Goal: Transaction & Acquisition: Purchase product/service

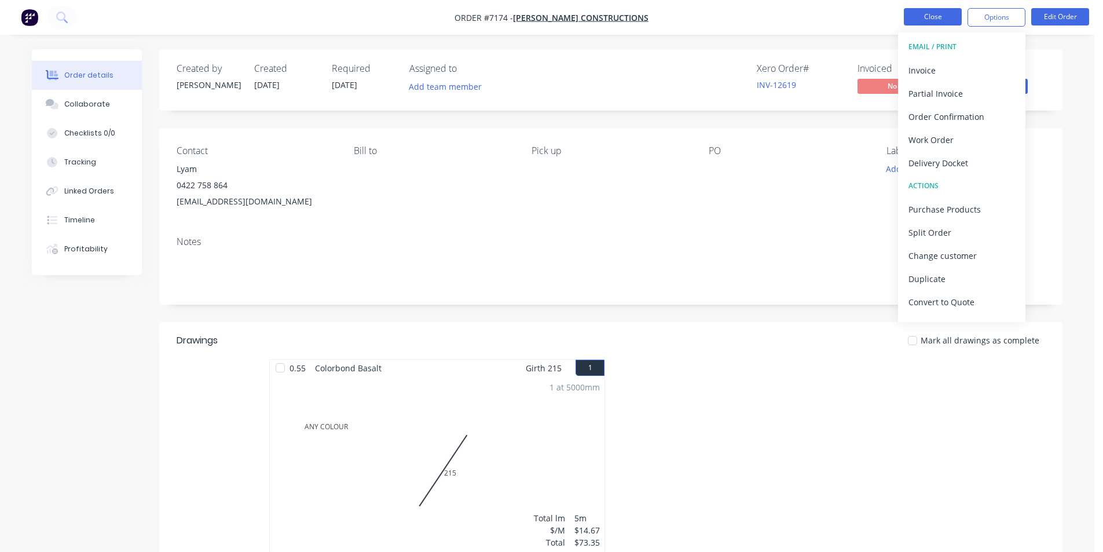
click at [945, 20] on button "Close" at bounding box center [933, 16] width 58 height 17
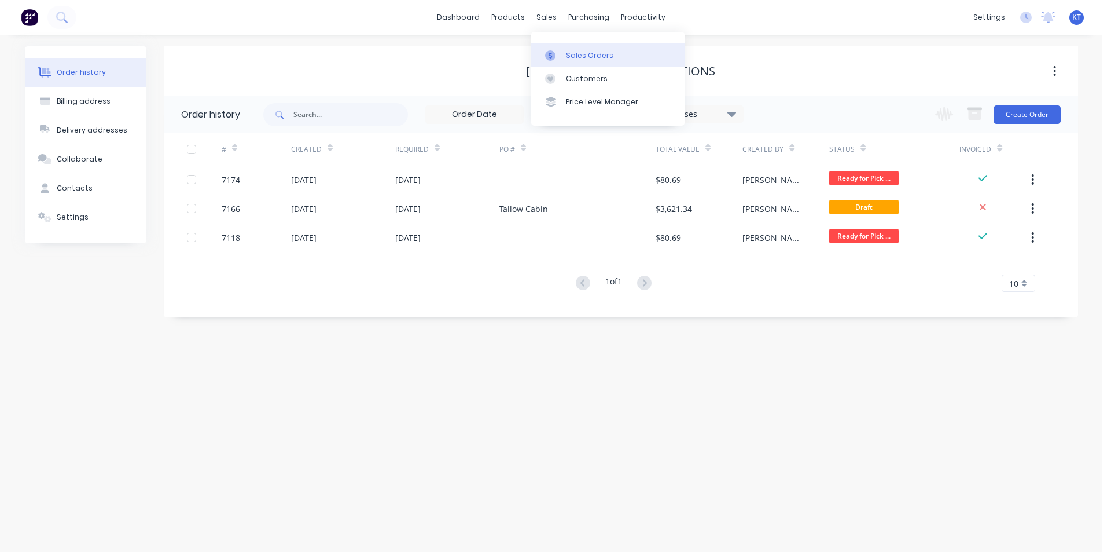
click at [548, 52] on icon at bounding box center [550, 55] width 10 height 10
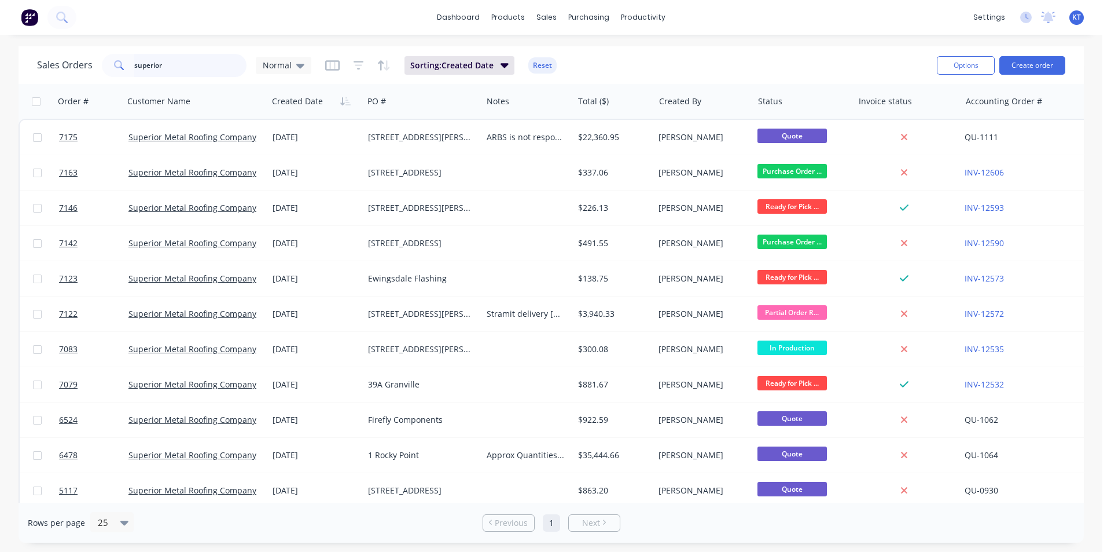
click at [171, 67] on input "superior" at bounding box center [190, 65] width 113 height 23
type input "7172"
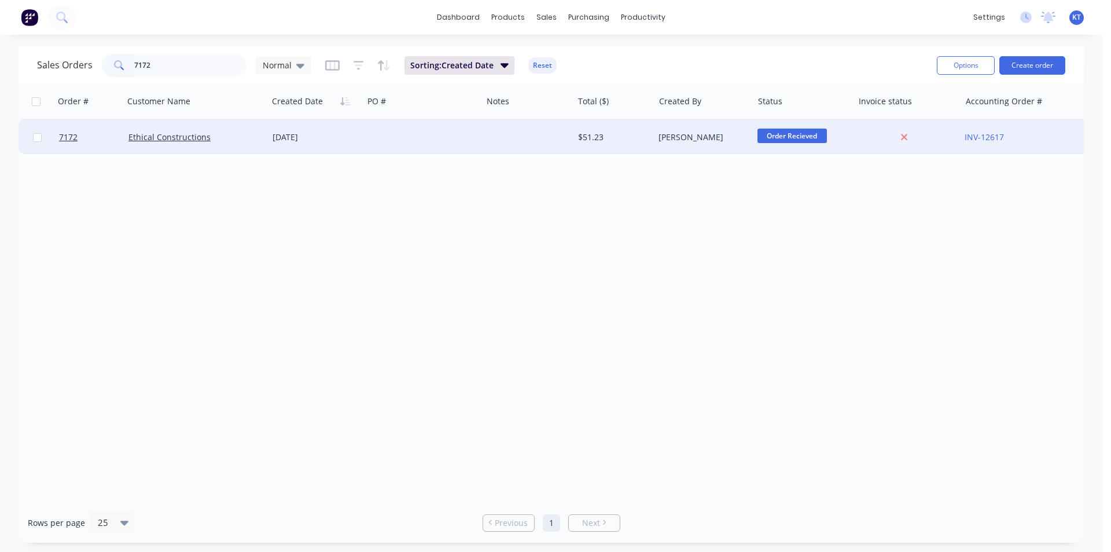
click at [686, 134] on div "[PERSON_NAME]" at bounding box center [701, 137] width 85 height 12
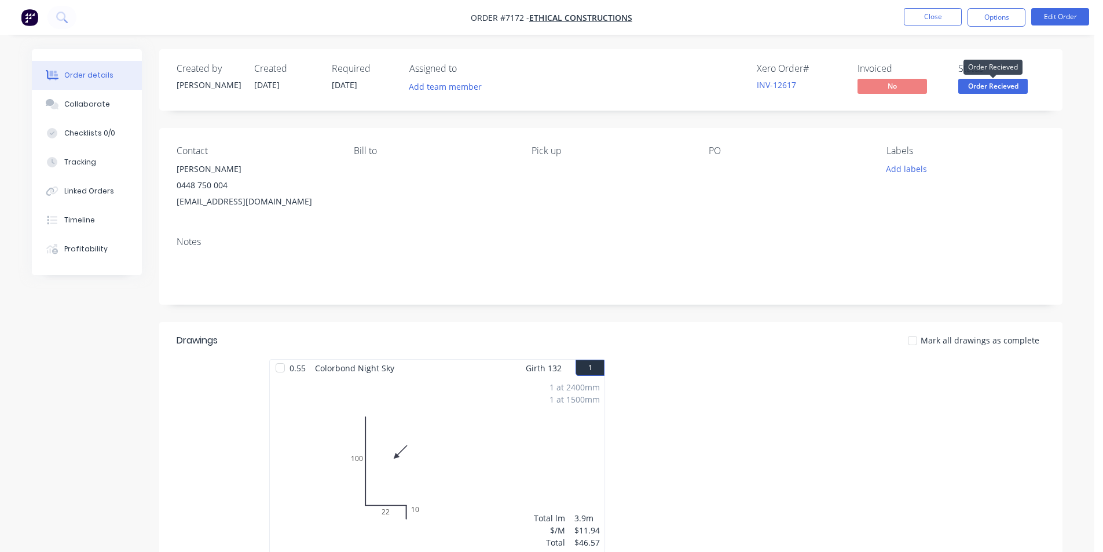
click at [992, 93] on span "Order Recieved" at bounding box center [992, 86] width 69 height 14
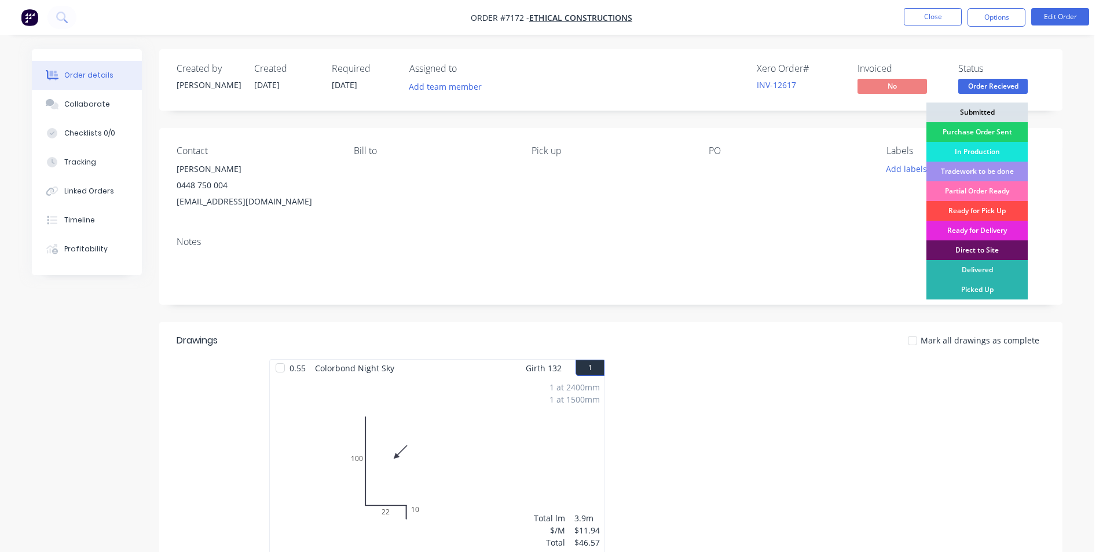
click at [1000, 207] on div "Ready for Pick Up" at bounding box center [976, 211] width 101 height 20
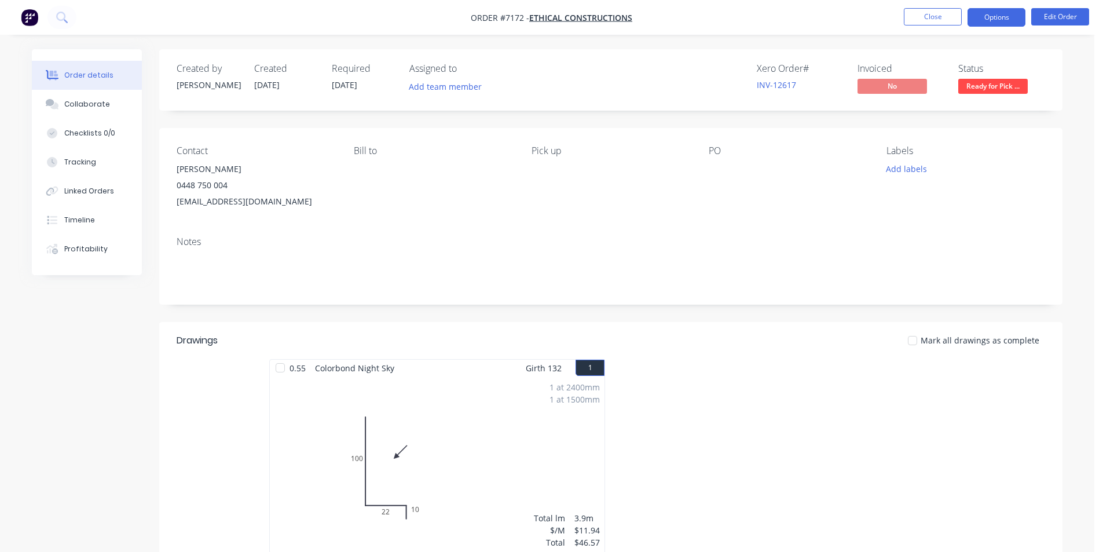
click at [1015, 20] on button "Options" at bounding box center [996, 17] width 58 height 19
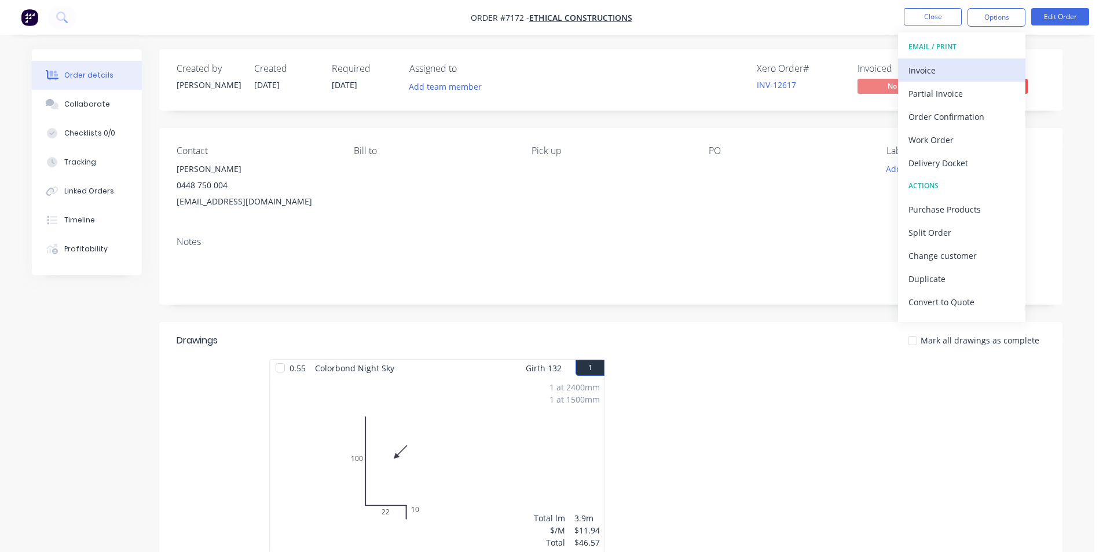
click at [938, 66] on div "Invoice" at bounding box center [961, 70] width 107 height 17
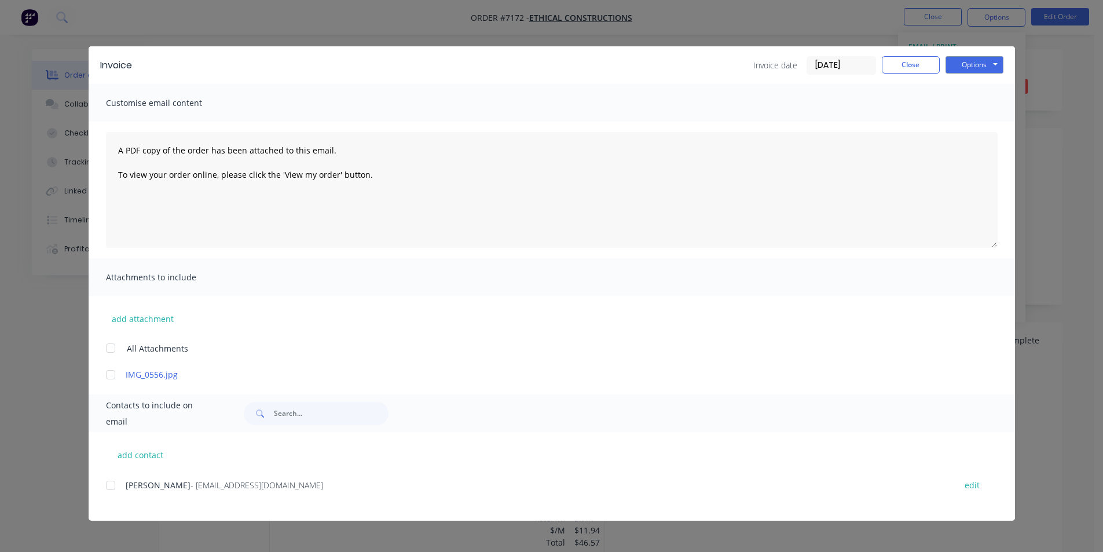
click at [107, 482] on div at bounding box center [110, 485] width 23 height 23
click at [968, 68] on button "Options" at bounding box center [974, 64] width 58 height 17
click at [963, 129] on button "Email" at bounding box center [982, 123] width 74 height 19
click at [910, 56] on button "Close" at bounding box center [911, 64] width 58 height 17
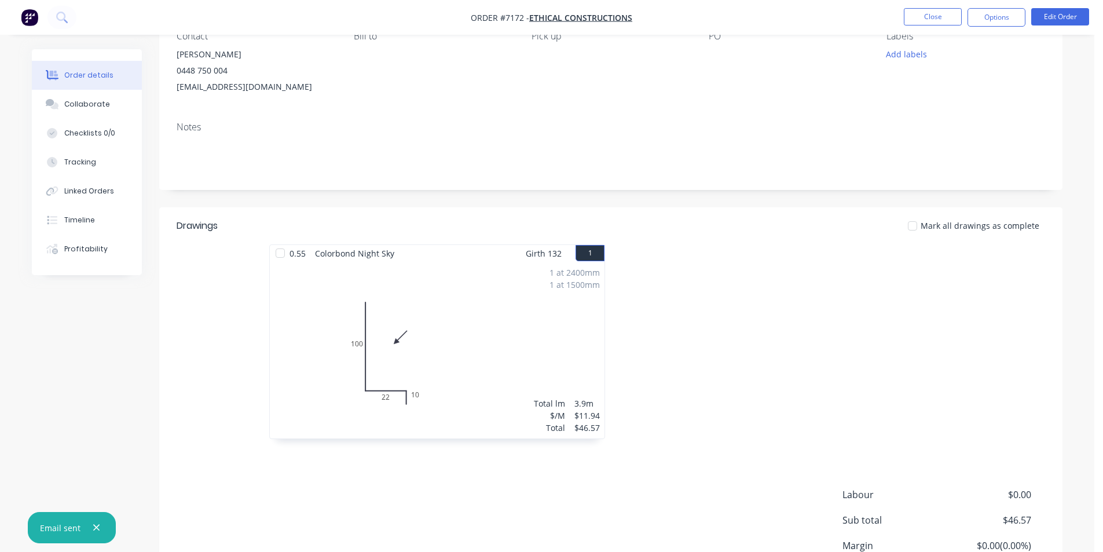
scroll to position [116, 0]
click at [919, 222] on div at bounding box center [912, 224] width 23 height 23
click at [939, 13] on button "Close" at bounding box center [933, 16] width 58 height 17
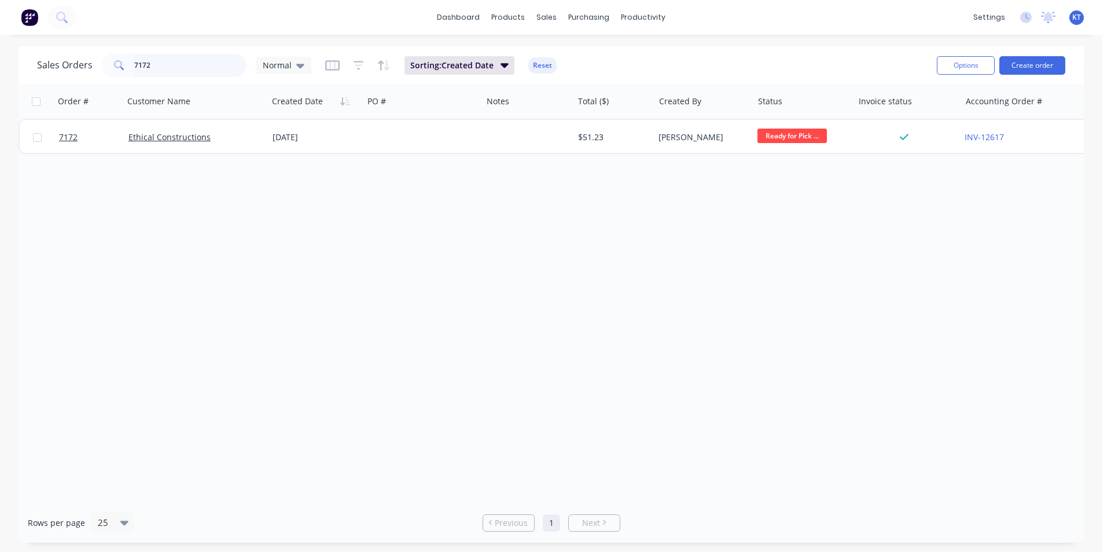
click at [173, 59] on input "7172" at bounding box center [190, 65] width 113 height 23
click at [173, 58] on input "7172" at bounding box center [190, 65] width 113 height 23
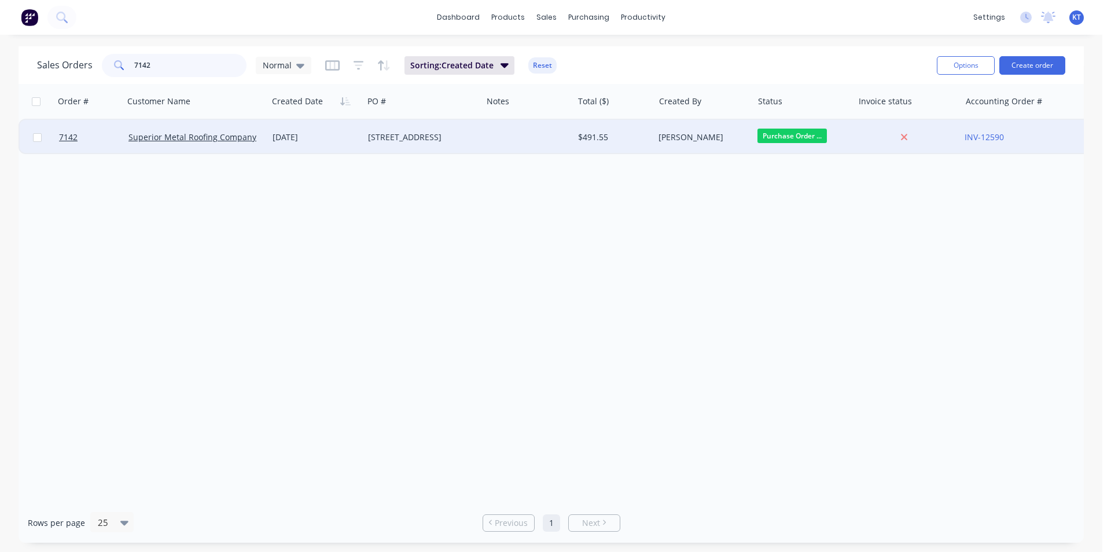
type input "7142"
click at [527, 135] on div at bounding box center [527, 137] width 91 height 35
click at [401, 141] on div "[STREET_ADDRESS]" at bounding box center [420, 137] width 104 height 12
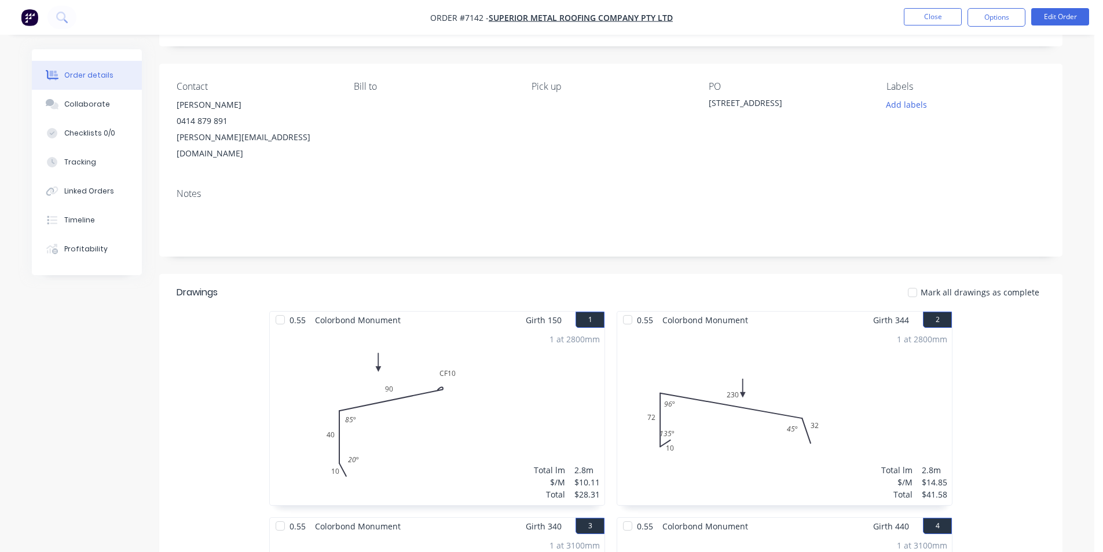
scroll to position [174, 0]
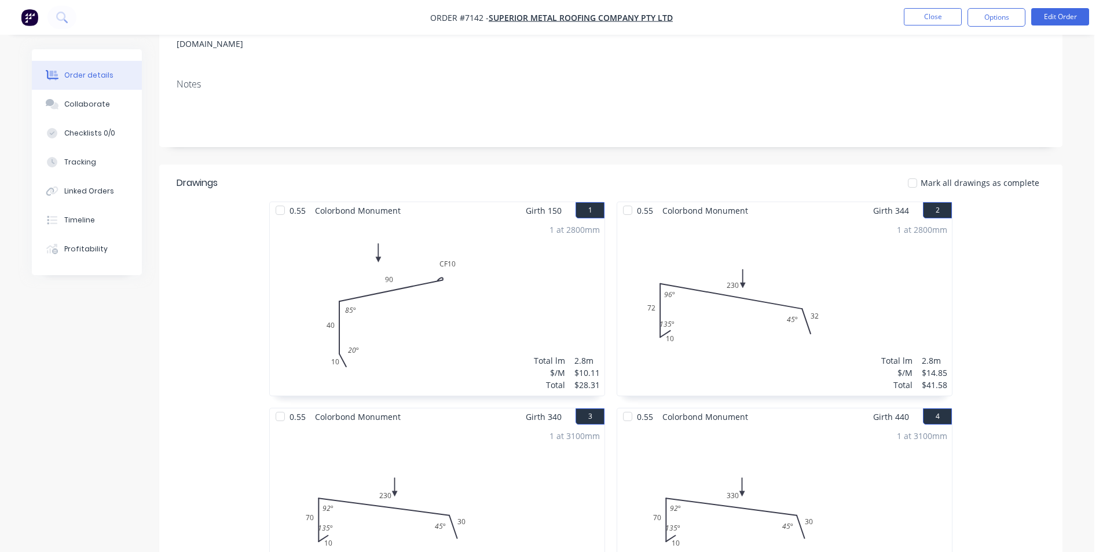
click at [916, 171] on div at bounding box center [912, 182] width 23 height 23
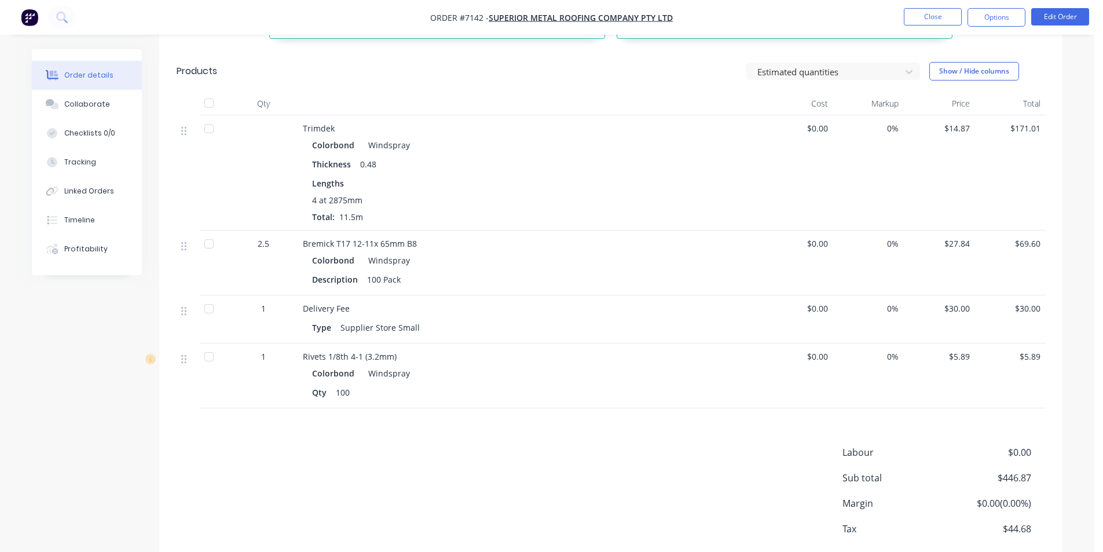
scroll to position [753, 0]
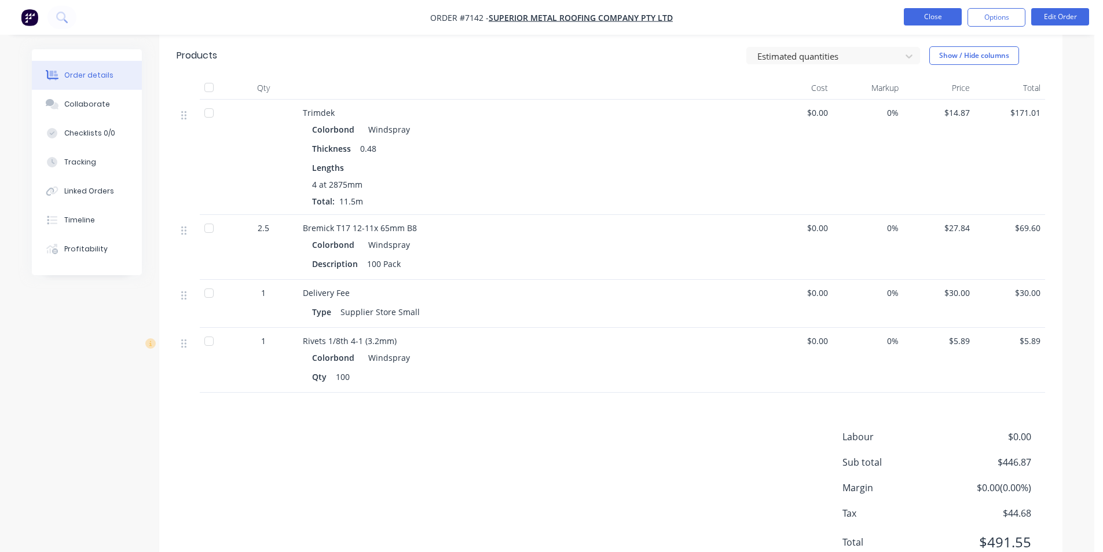
click at [918, 14] on button "Close" at bounding box center [933, 16] width 58 height 17
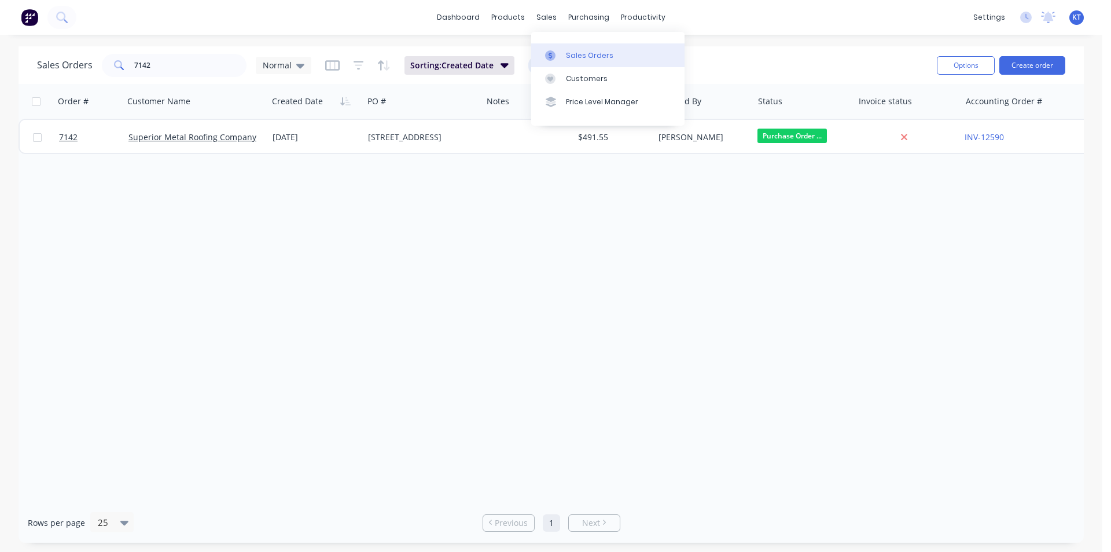
click at [556, 54] on div at bounding box center [553, 55] width 17 height 10
click at [154, 64] on input "7142" at bounding box center [190, 65] width 113 height 23
type input "superior"
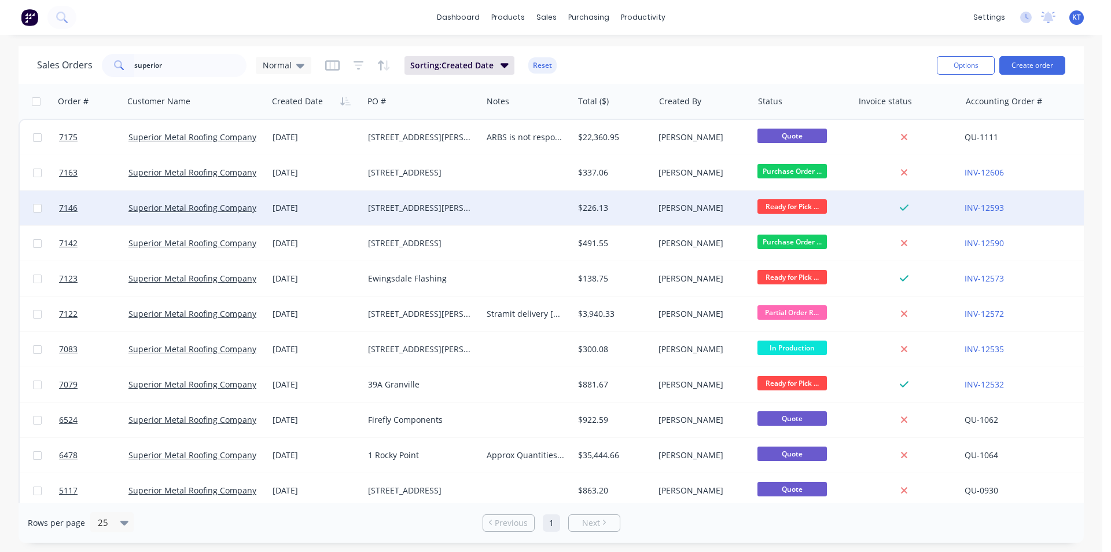
click at [450, 210] on div "[STREET_ADDRESS][PERSON_NAME]" at bounding box center [420, 208] width 104 height 12
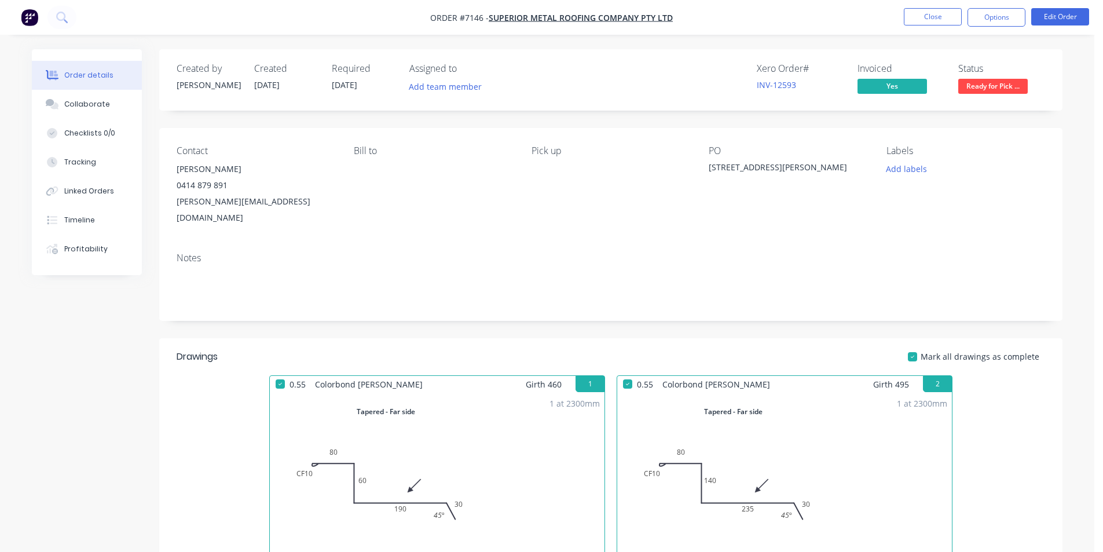
click at [990, 90] on span "Ready for Pick ..." at bounding box center [992, 86] width 69 height 14
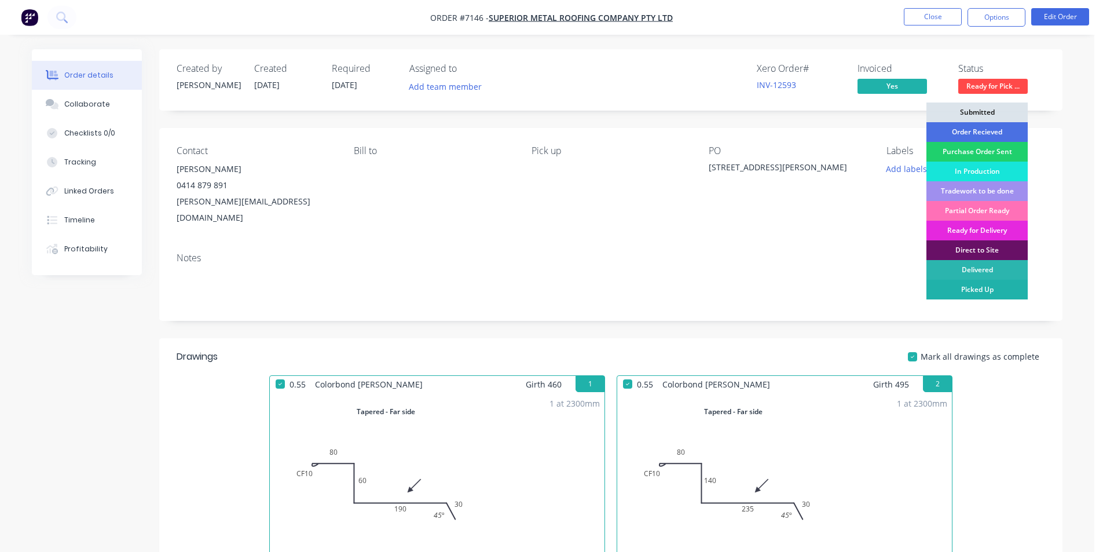
click at [989, 291] on div "Picked Up" at bounding box center [976, 290] width 101 height 20
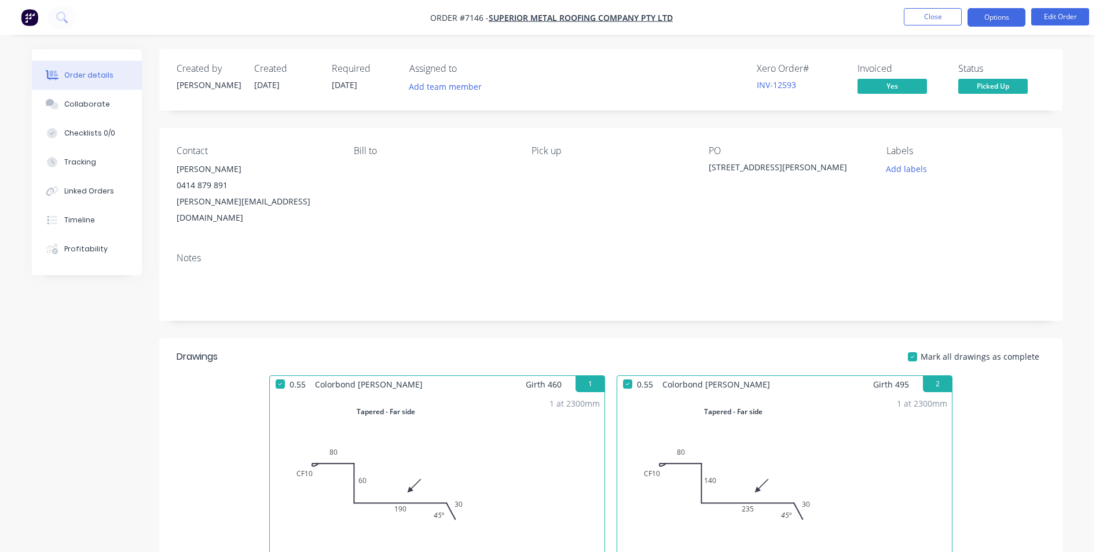
click at [1010, 9] on button "Options" at bounding box center [996, 17] width 58 height 19
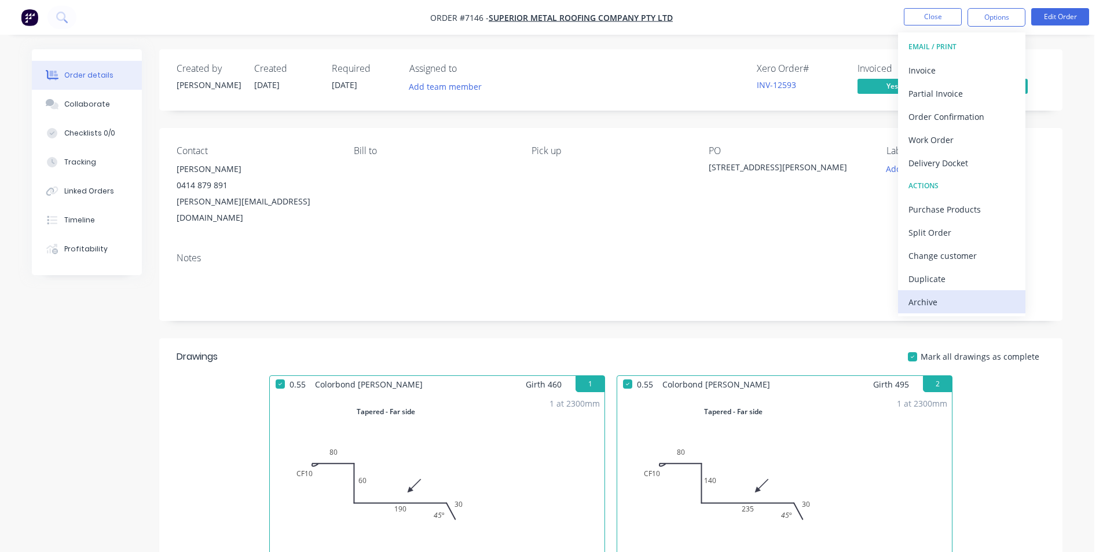
click at [944, 308] on div "Archive" at bounding box center [961, 301] width 107 height 17
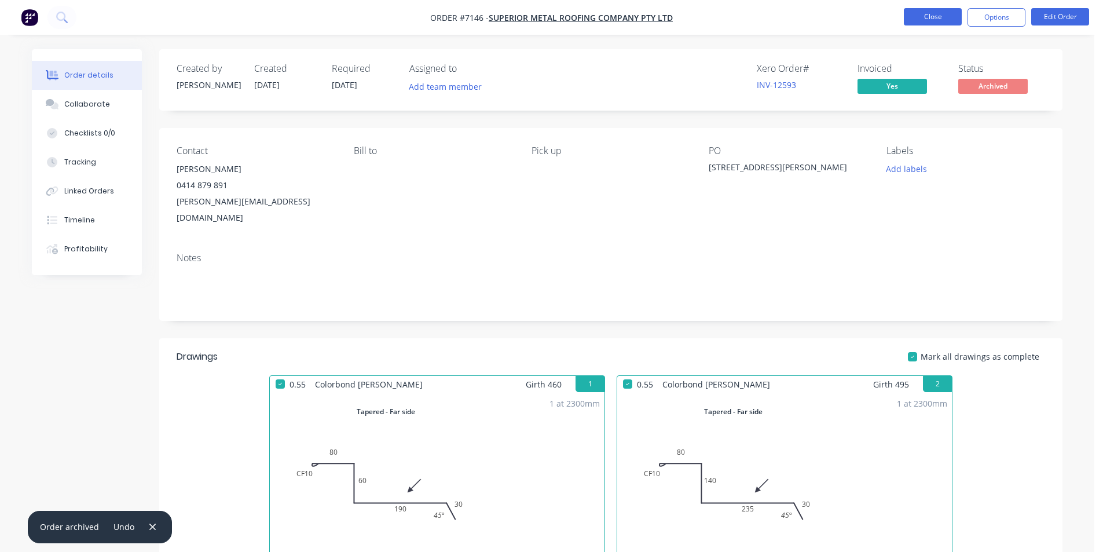
click at [940, 16] on button "Close" at bounding box center [933, 16] width 58 height 17
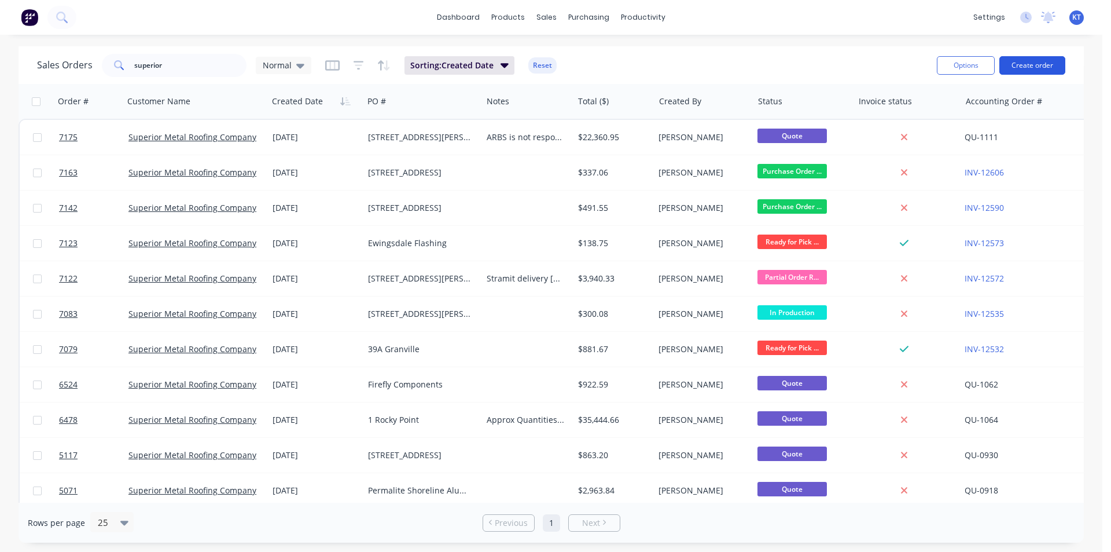
click at [1022, 69] on button "Create order" at bounding box center [1033, 65] width 66 height 19
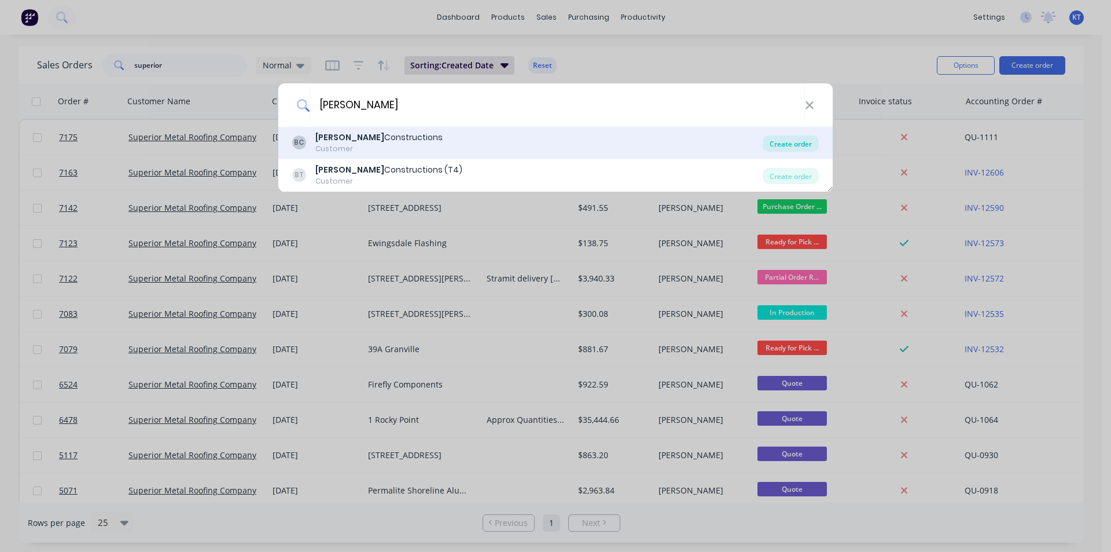
type input "[PERSON_NAME]"
click at [793, 144] on div "Create order" at bounding box center [791, 143] width 56 height 16
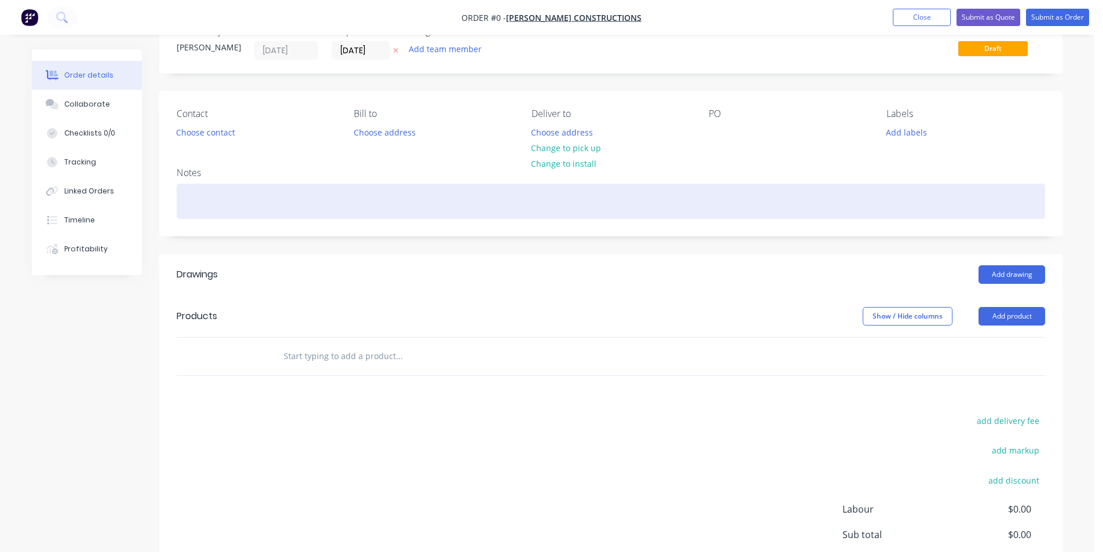
scroll to position [58, 0]
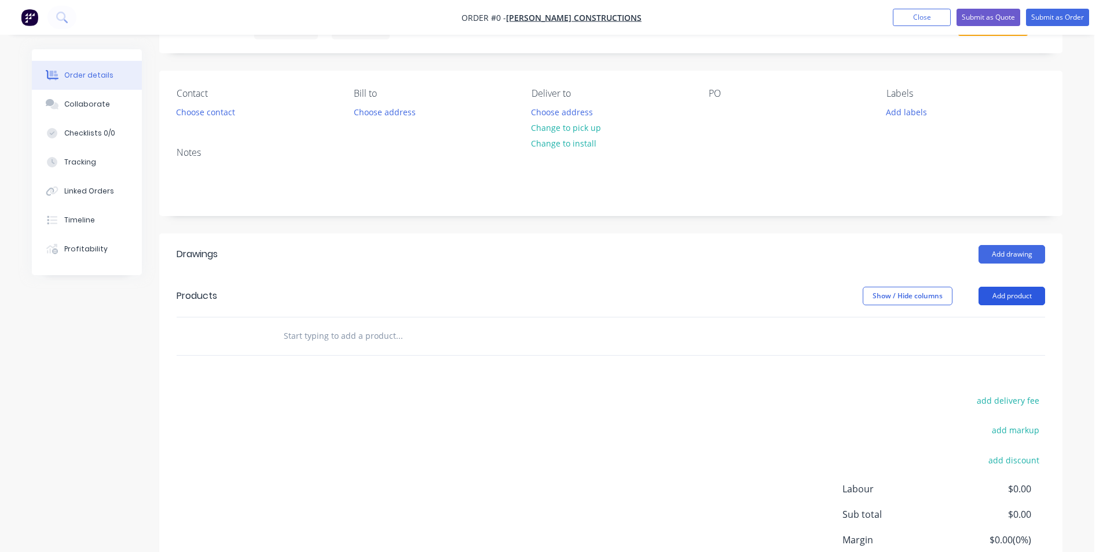
click at [1013, 299] on button "Add product" at bounding box center [1011, 296] width 67 height 19
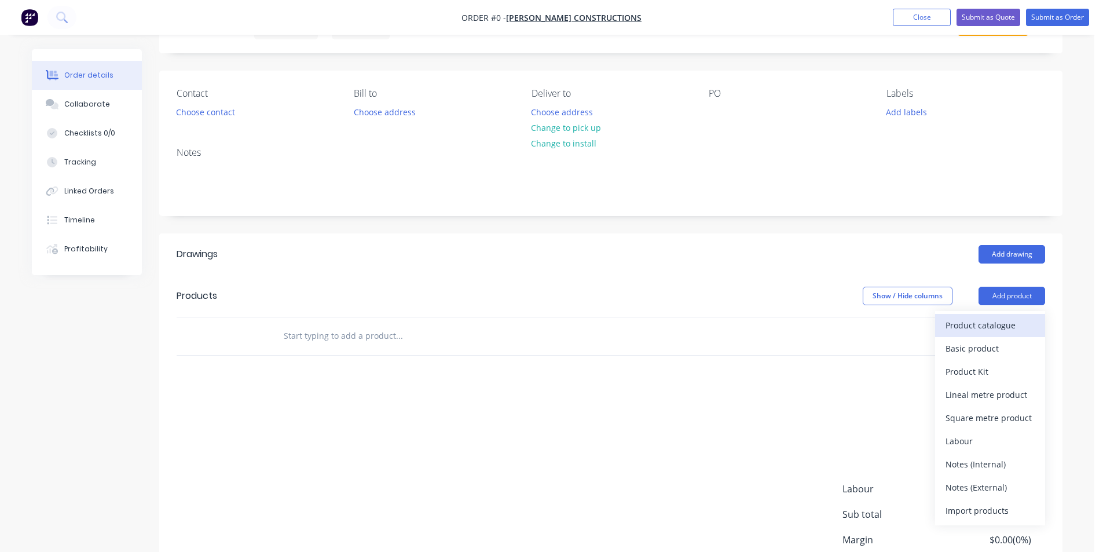
click at [960, 334] on button "Product catalogue" at bounding box center [990, 325] width 110 height 23
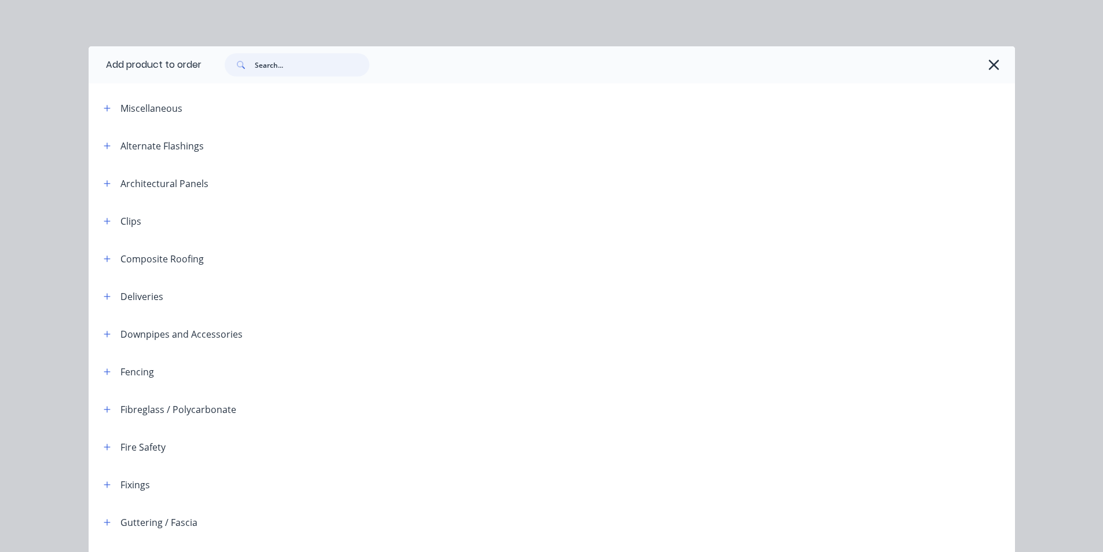
click at [310, 56] on input "text" at bounding box center [312, 64] width 115 height 23
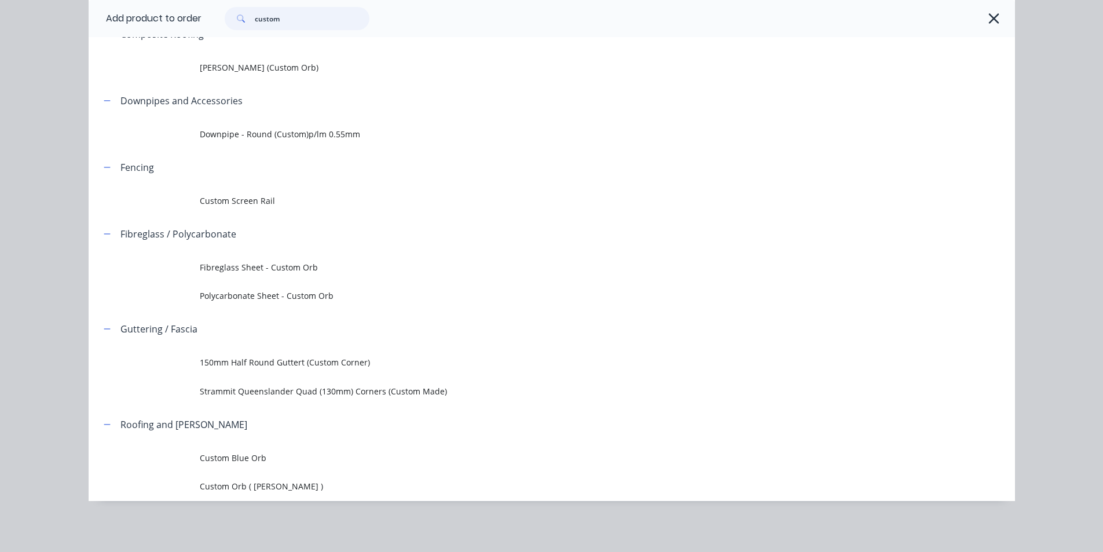
scroll to position [173, 0]
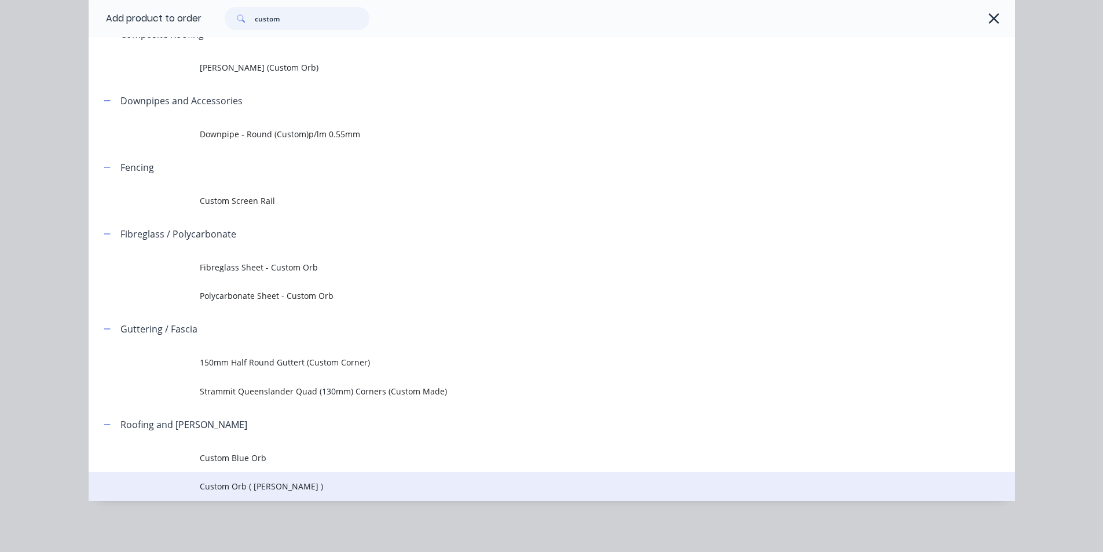
type input "custom"
click at [270, 485] on span "Custom Orb ( [PERSON_NAME] )" at bounding box center [526, 486] width 652 height 12
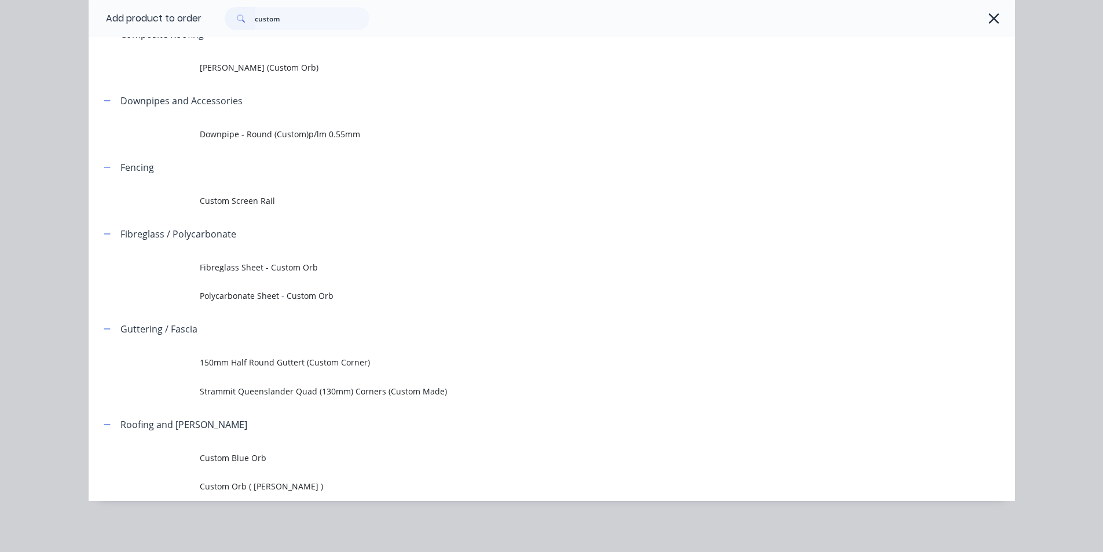
scroll to position [0, 0]
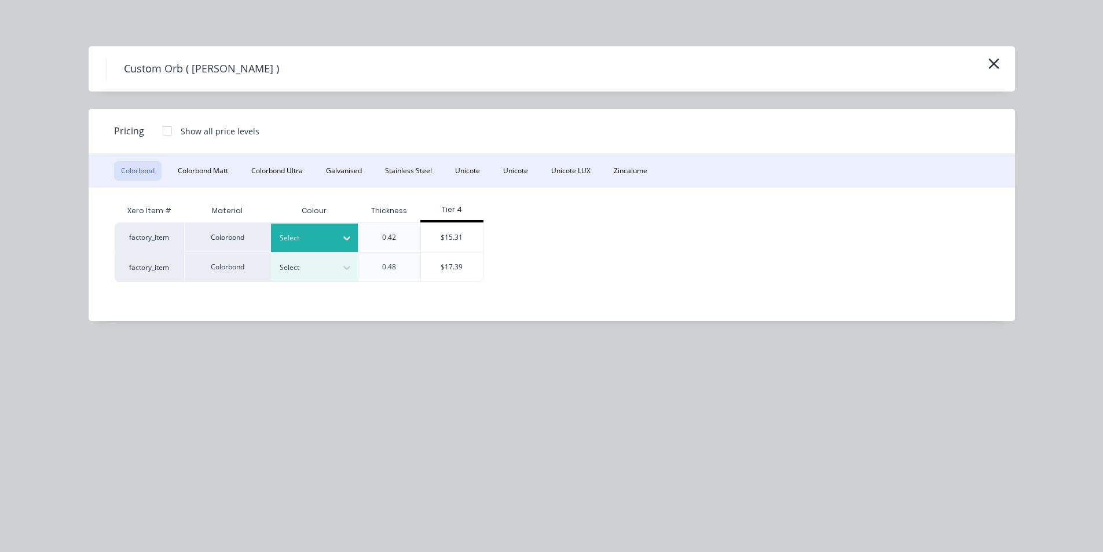
click at [348, 236] on icon at bounding box center [347, 238] width 12 height 12
click at [145, 478] on div "Night Sky" at bounding box center [72, 488] width 145 height 21
click at [1001, 63] on button "button" at bounding box center [993, 64] width 19 height 19
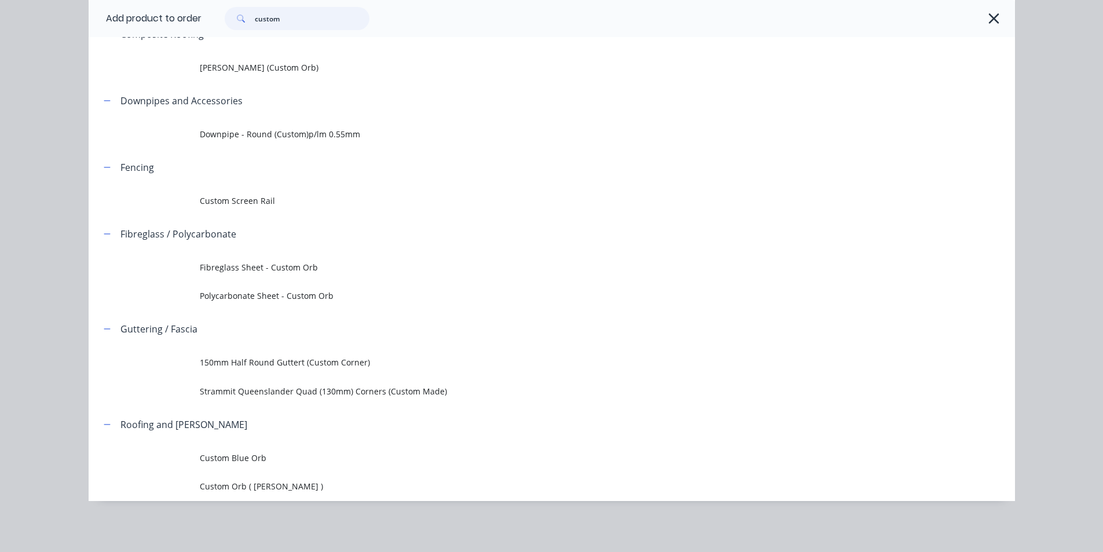
drag, startPoint x: 302, startPoint y: 16, endPoint x: 101, endPoint y: 19, distance: 200.9
click at [103, 19] on header "Add product to order custom" at bounding box center [552, 18] width 926 height 37
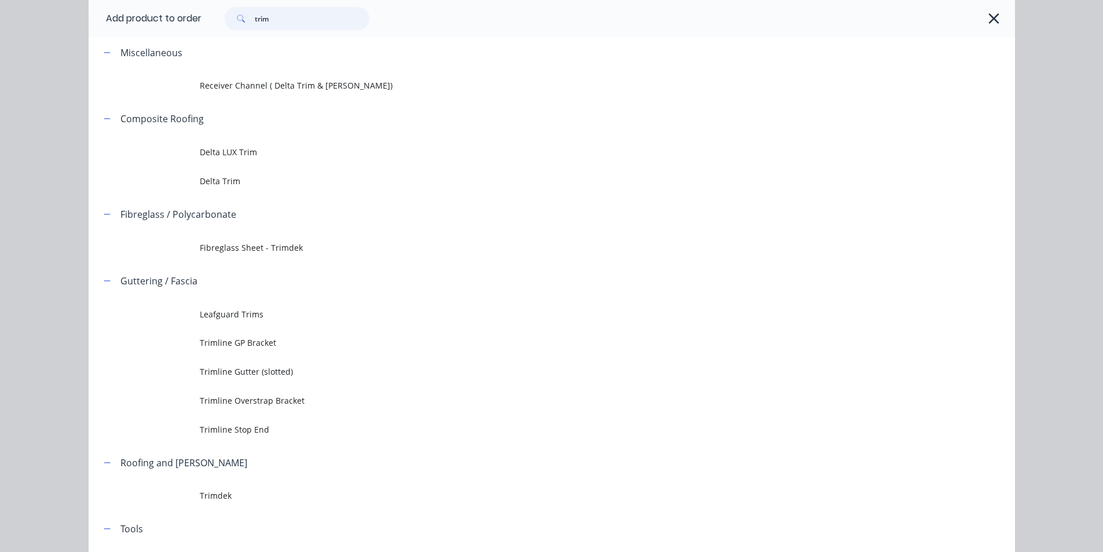
scroll to position [131, 0]
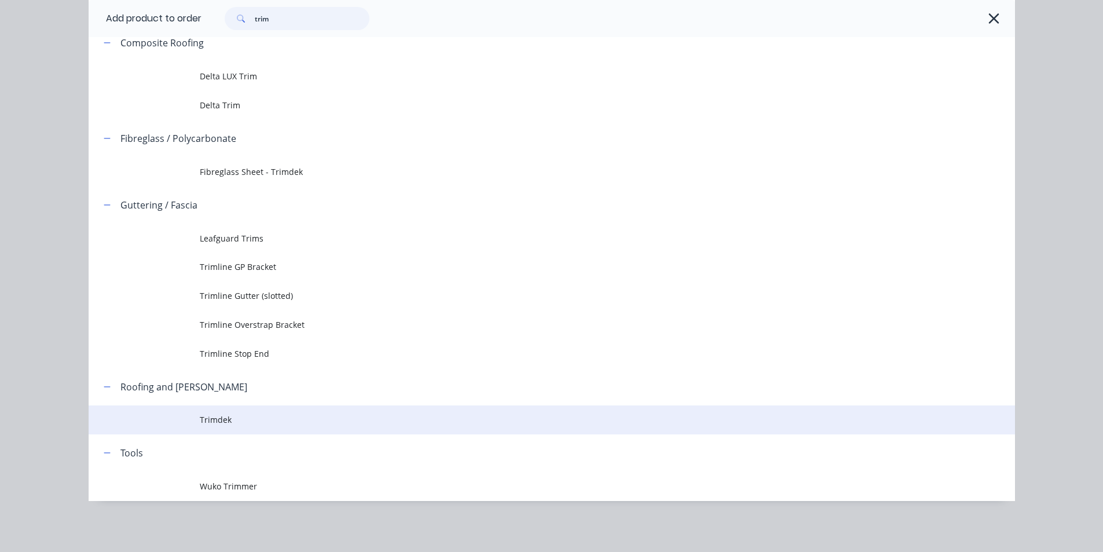
type input "trim"
click at [241, 428] on td "Trimdek" at bounding box center [607, 419] width 815 height 29
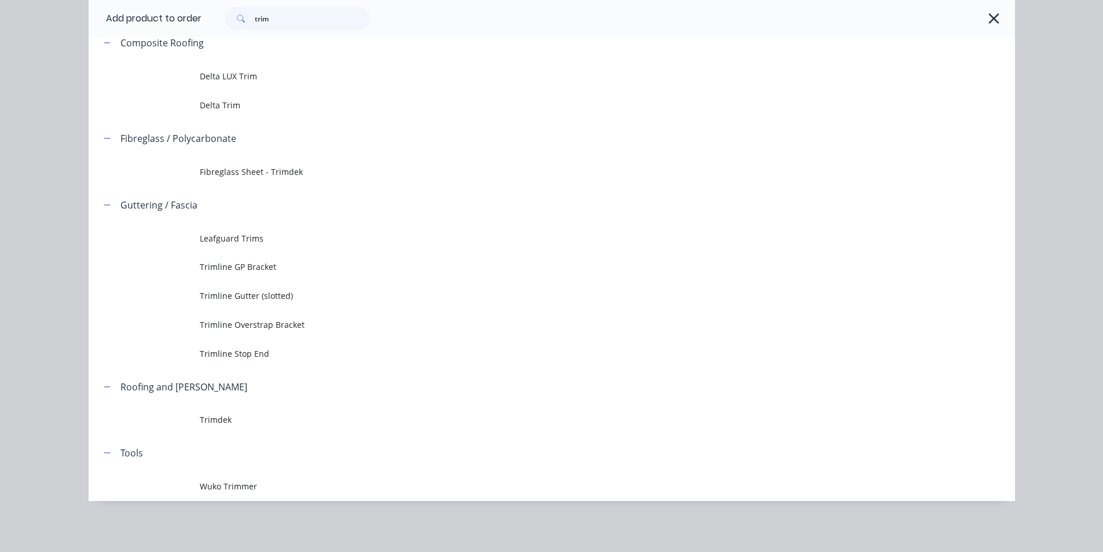
scroll to position [0, 0]
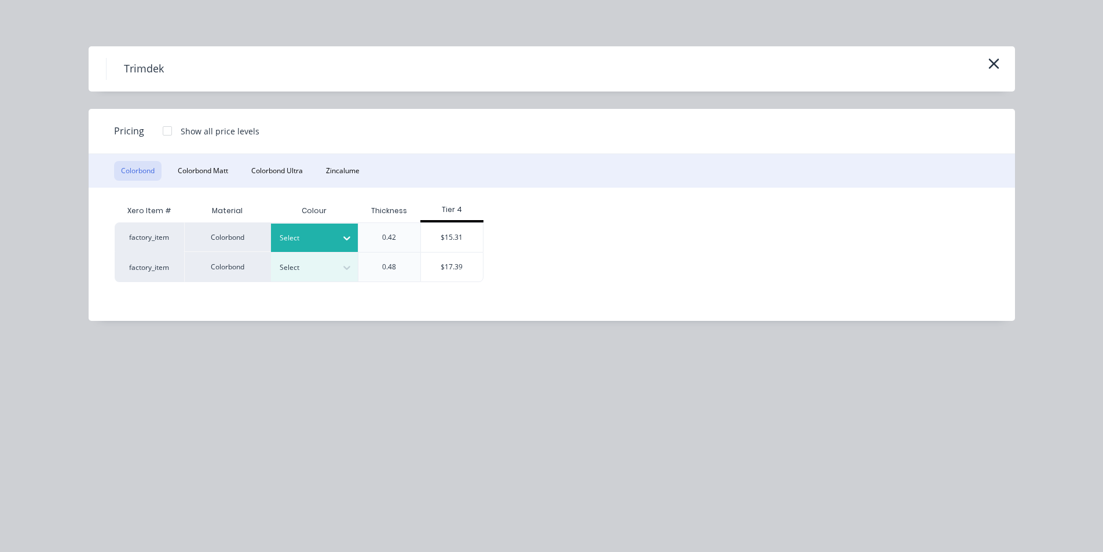
click at [354, 233] on div at bounding box center [346, 238] width 21 height 19
click at [145, 535] on div "Night Sky" at bounding box center [72, 545] width 145 height 21
click at [451, 232] on div "$15.31" at bounding box center [452, 237] width 62 height 29
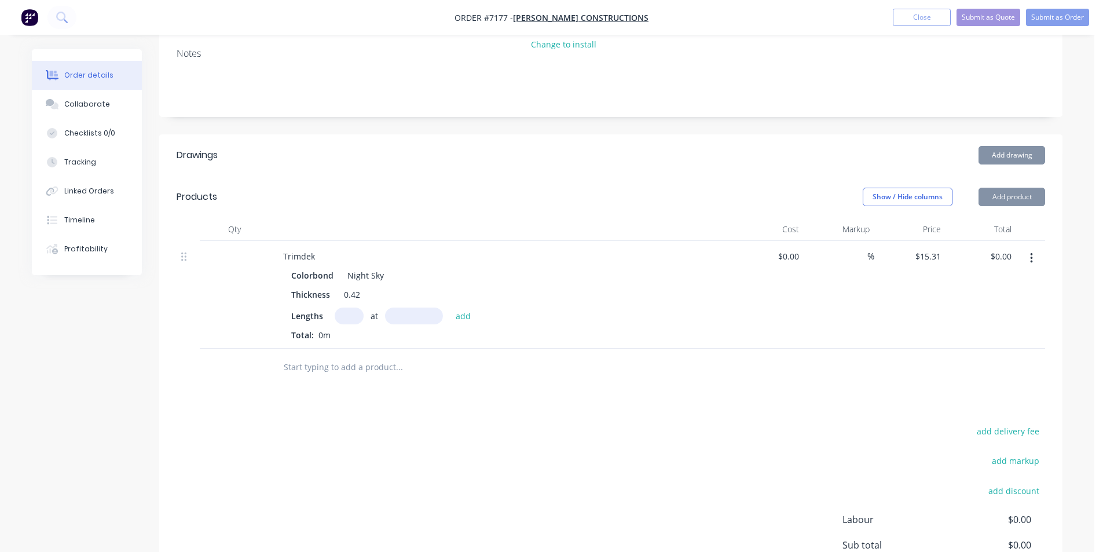
scroll to position [173, 0]
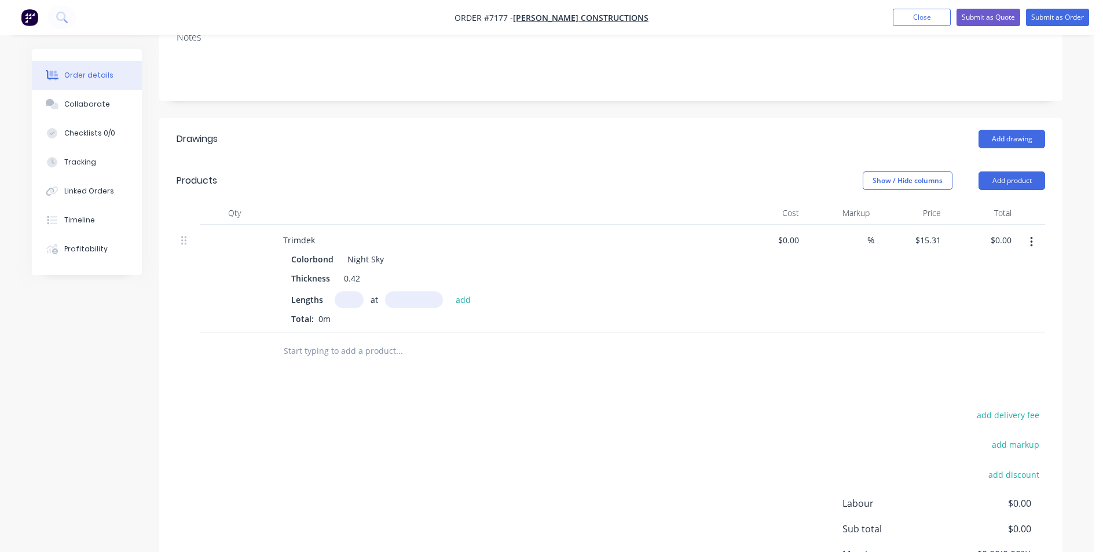
click at [355, 299] on input "text" at bounding box center [349, 299] width 29 height 17
type input "10"
type input "2"
type input "3000"
click at [450, 291] on button "add" at bounding box center [463, 299] width 27 height 16
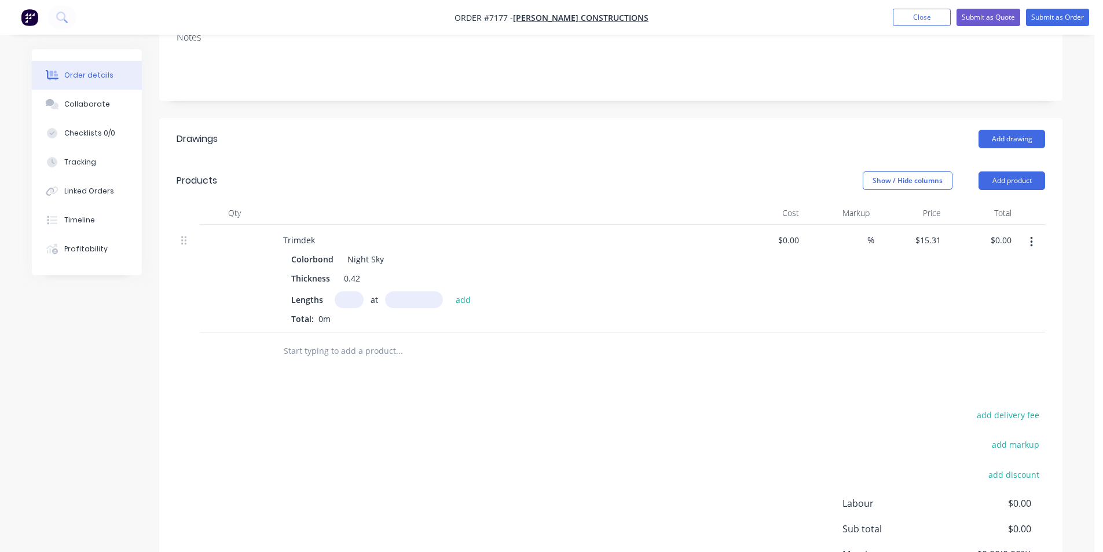
type input "$459.30"
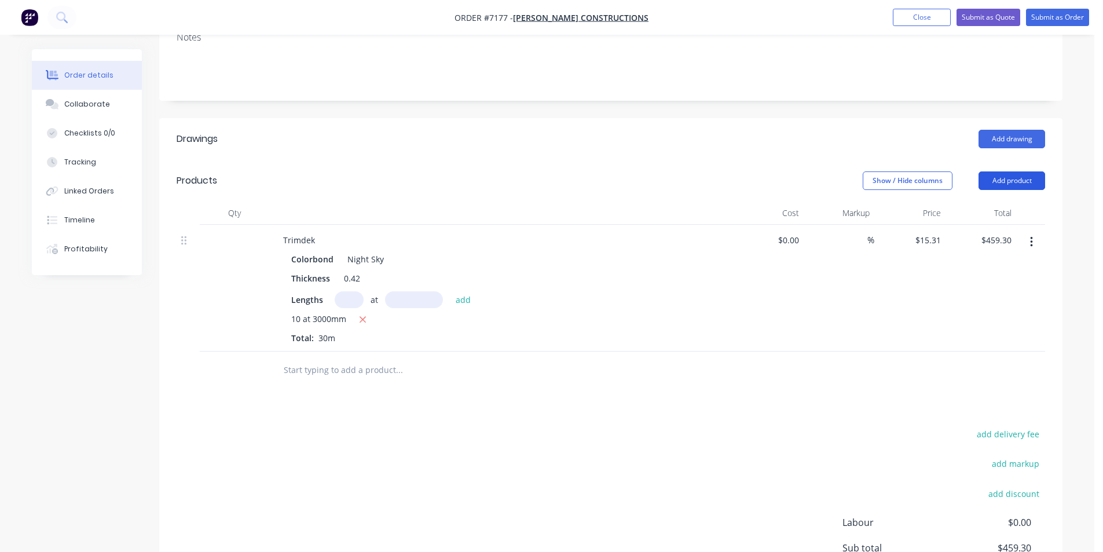
click at [1021, 177] on button "Add product" at bounding box center [1011, 180] width 67 height 19
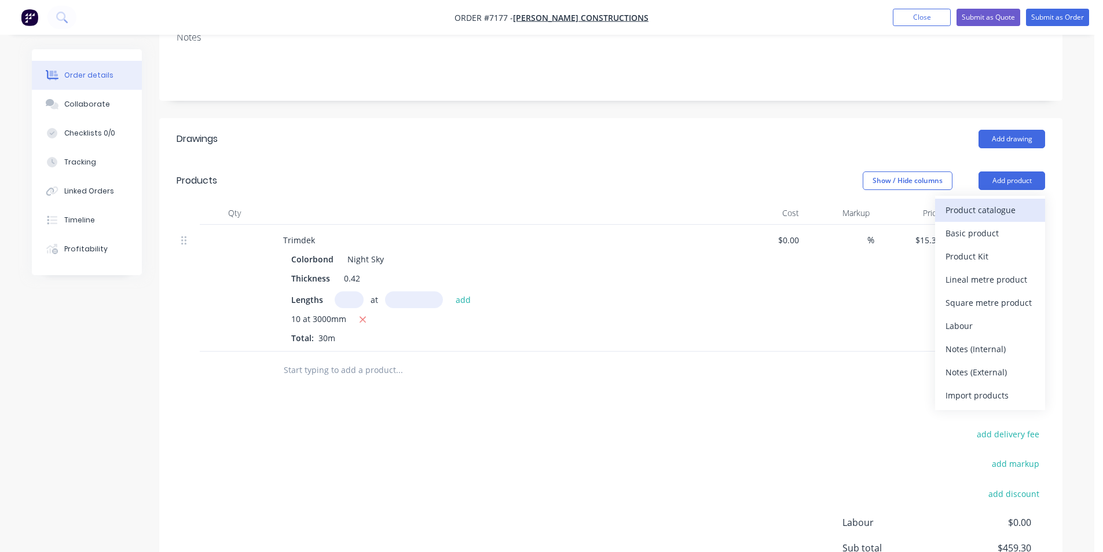
click at [1003, 215] on div "Product catalogue" at bounding box center [989, 209] width 89 height 17
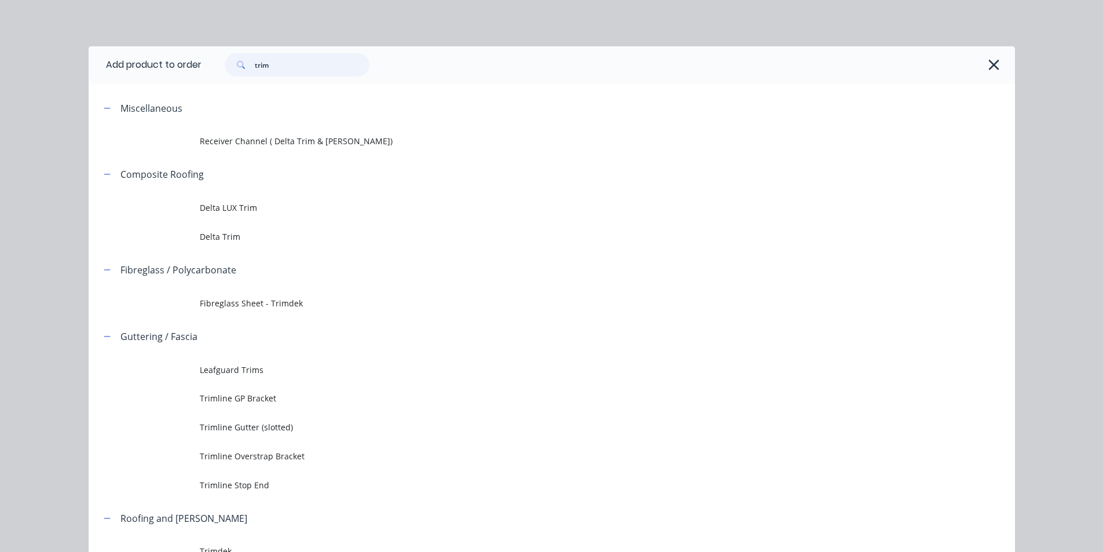
click at [306, 65] on input "trim" at bounding box center [312, 64] width 115 height 23
click at [306, 66] on input "trim" at bounding box center [312, 64] width 115 height 23
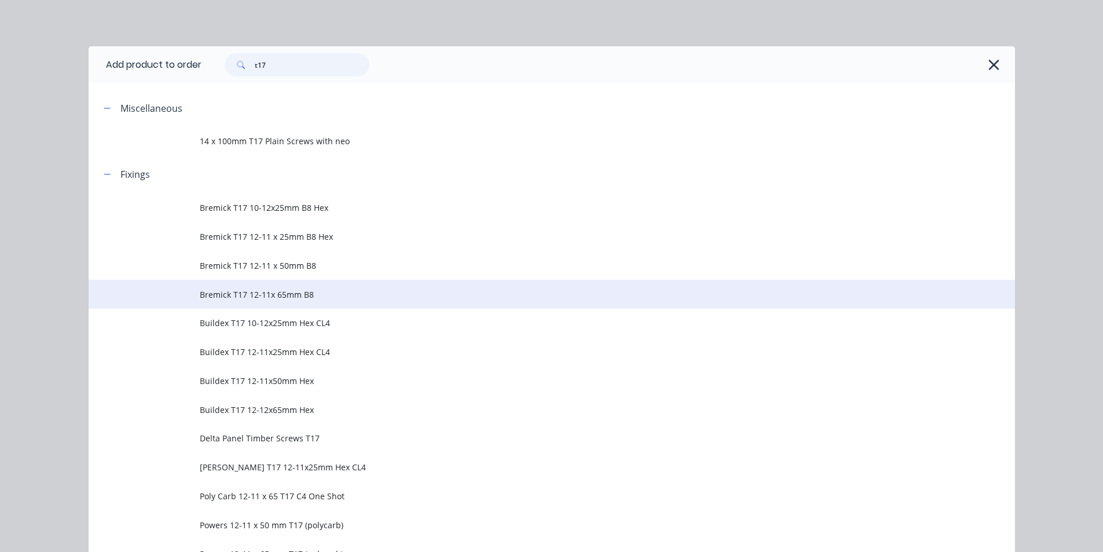
type input "t17"
click at [222, 297] on span "Bremick T17 12-11x 65mm B8" at bounding box center [526, 294] width 652 height 12
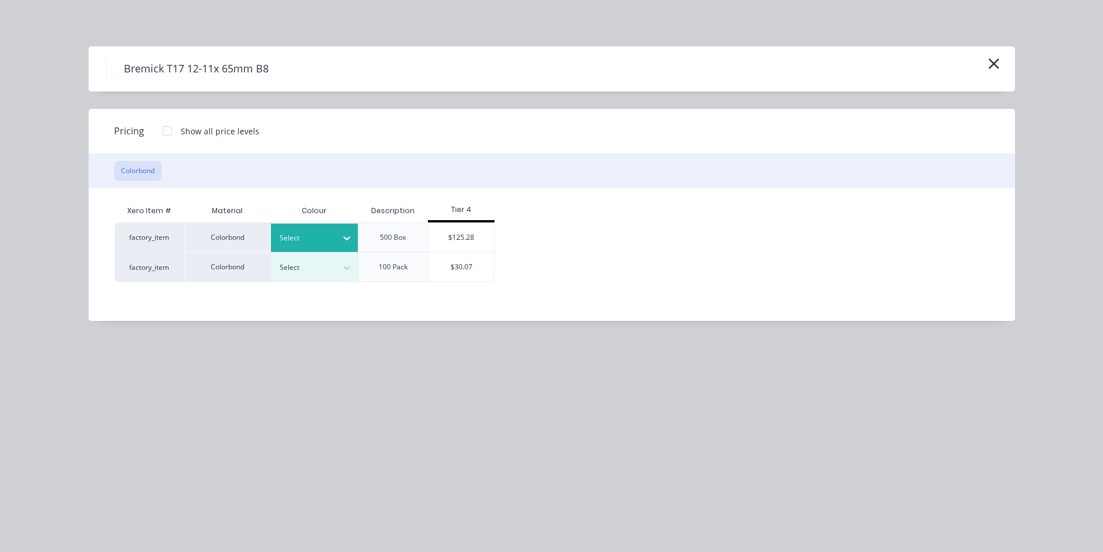
click at [338, 236] on div at bounding box center [346, 238] width 21 height 19
click at [145, 535] on div "Night Sky" at bounding box center [72, 545] width 145 height 21
click at [485, 235] on div "$125.28" at bounding box center [460, 237] width 65 height 29
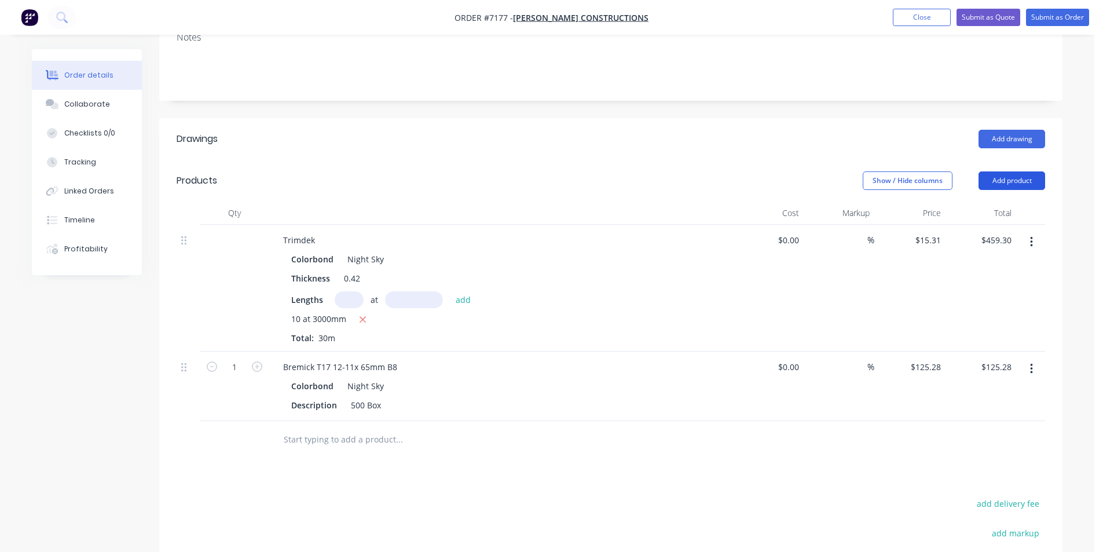
click at [1033, 176] on button "Add product" at bounding box center [1011, 180] width 67 height 19
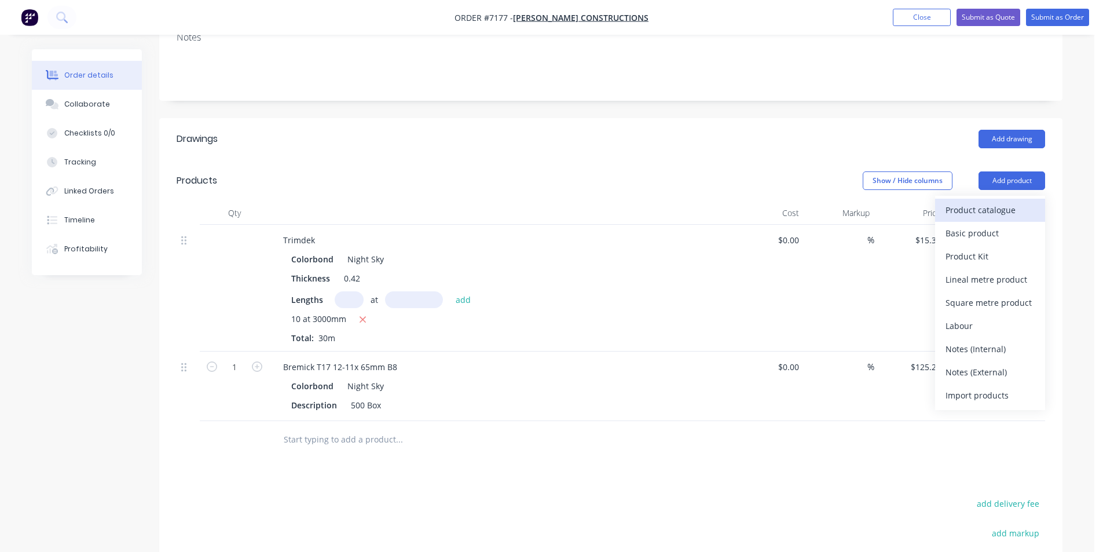
click at [1019, 209] on div "Product catalogue" at bounding box center [989, 209] width 89 height 17
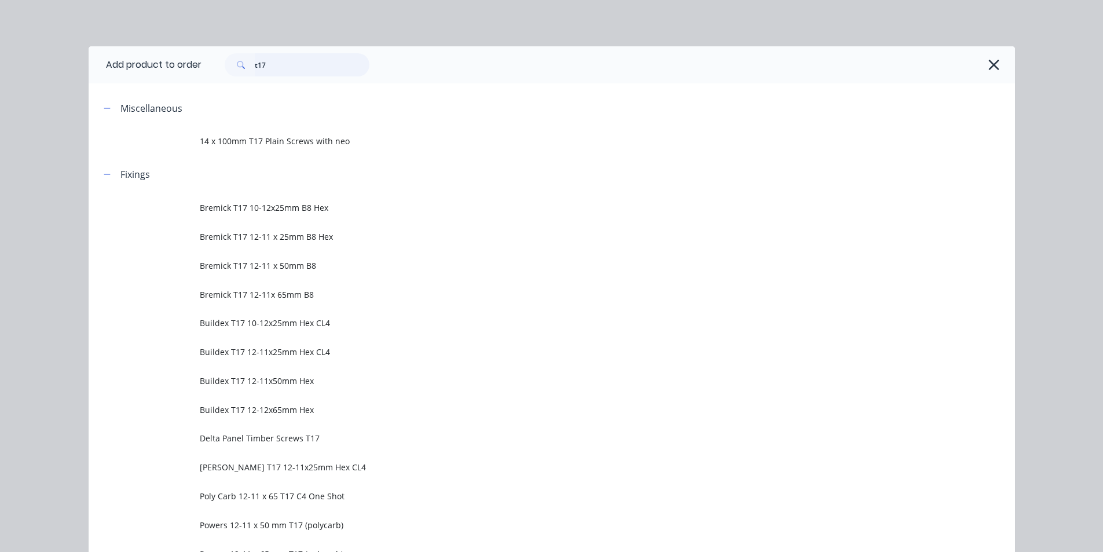
click at [278, 61] on input "t17" at bounding box center [312, 64] width 115 height 23
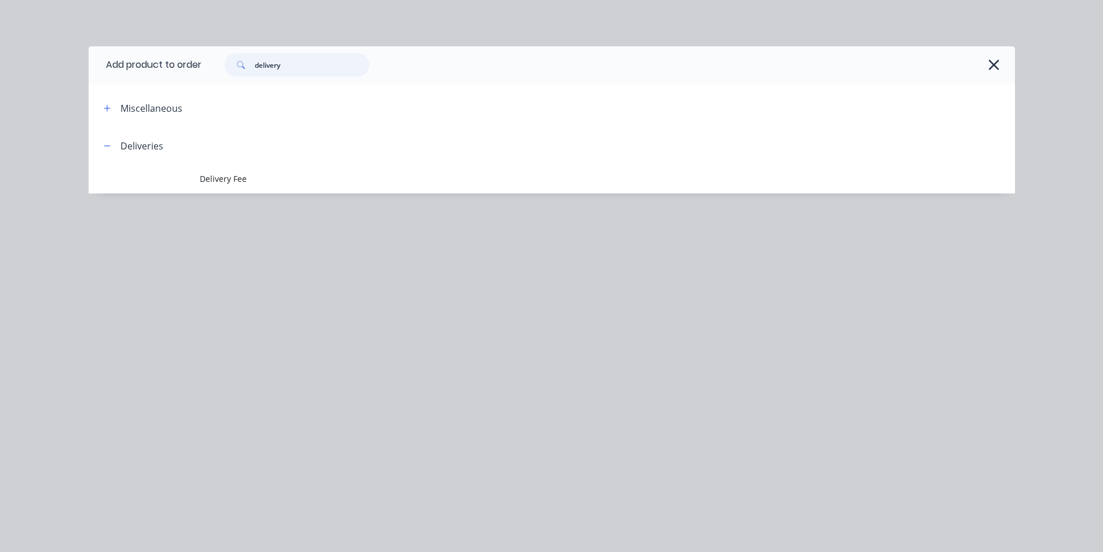
type input "delivery"
click at [240, 160] on header "Deliveries" at bounding box center [552, 146] width 926 height 38
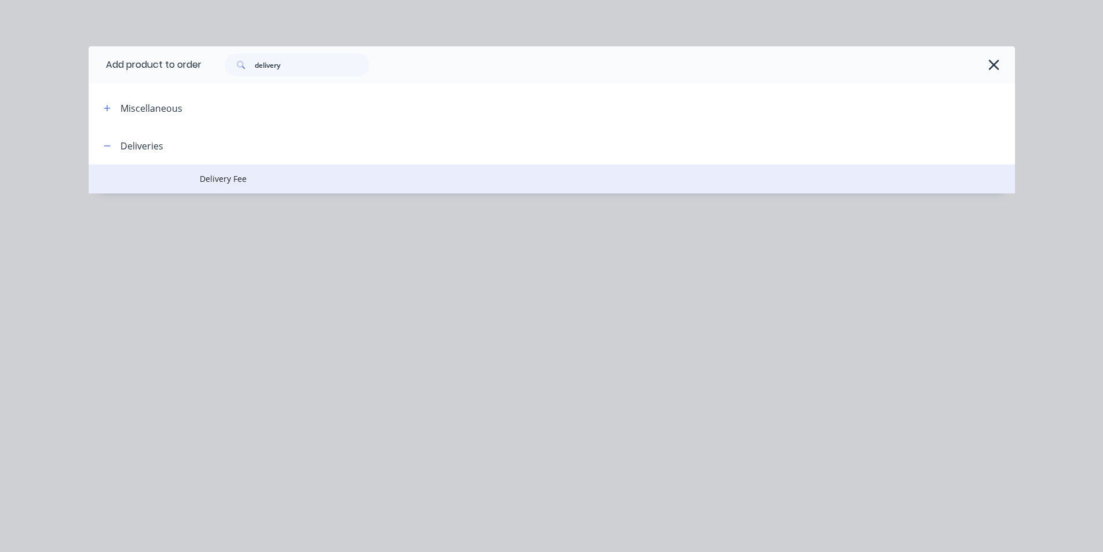
click at [240, 173] on span "Delivery Fee" at bounding box center [526, 179] width 652 height 12
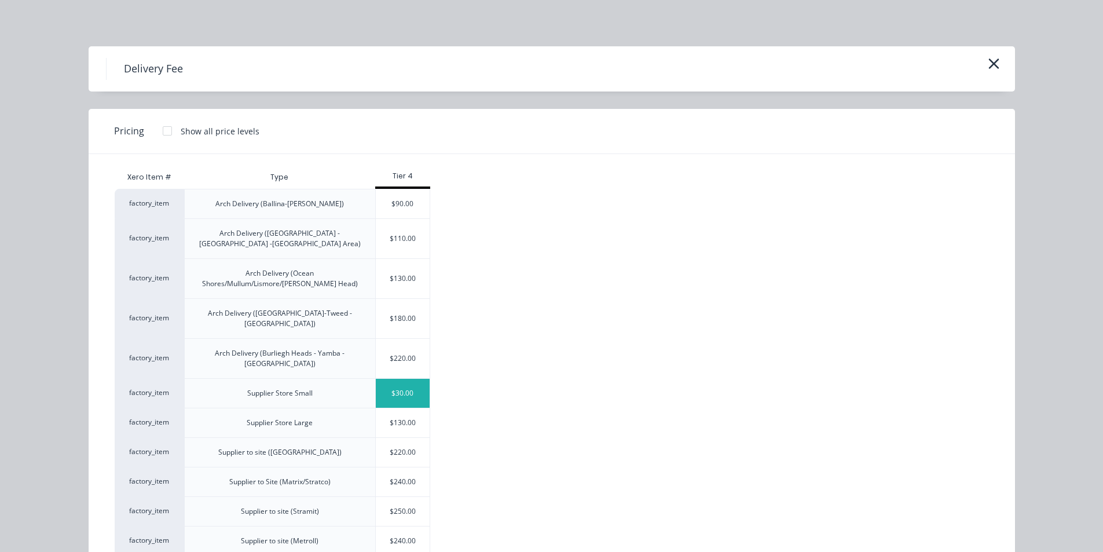
click at [394, 379] on div "$30.00" at bounding box center [403, 393] width 54 height 29
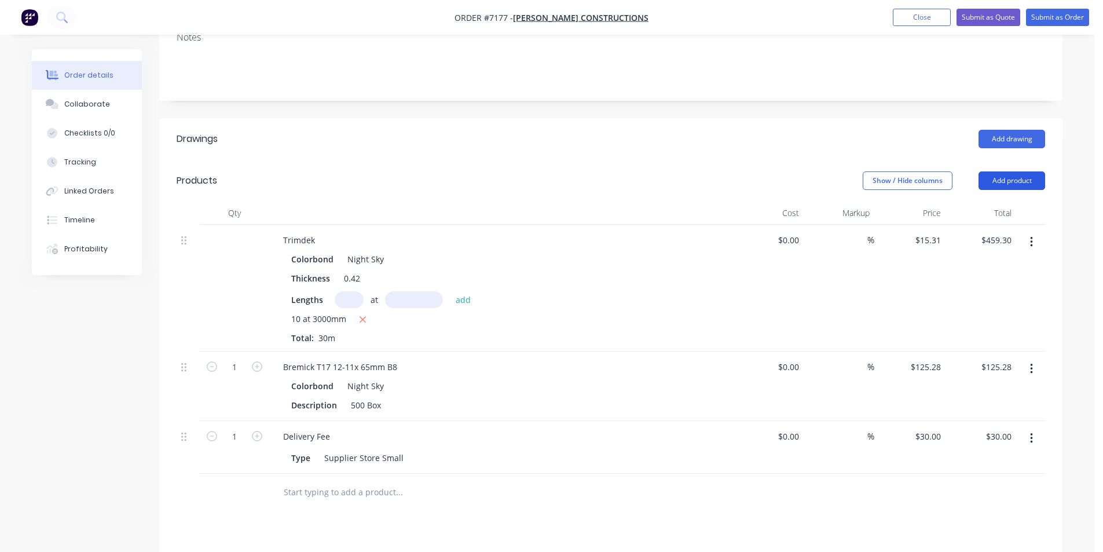
click at [1013, 182] on button "Add product" at bounding box center [1011, 180] width 67 height 19
click at [1065, 201] on div "Order details Collaborate Checklists 0/0 Tracking Linked Orders Timeline Profit…" at bounding box center [547, 341] width 1054 height 930
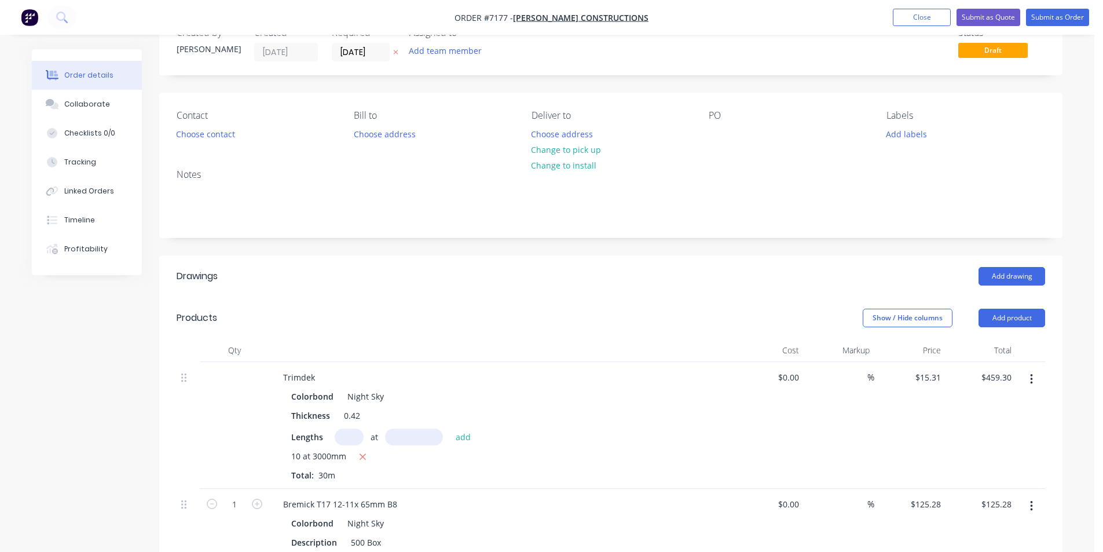
scroll to position [0, 0]
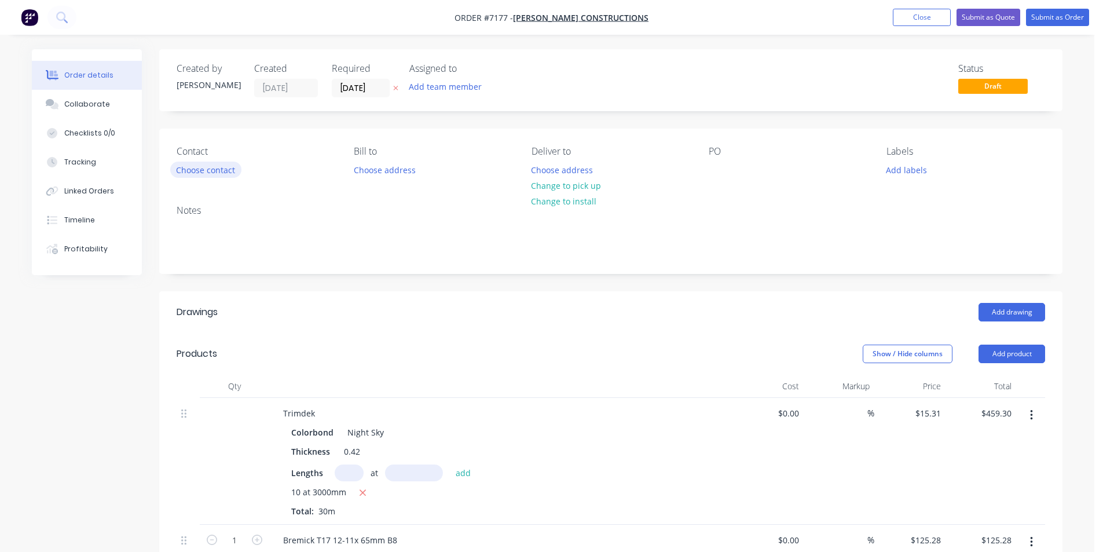
click at [226, 167] on button "Choose contact" at bounding box center [205, 170] width 71 height 16
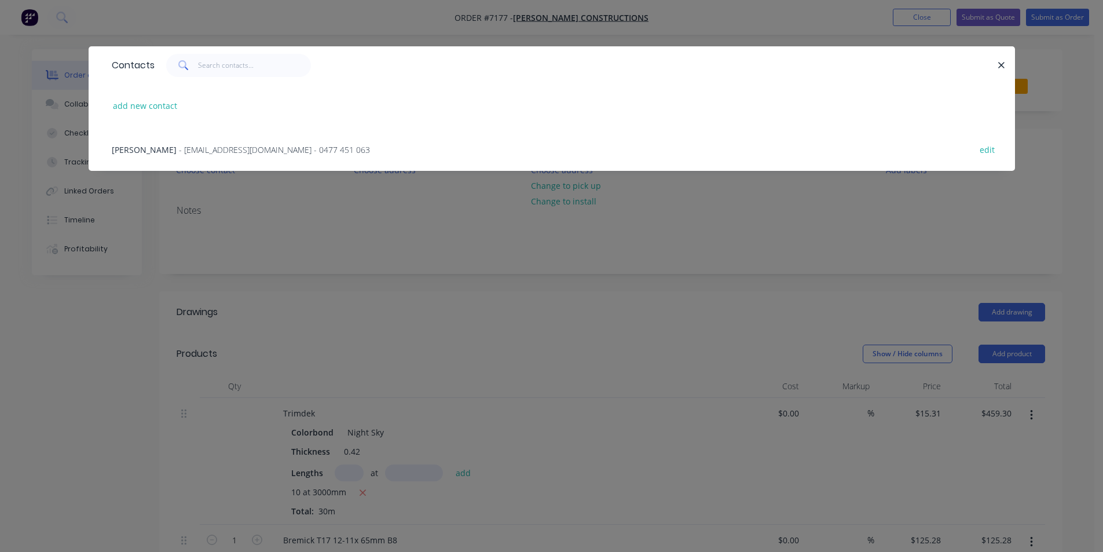
click at [222, 150] on span "- [EMAIL_ADDRESS][DOMAIN_NAME] - 0477 451 063" at bounding box center [274, 149] width 191 height 11
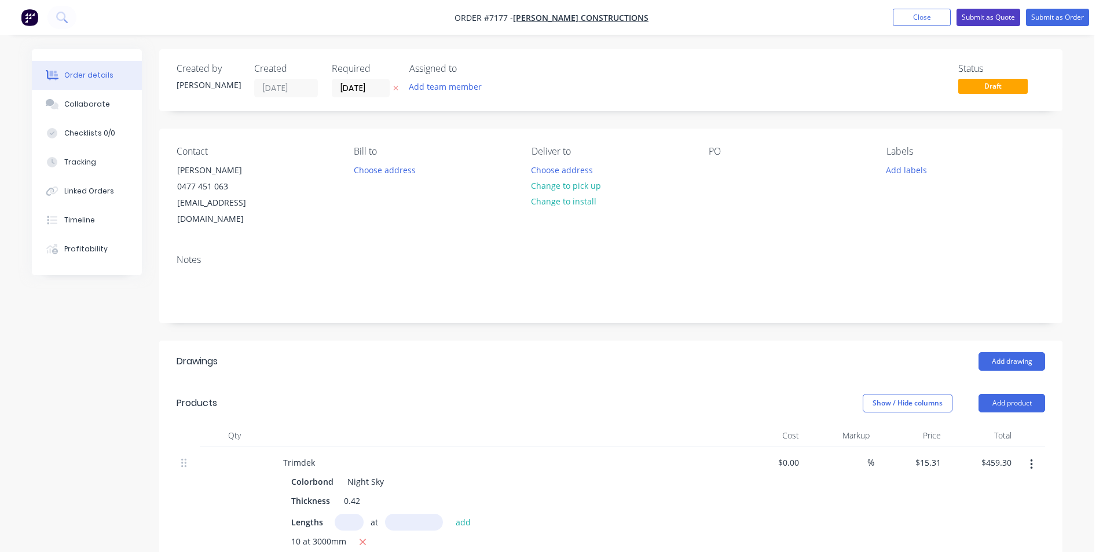
click at [1004, 15] on button "Submit as Quote" at bounding box center [988, 17] width 64 height 17
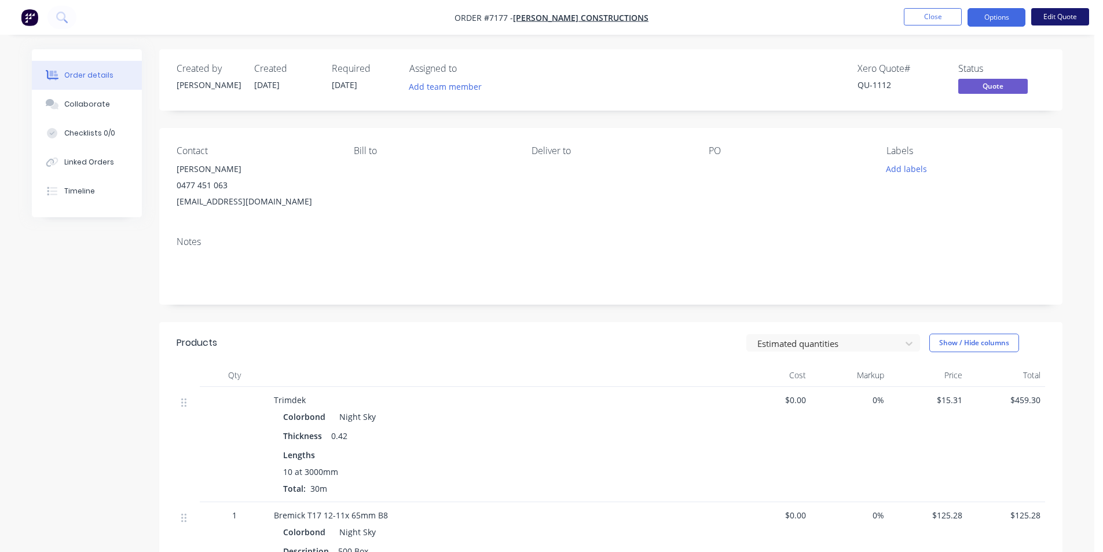
click at [1036, 21] on button "Edit Quote" at bounding box center [1060, 16] width 58 height 17
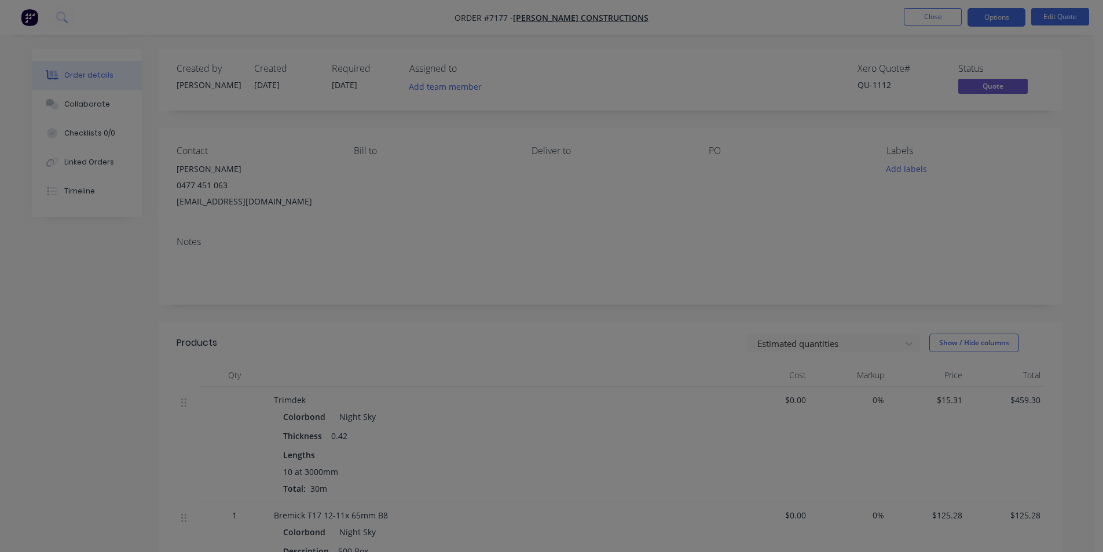
click at [1056, 18] on div "Edit Quote ? Quote’s status will be changed to ‘Draft’. Edit Quote Don't edit" at bounding box center [551, 276] width 1103 height 552
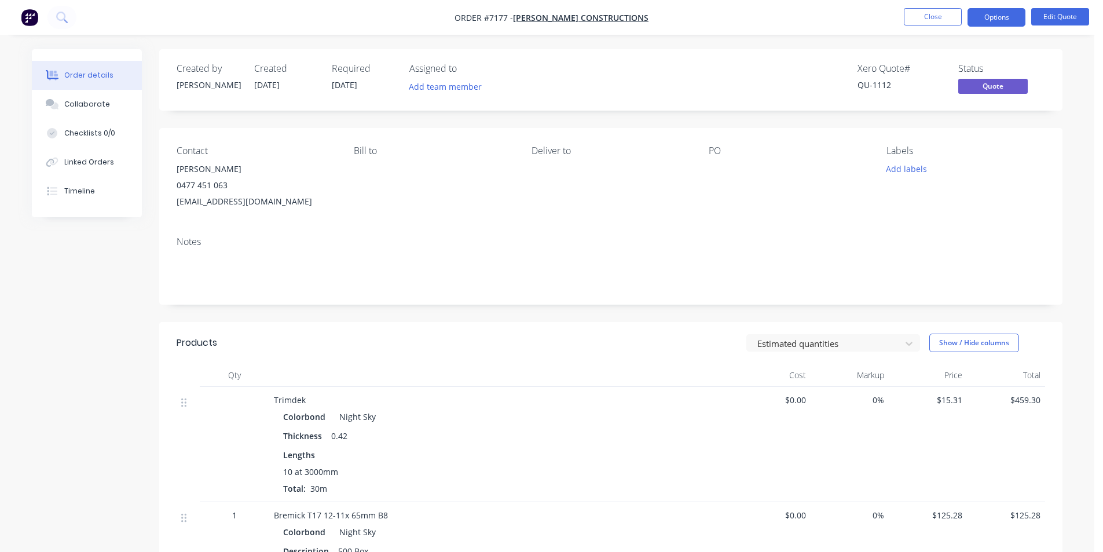
click at [1063, 5] on nav "Order #7177 - [PERSON_NAME] Constructions Close Options Edit Quote" at bounding box center [551, 17] width 1103 height 35
click at [1056, 16] on button "Edit Quote" at bounding box center [1060, 16] width 58 height 17
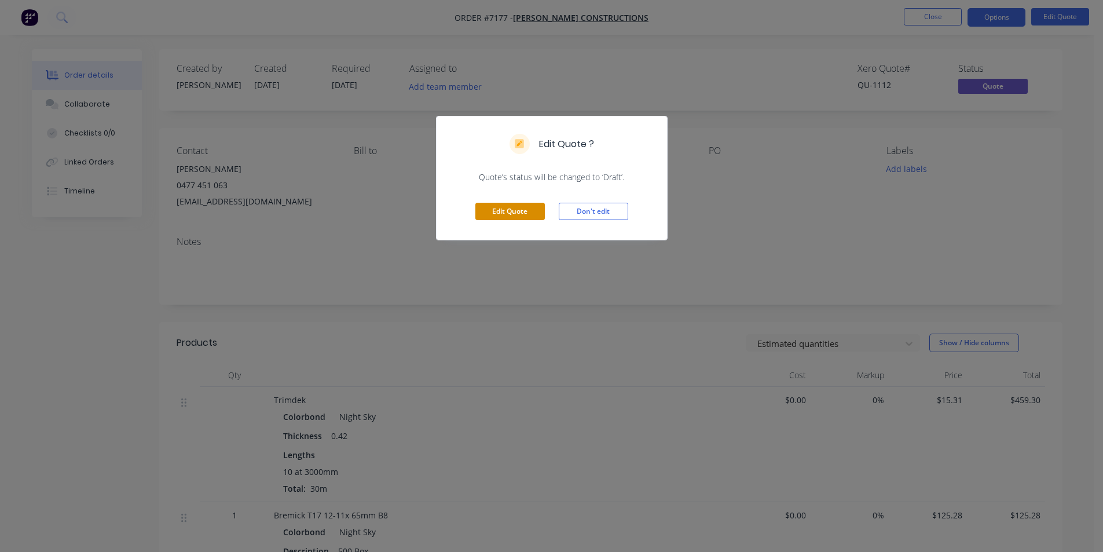
click at [535, 215] on button "Edit Quote" at bounding box center [509, 211] width 69 height 17
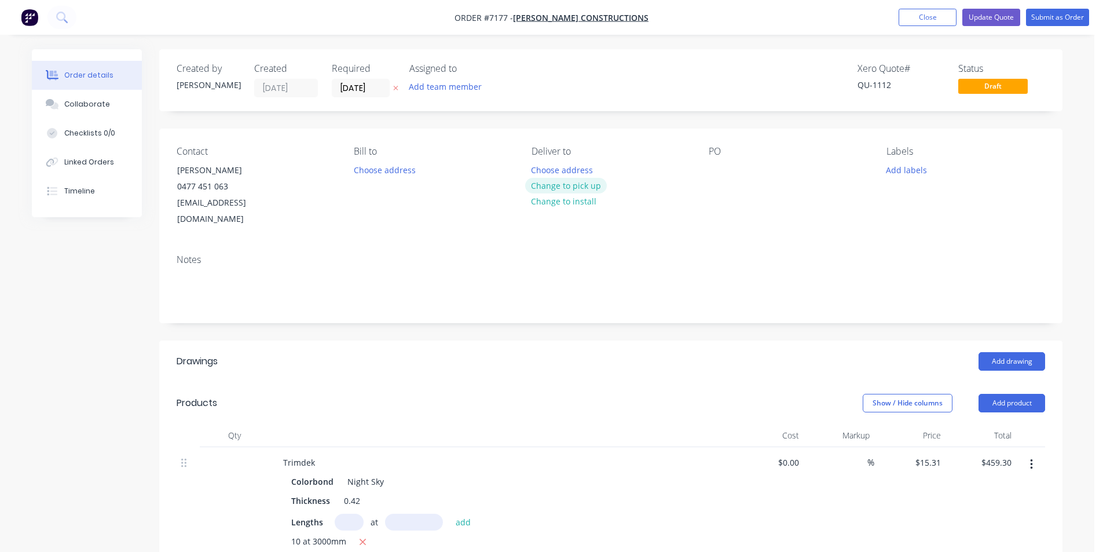
click at [597, 185] on button "Change to pick up" at bounding box center [566, 186] width 82 height 16
click at [1065, 19] on button "Submit as Order" at bounding box center [1057, 17] width 63 height 17
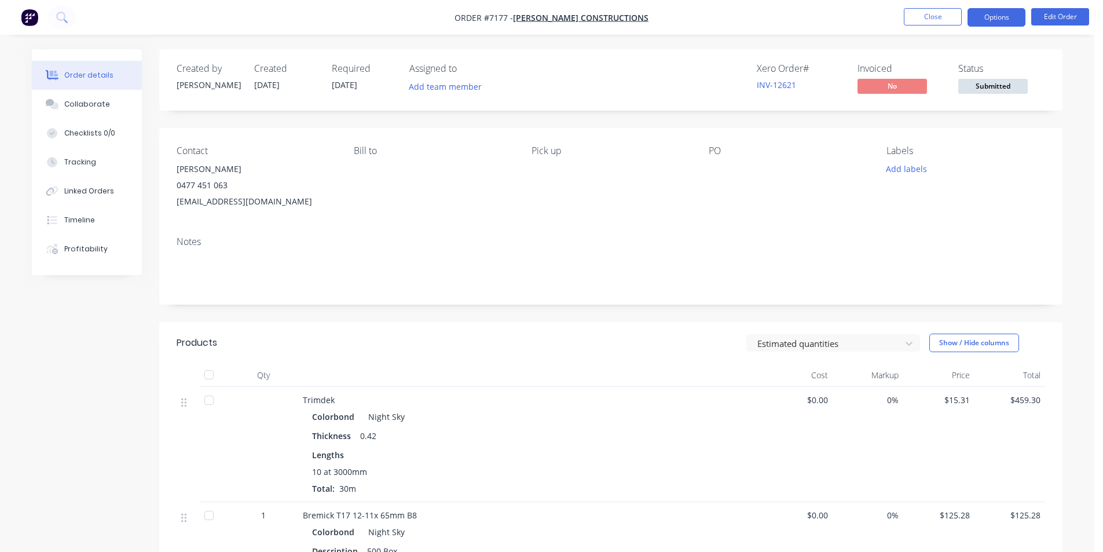
click at [1008, 14] on button "Options" at bounding box center [996, 17] width 58 height 19
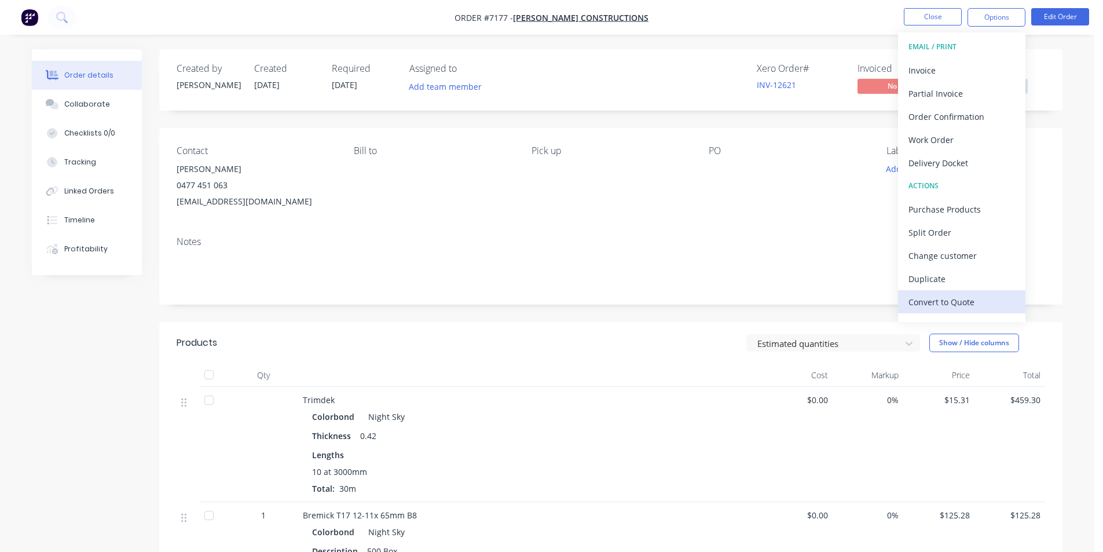
click at [971, 298] on div "Convert to Quote" at bounding box center [961, 301] width 107 height 17
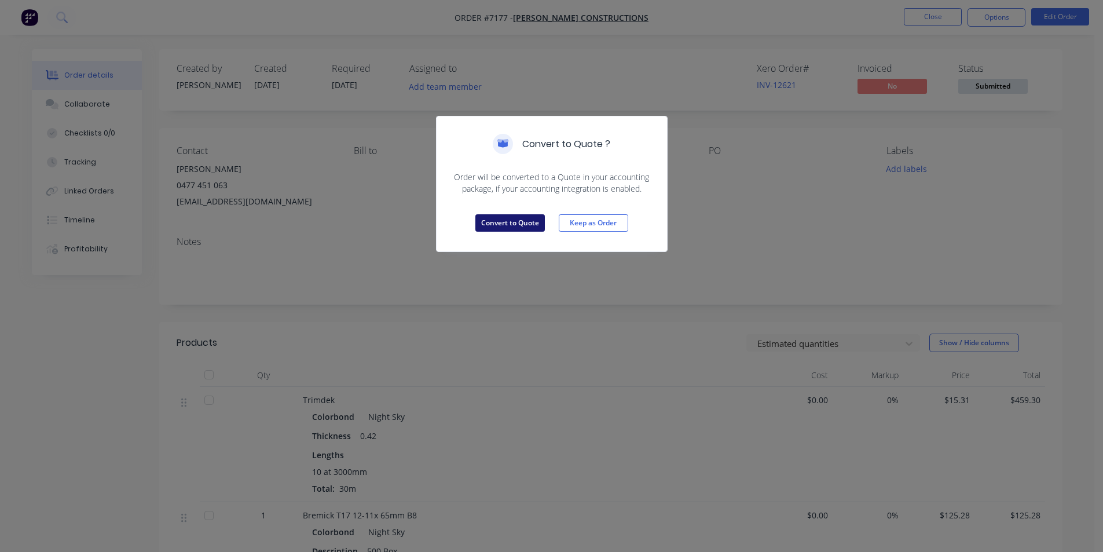
click at [519, 229] on button "Convert to Quote" at bounding box center [509, 222] width 69 height 17
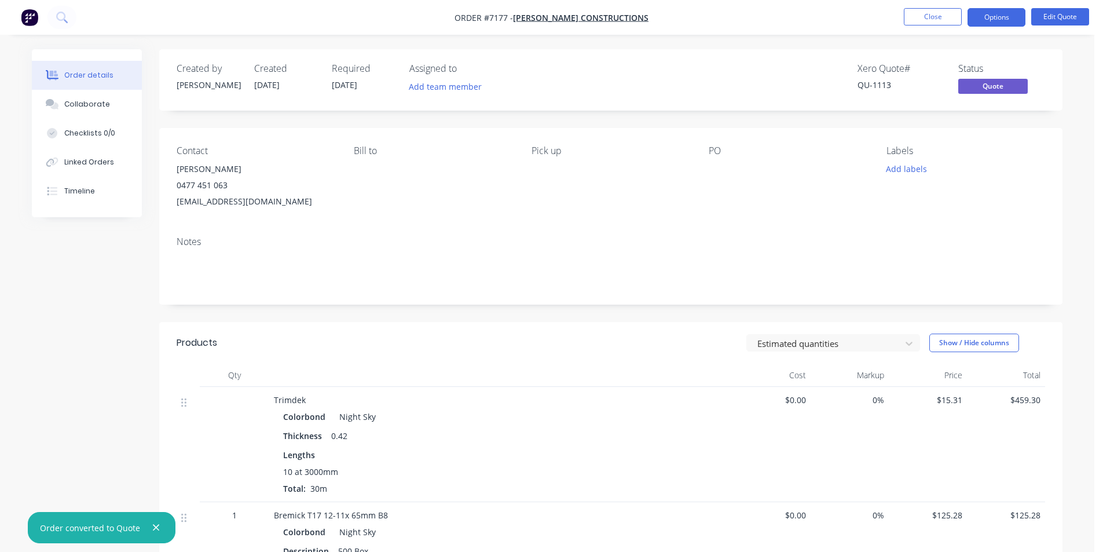
click at [982, 6] on nav "Order #7177 - [PERSON_NAME] Constructions Close Options Edit Quote" at bounding box center [551, 17] width 1103 height 35
click at [984, 17] on button "Options" at bounding box center [996, 17] width 58 height 19
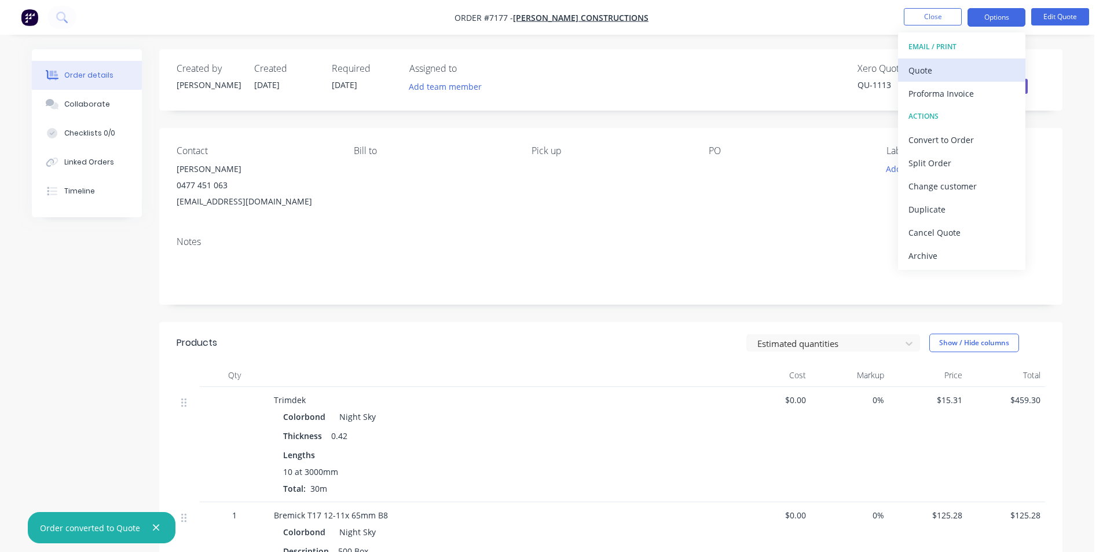
click at [971, 65] on div "Quote" at bounding box center [961, 70] width 107 height 17
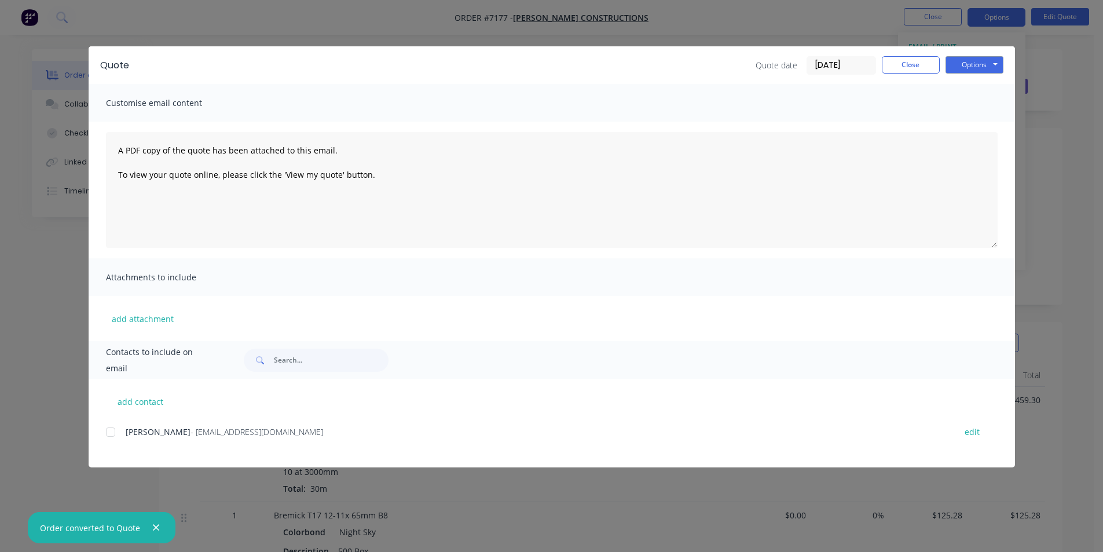
click at [119, 427] on div "[PERSON_NAME] - [EMAIL_ADDRESS][DOMAIN_NAME] edit" at bounding box center [560, 432] width 909 height 16
drag, startPoint x: 111, startPoint y: 432, endPoint x: 561, endPoint y: 355, distance: 456.3
click at [111, 432] on div at bounding box center [110, 431] width 23 height 23
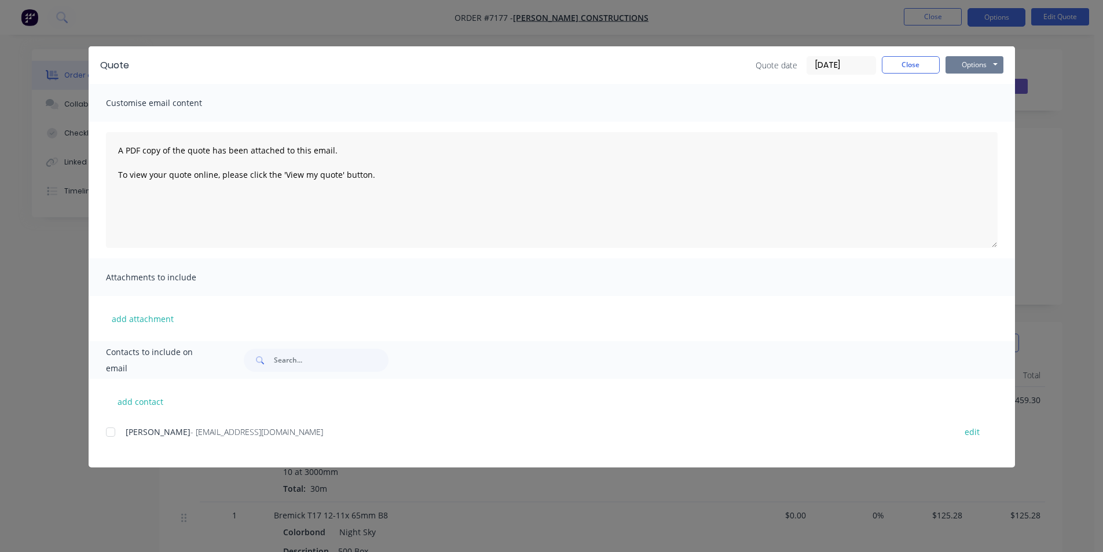
click at [967, 62] on button "Options" at bounding box center [974, 64] width 58 height 17
click at [970, 123] on button "Email" at bounding box center [982, 123] width 74 height 19
click at [910, 70] on button "Close" at bounding box center [911, 64] width 58 height 17
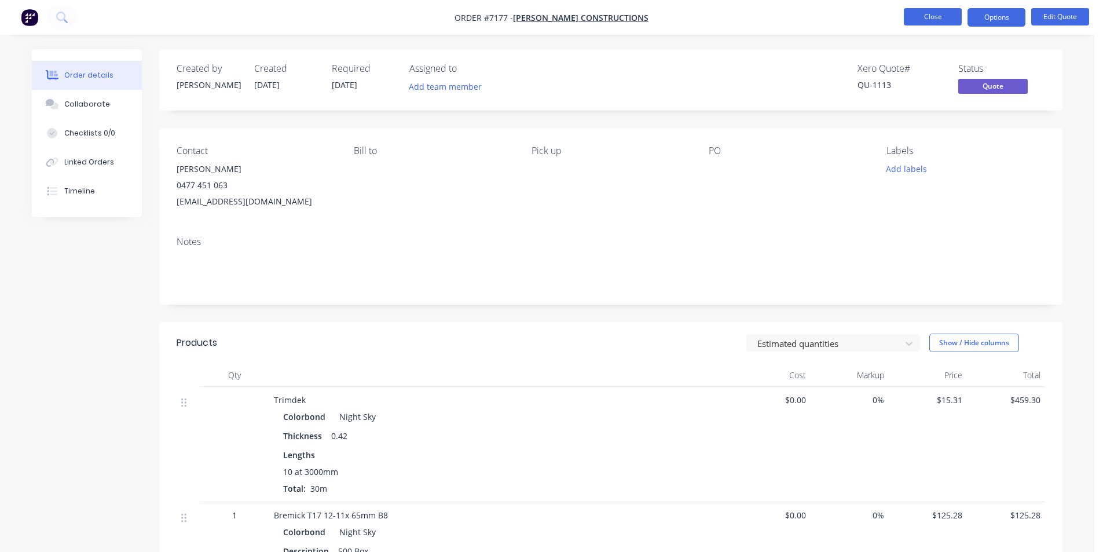
click at [926, 21] on button "Close" at bounding box center [933, 16] width 58 height 17
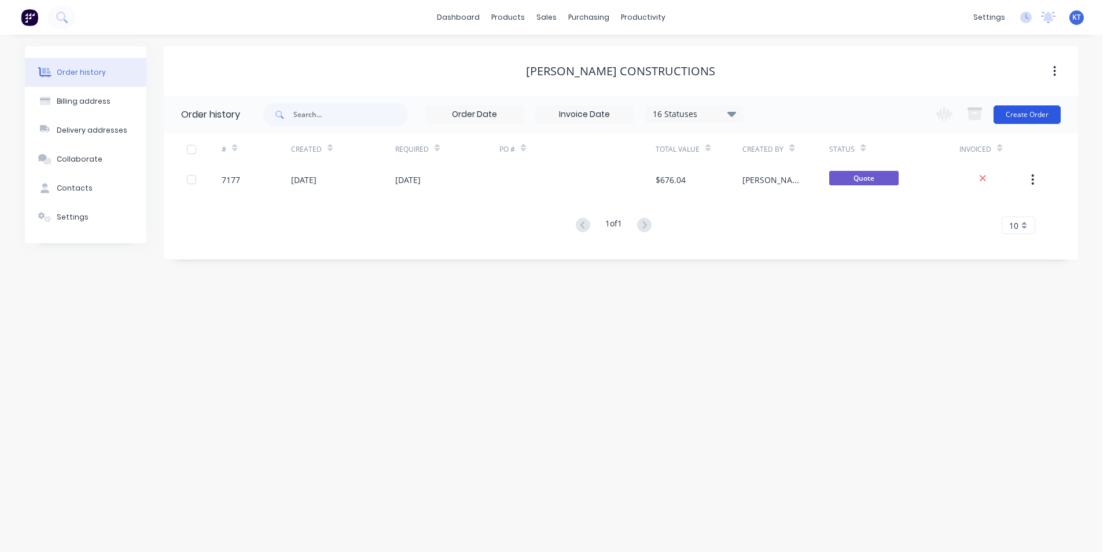
click at [1054, 116] on button "Create Order" at bounding box center [1027, 114] width 67 height 19
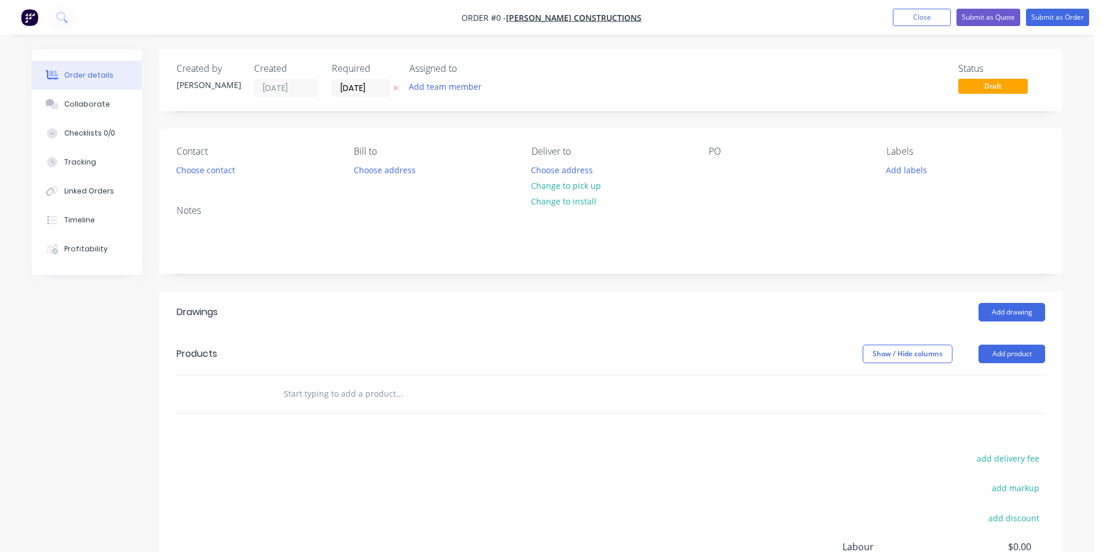
click at [191, 156] on div "Contact" at bounding box center [256, 151] width 159 height 11
click at [185, 169] on button "Choose contact" at bounding box center [205, 170] width 71 height 16
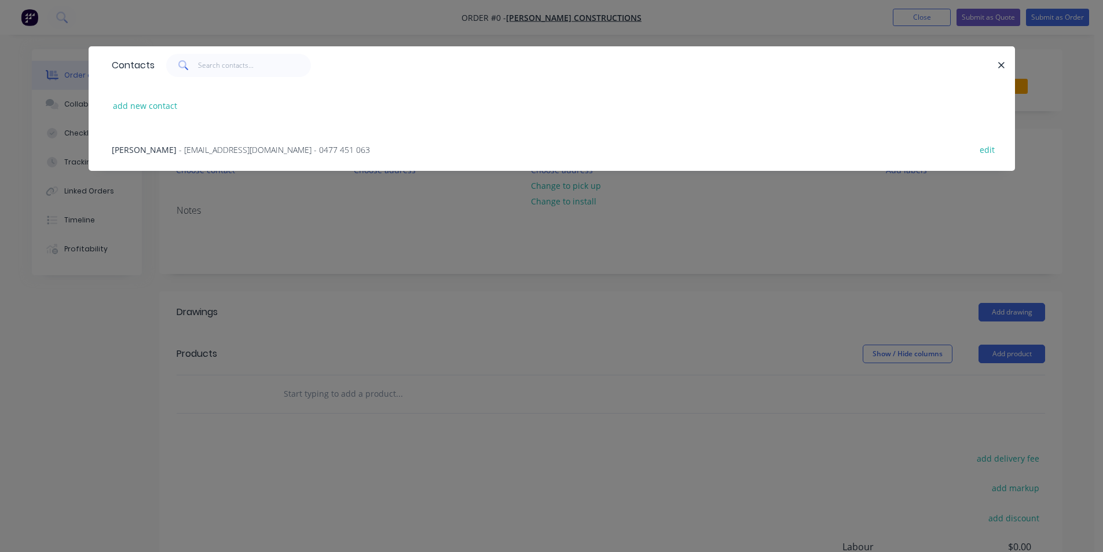
click at [186, 150] on span "- [EMAIL_ADDRESS][DOMAIN_NAME] - 0477 451 063" at bounding box center [274, 149] width 191 height 11
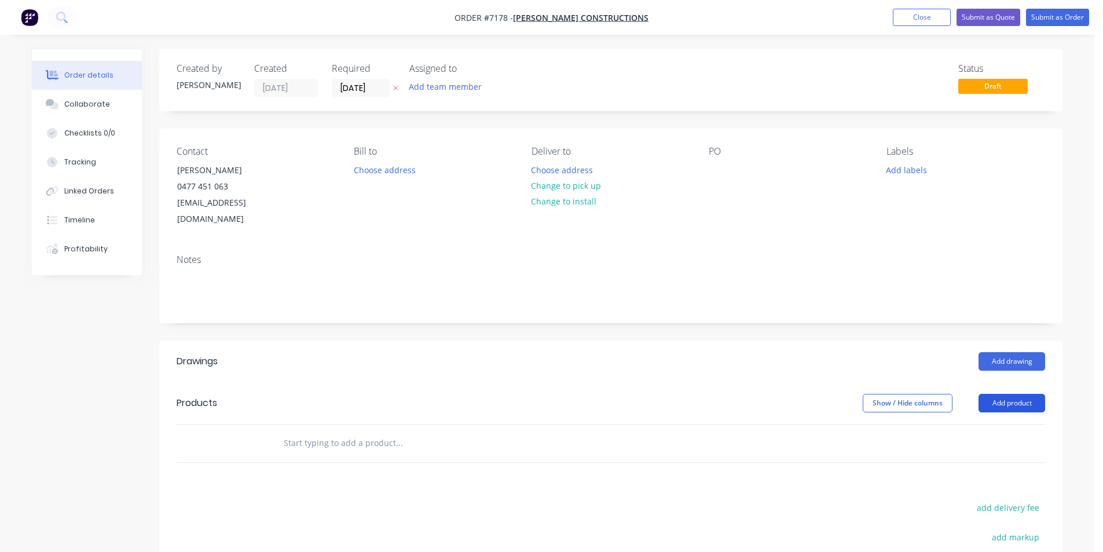
click at [1016, 394] on button "Add product" at bounding box center [1011, 403] width 67 height 19
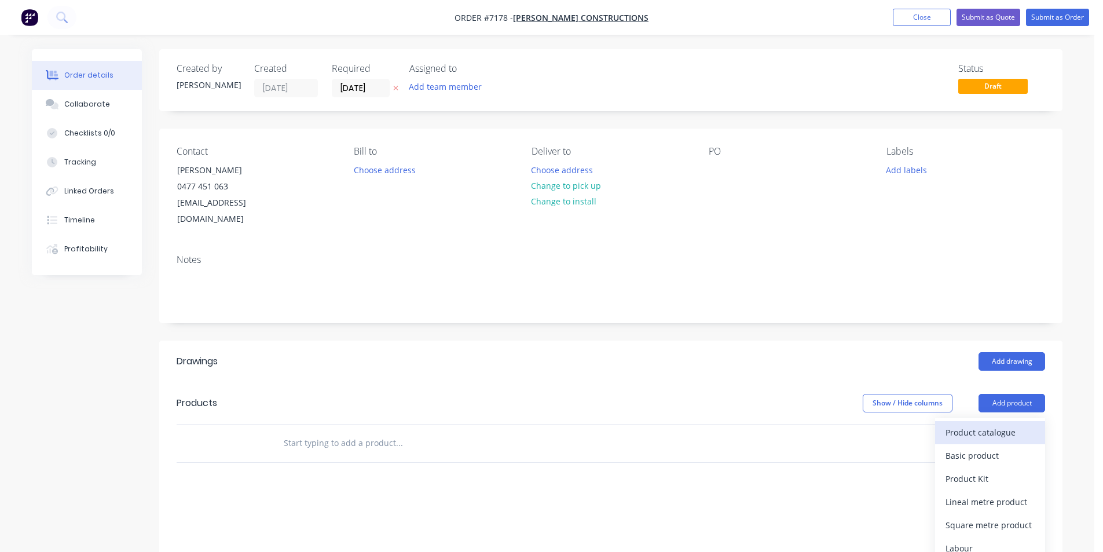
click at [999, 424] on div "Product catalogue" at bounding box center [989, 432] width 89 height 17
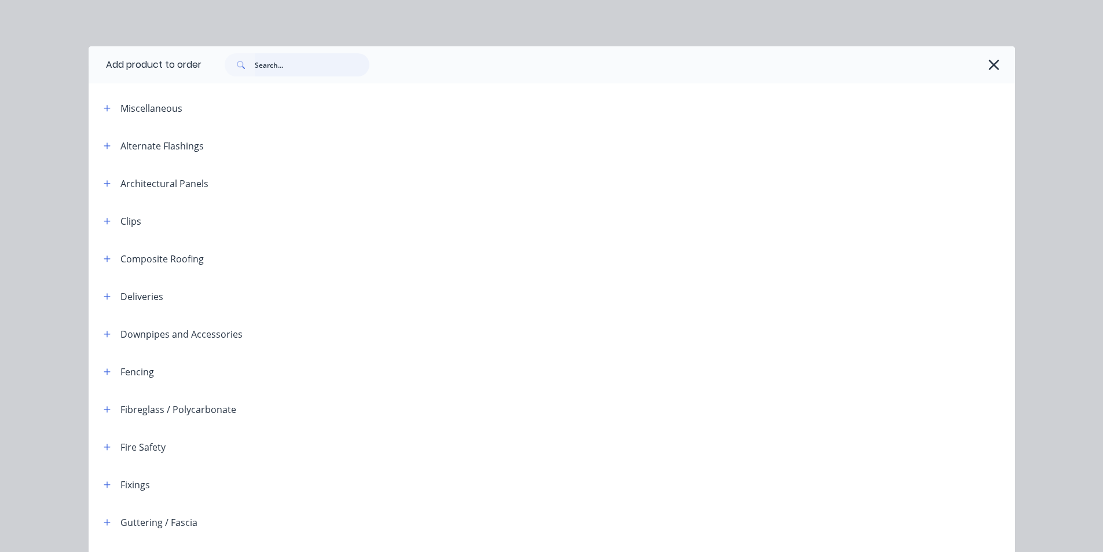
click at [332, 67] on input "text" at bounding box center [312, 64] width 115 height 23
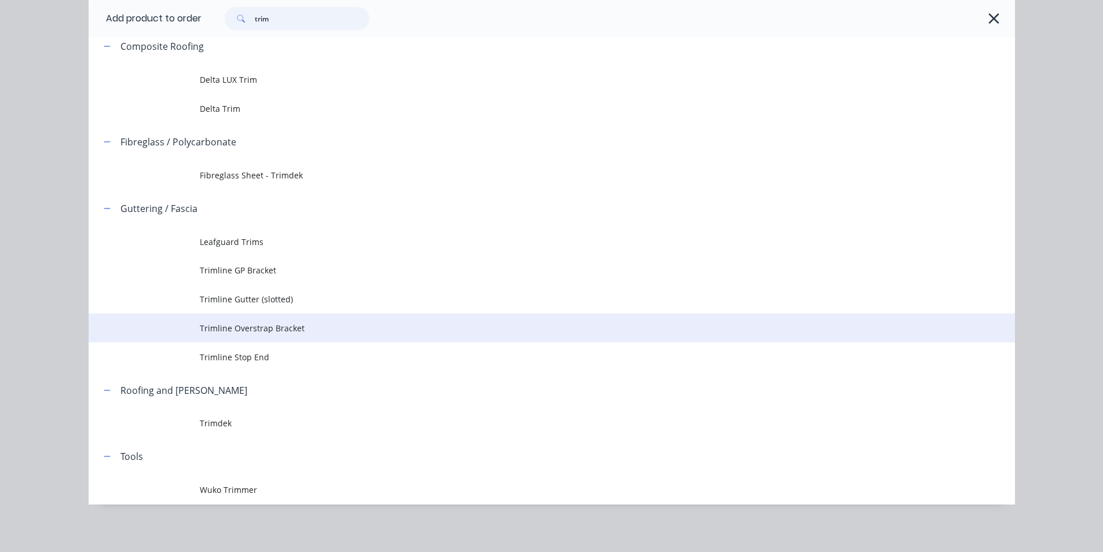
scroll to position [131, 0]
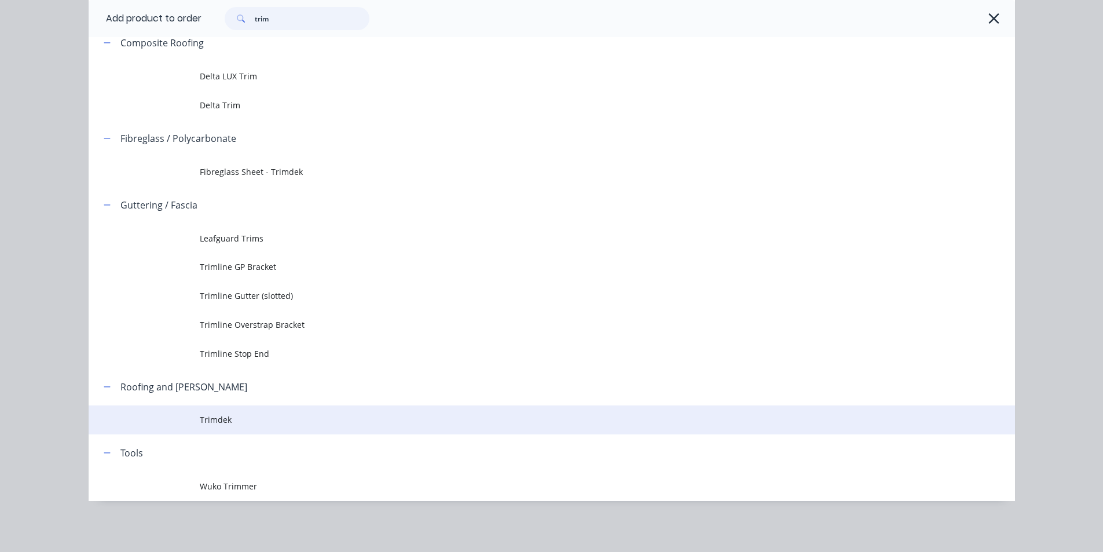
type input "trim"
click at [211, 427] on td "Trimdek" at bounding box center [607, 419] width 815 height 29
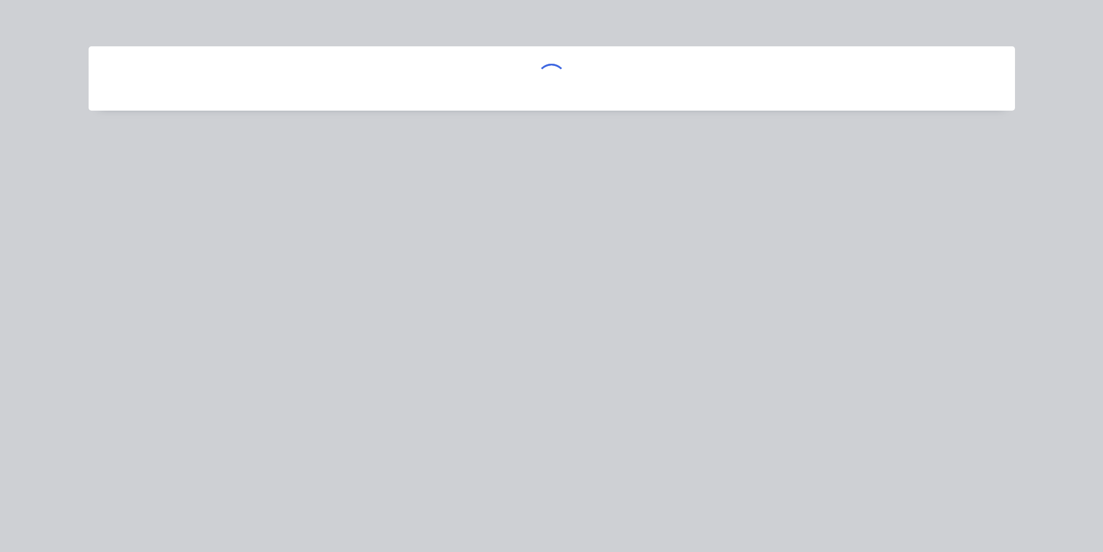
scroll to position [0, 0]
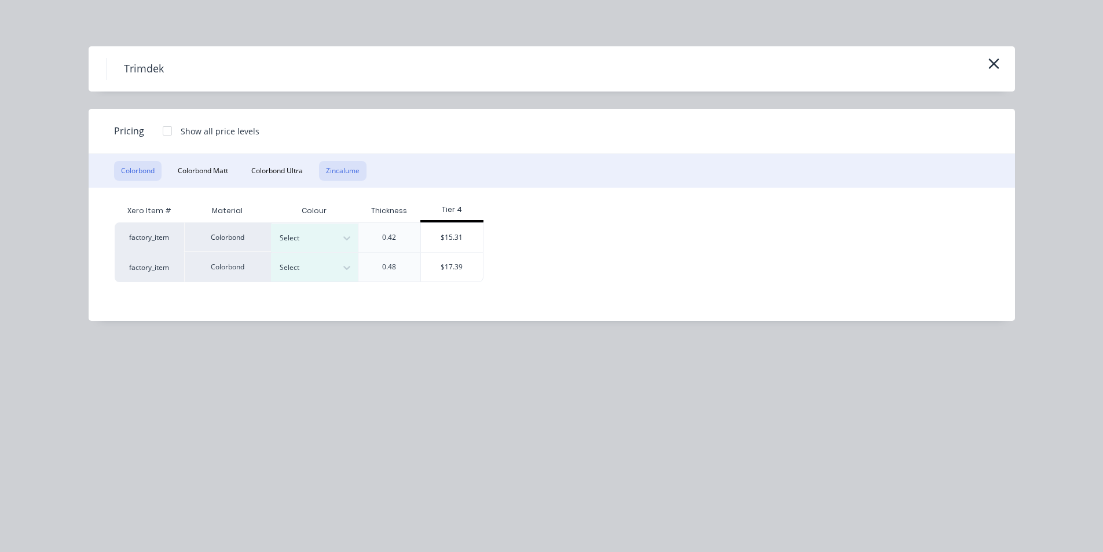
click at [342, 162] on button "Zincalume" at bounding box center [342, 171] width 47 height 20
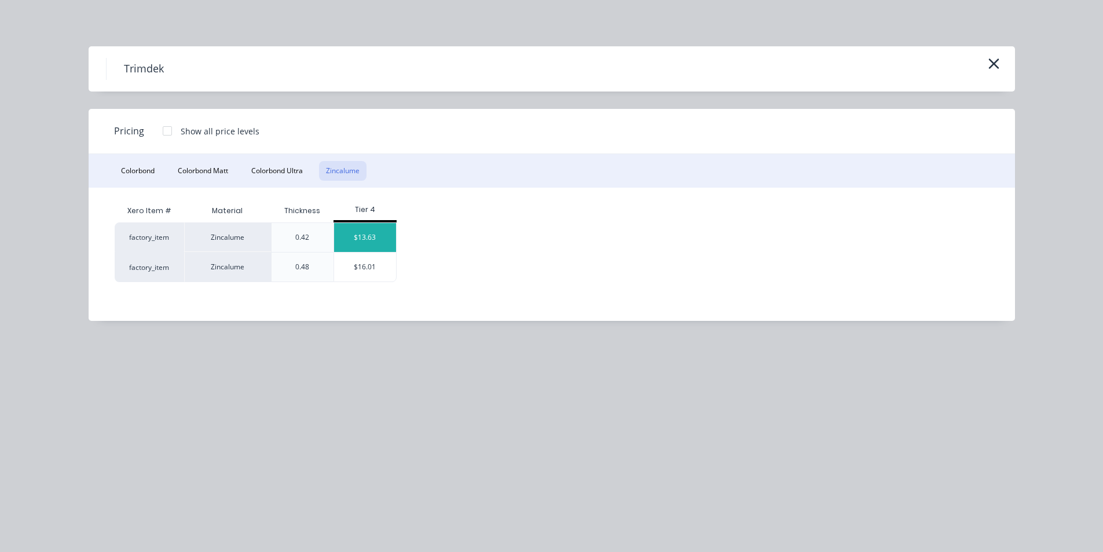
click at [362, 251] on div "$13.63" at bounding box center [365, 237] width 62 height 29
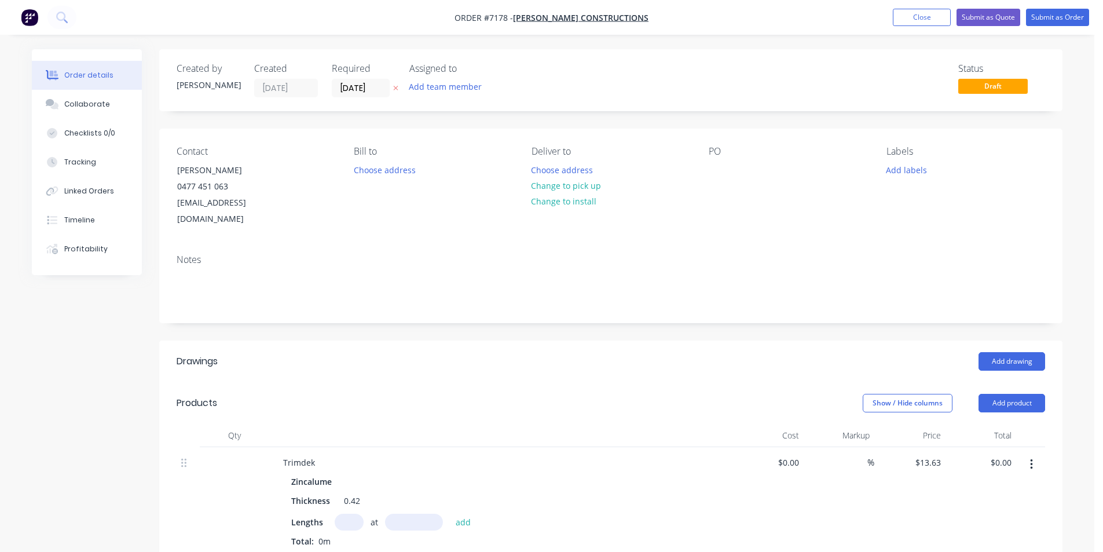
click at [348, 513] on input "text" at bounding box center [349, 521] width 29 height 17
click at [353, 513] on input "text" at bounding box center [349, 521] width 29 height 17
type input "6"
type input "1300"
click at [450, 513] on button "add" at bounding box center [463, 521] width 27 height 16
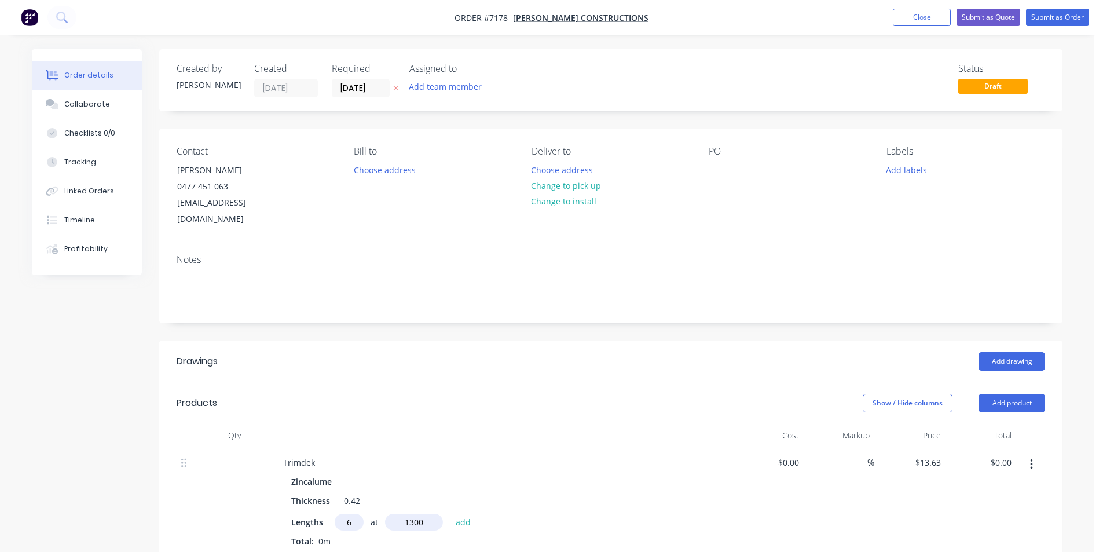
type input "$106.31"
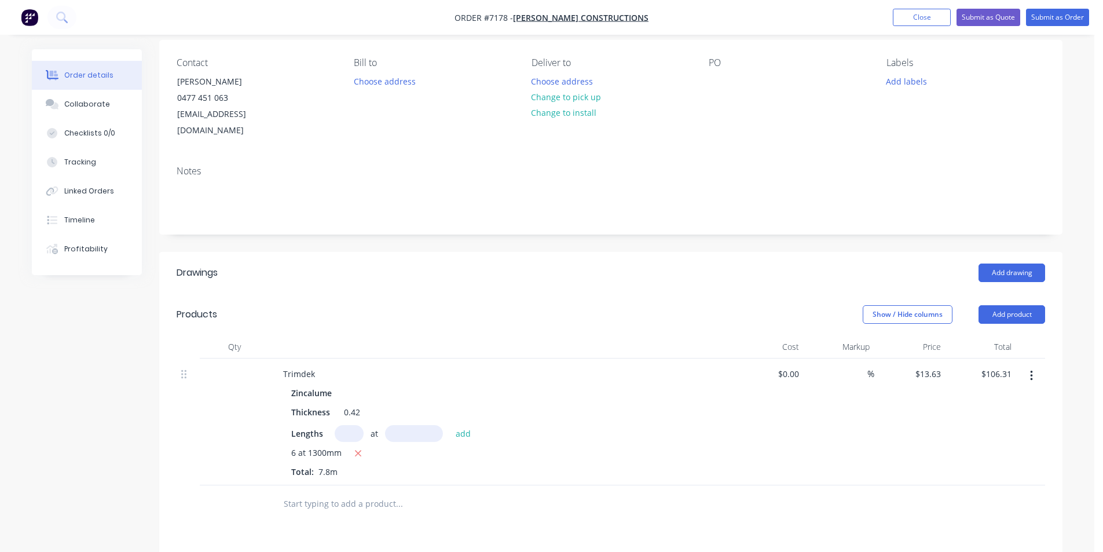
scroll to position [232, 0]
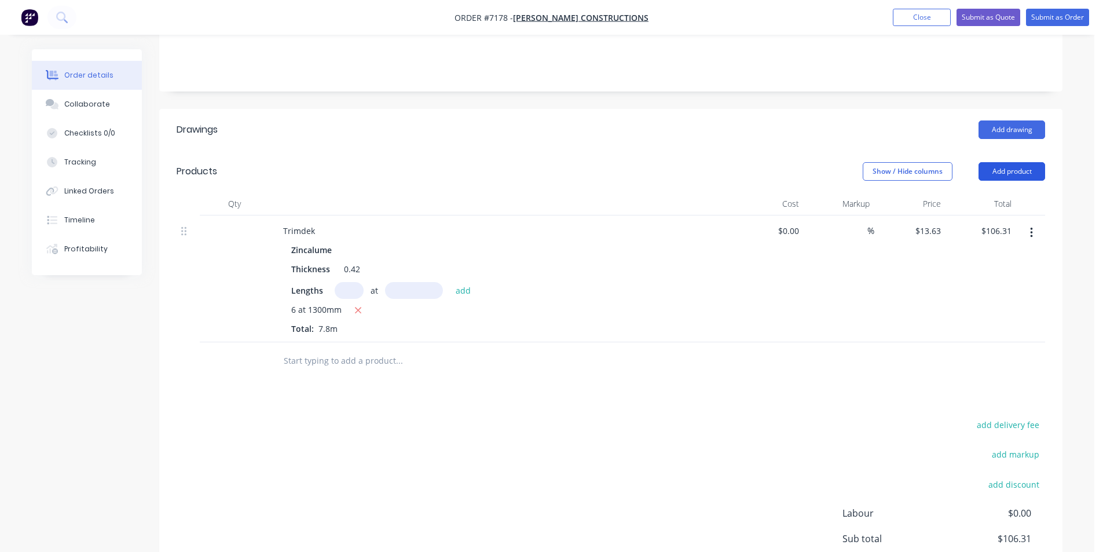
click at [1029, 163] on button "Add product" at bounding box center [1011, 171] width 67 height 19
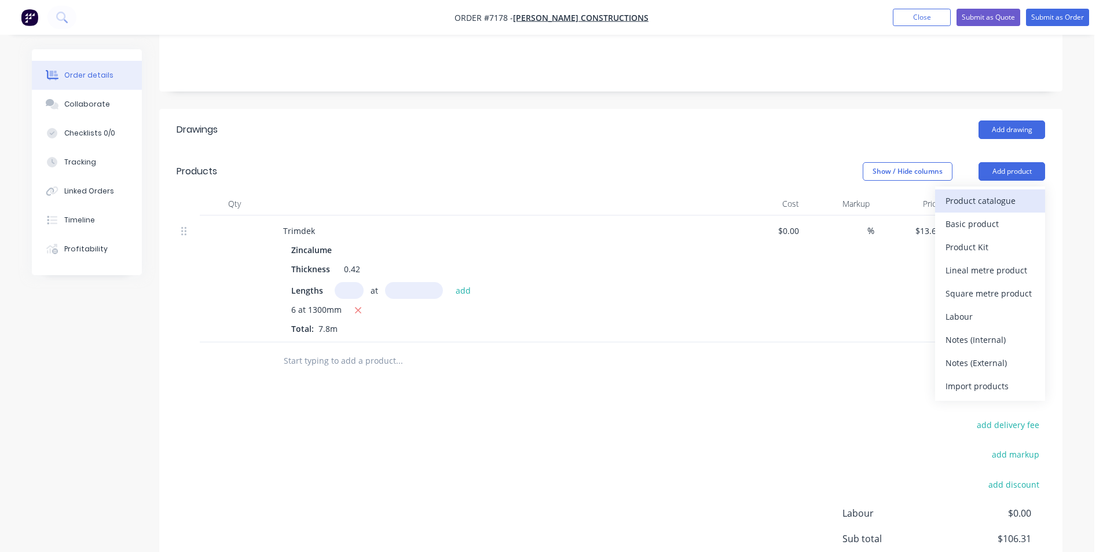
click at [1022, 195] on button "Product catalogue" at bounding box center [990, 200] width 110 height 23
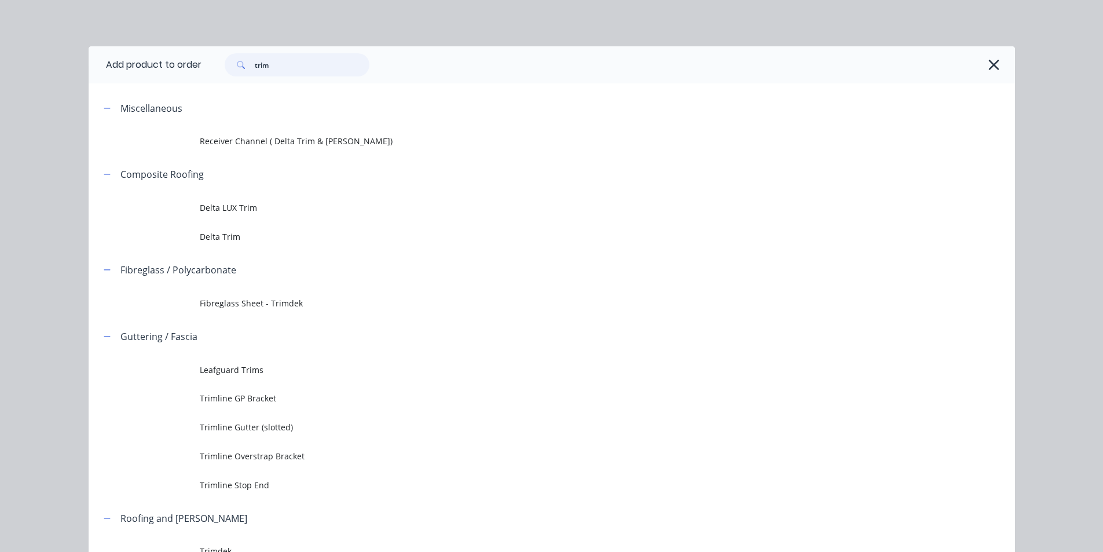
click at [302, 69] on input "trim" at bounding box center [312, 64] width 115 height 23
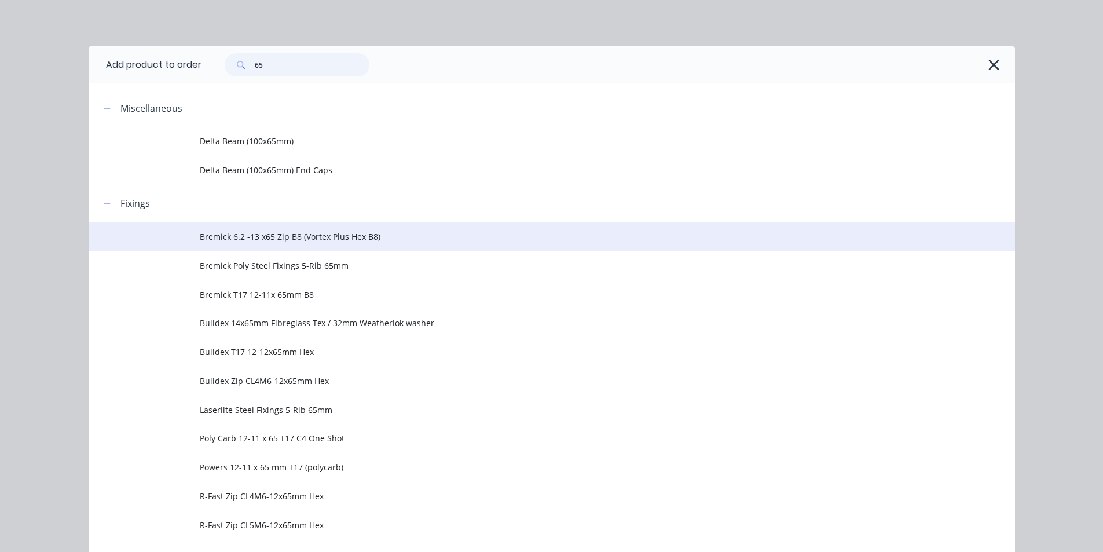
scroll to position [58, 0]
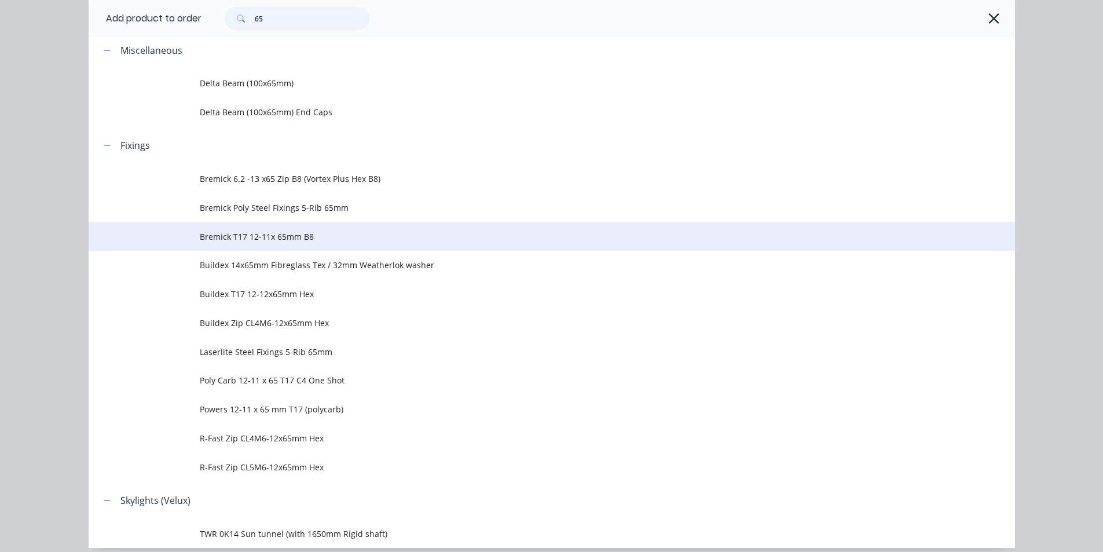
type input "65"
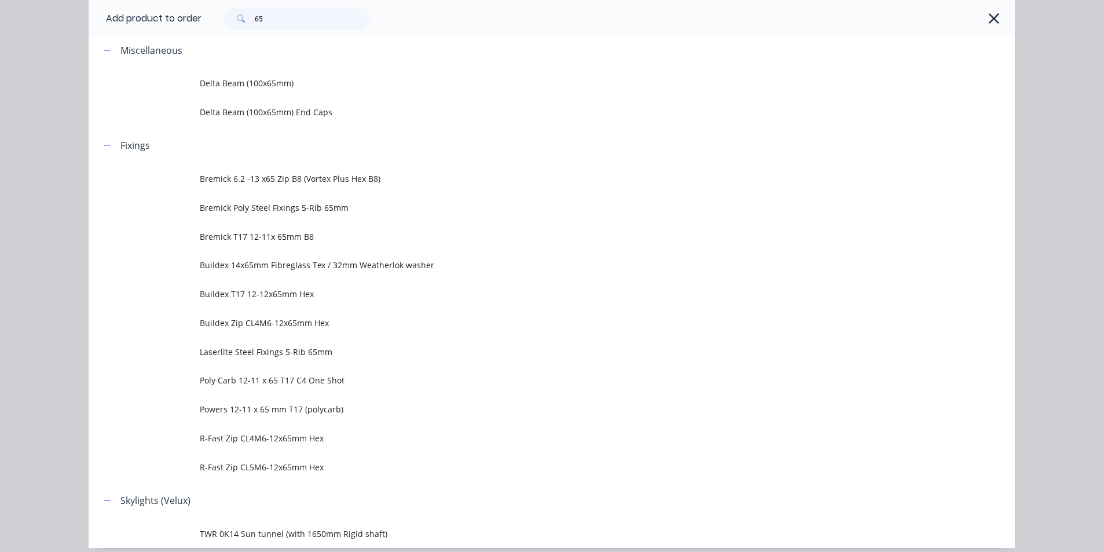
click at [353, 241] on span "Bremick T17 12-11x 65mm B8" at bounding box center [526, 236] width 652 height 12
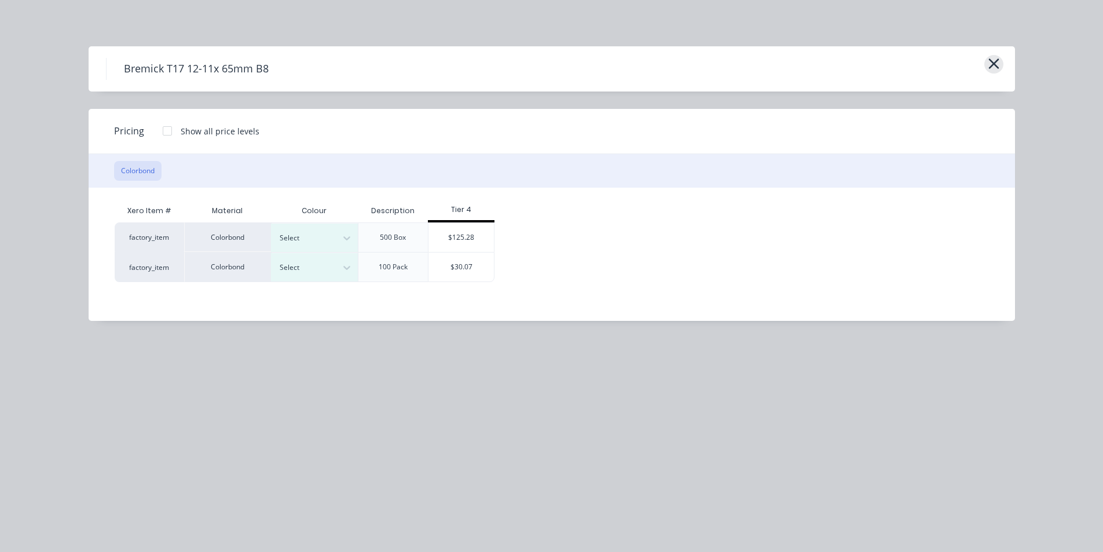
click at [994, 64] on icon "button" at bounding box center [993, 63] width 10 height 10
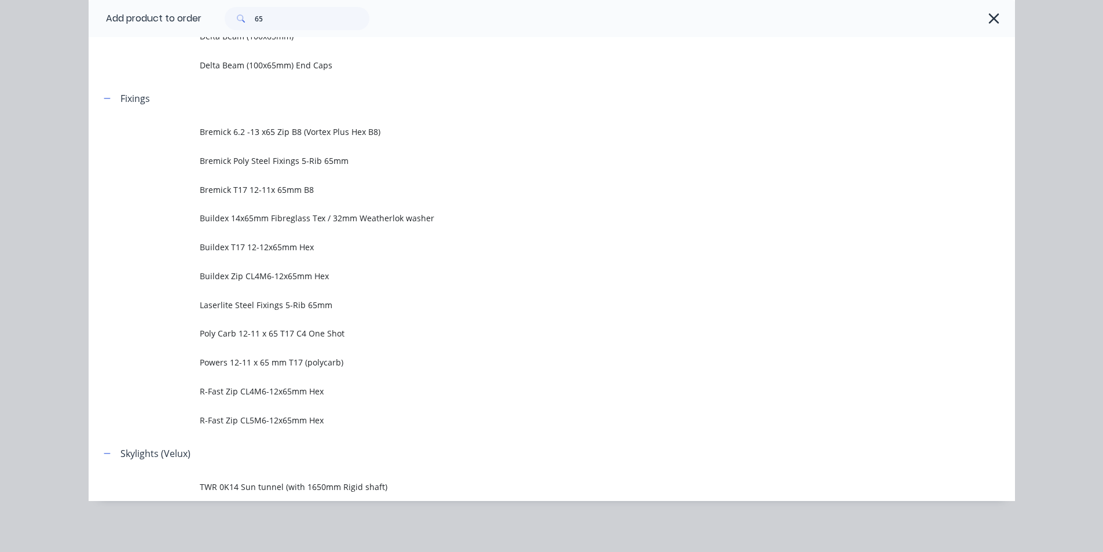
click at [313, 190] on span "Bremick T17 12-11x 65mm B8" at bounding box center [526, 190] width 652 height 12
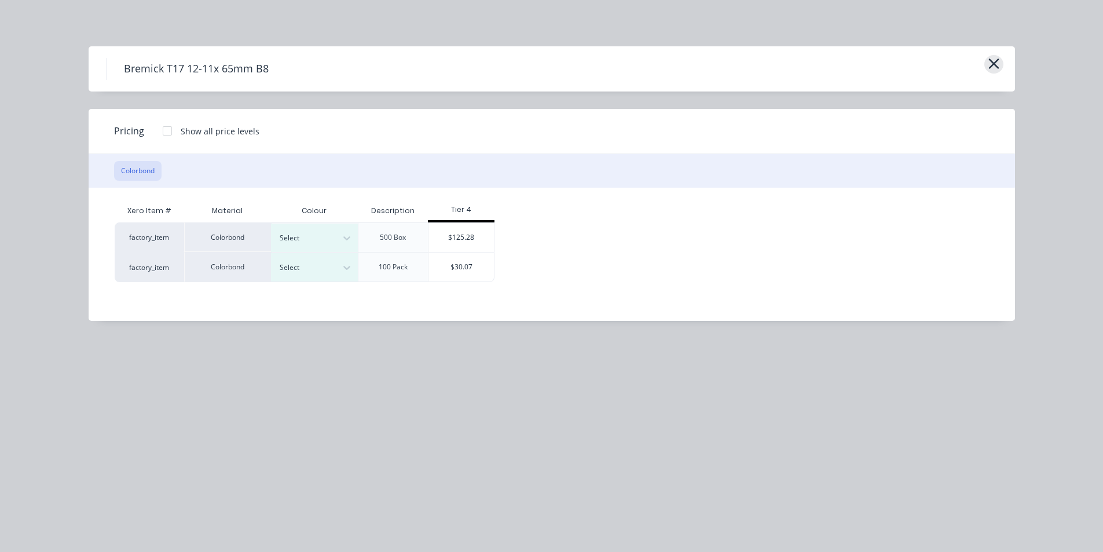
click at [995, 59] on icon "button" at bounding box center [994, 64] width 12 height 16
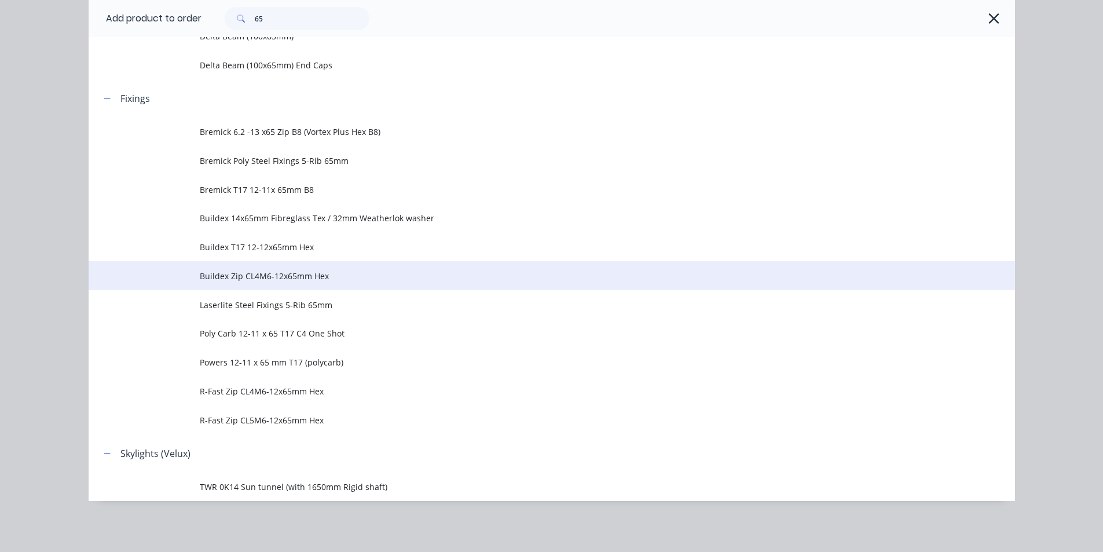
scroll to position [347, 0]
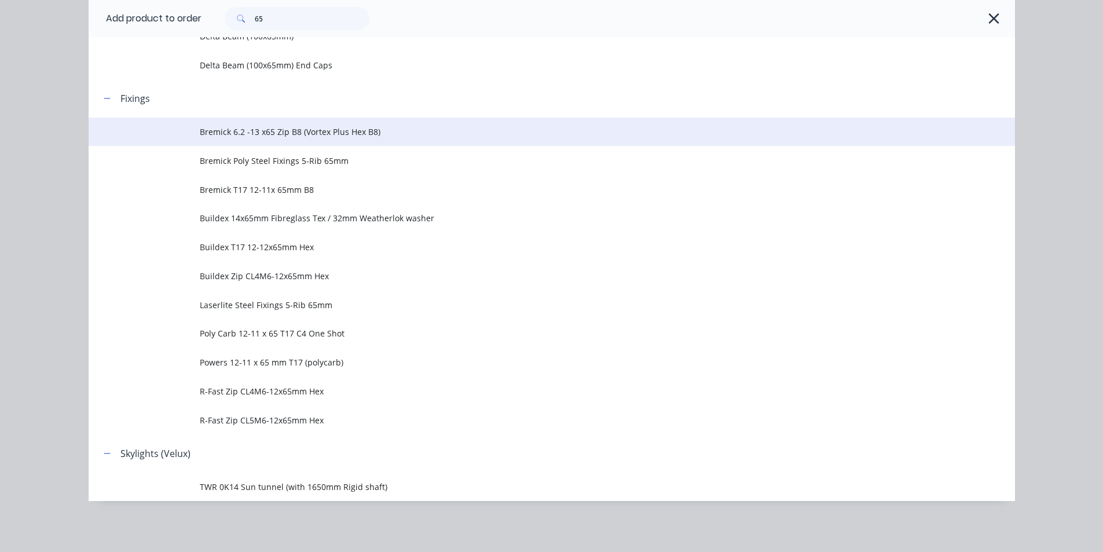
click at [264, 134] on span "Bremick 6.2 -13 x65 Zip B8 (Vortex Plus Hex B8)" at bounding box center [526, 132] width 652 height 12
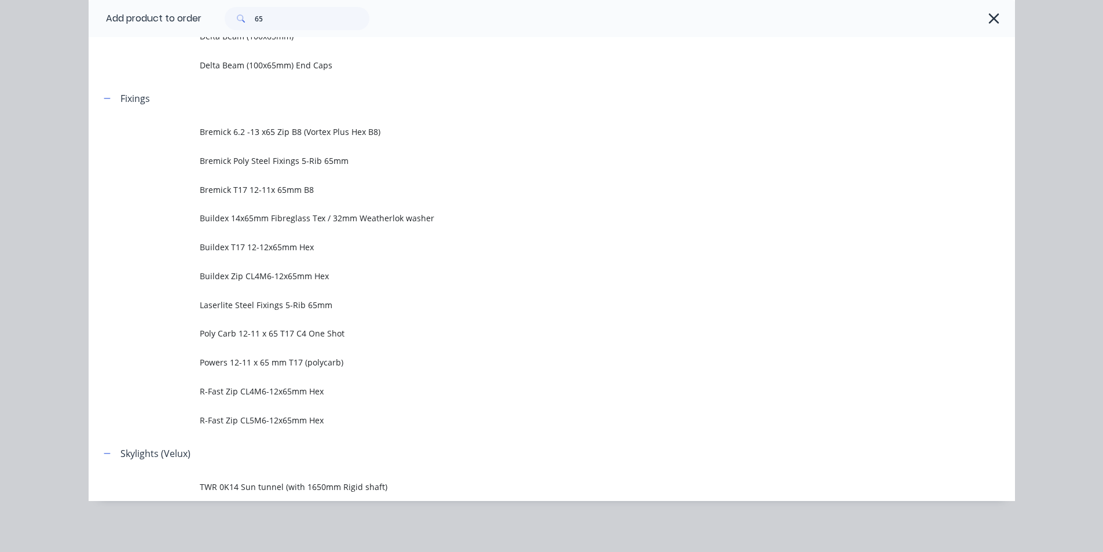
scroll to position [0, 0]
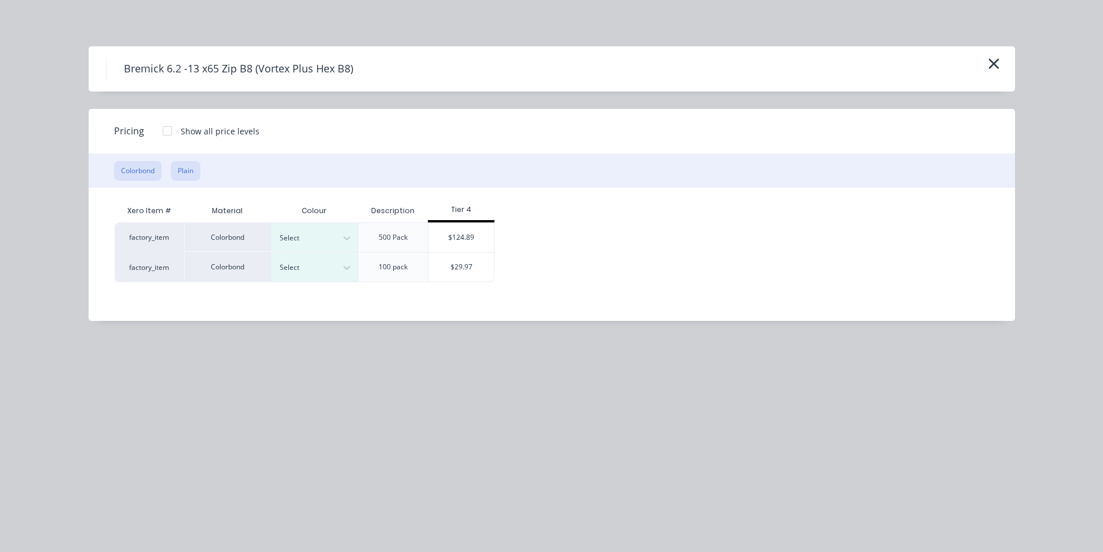
click at [181, 168] on button "Plain" at bounding box center [186, 171] width 30 height 20
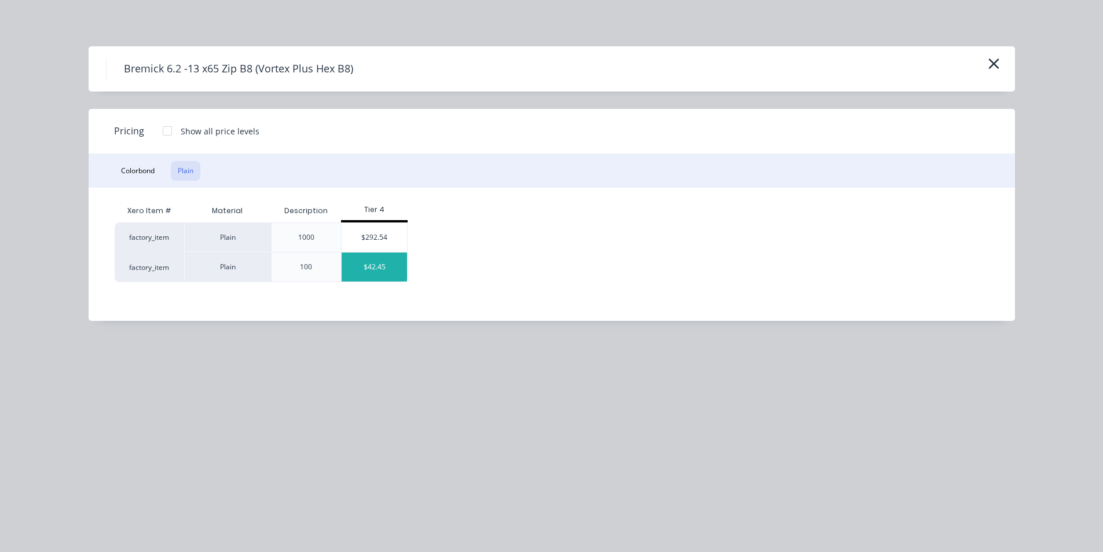
click at [399, 271] on div "$42.45" at bounding box center [374, 266] width 65 height 29
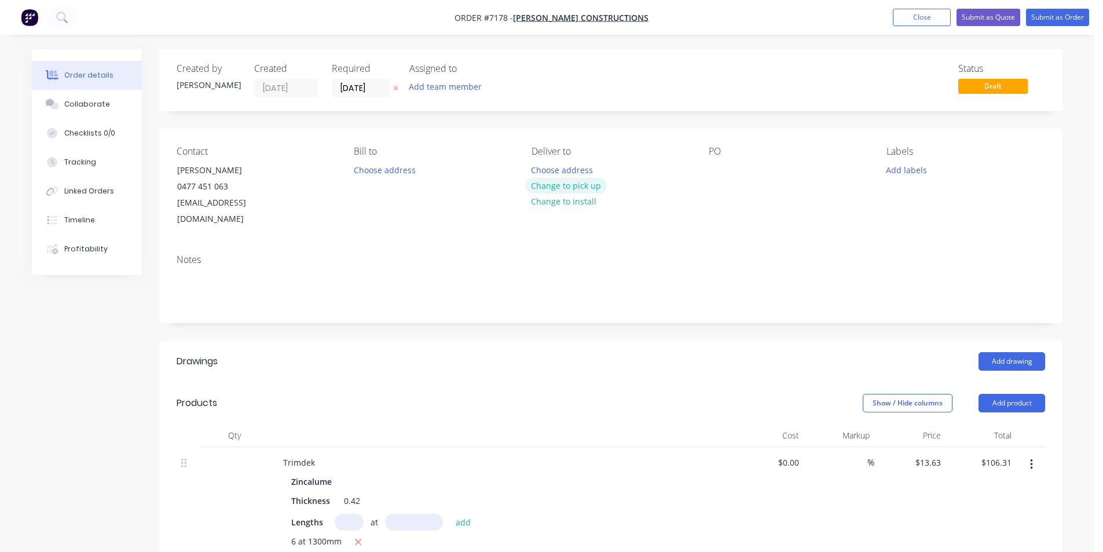
click at [568, 186] on button "Change to pick up" at bounding box center [566, 186] width 82 height 16
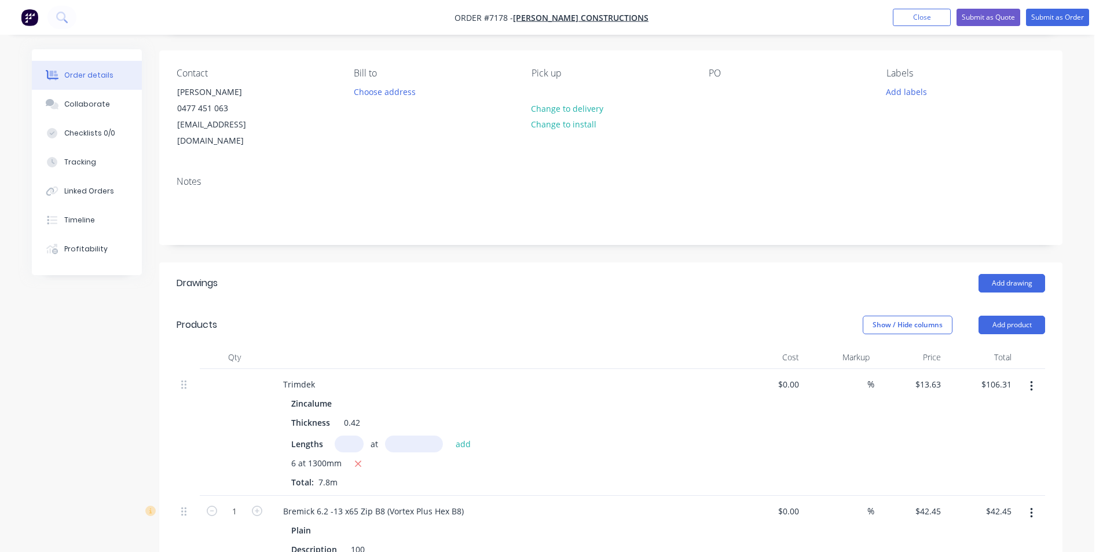
scroll to position [58, 0]
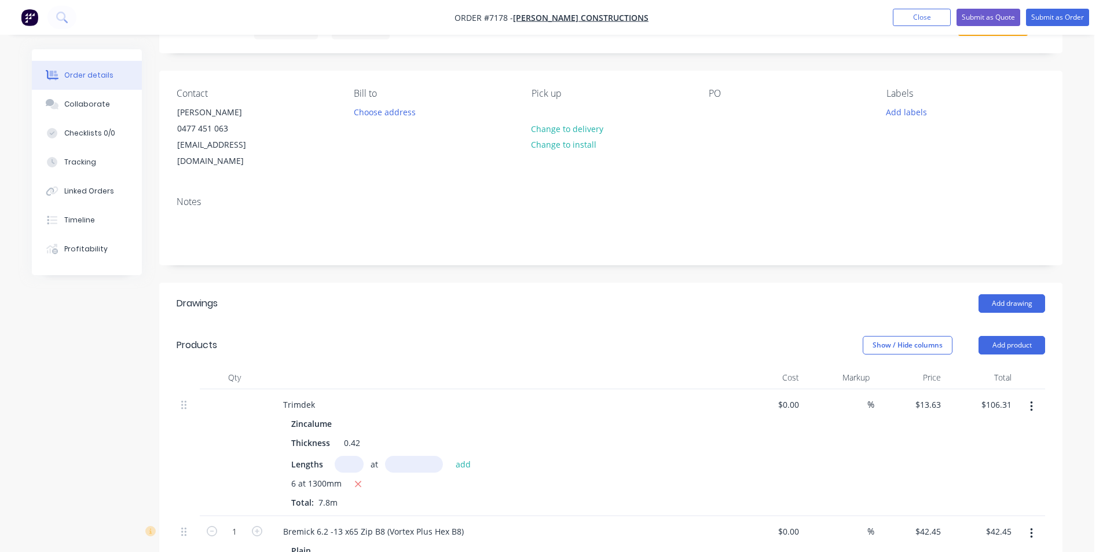
click at [1017, 324] on header "Products Show / Hide columns Add product" at bounding box center [610, 345] width 903 height 42
click at [1017, 336] on button "Add product" at bounding box center [1011, 345] width 67 height 19
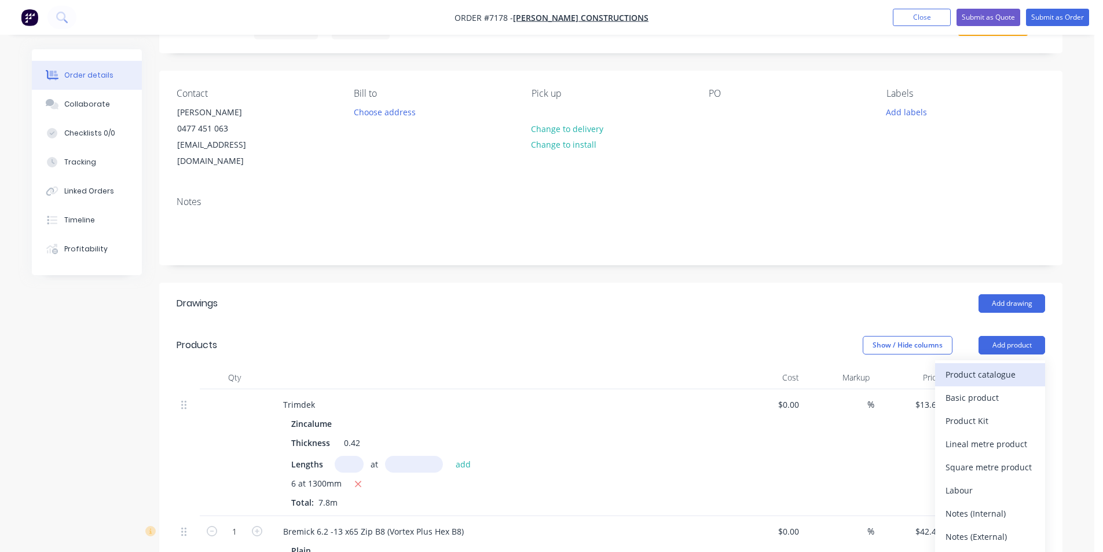
click at [1008, 366] on div "Product catalogue" at bounding box center [989, 374] width 89 height 17
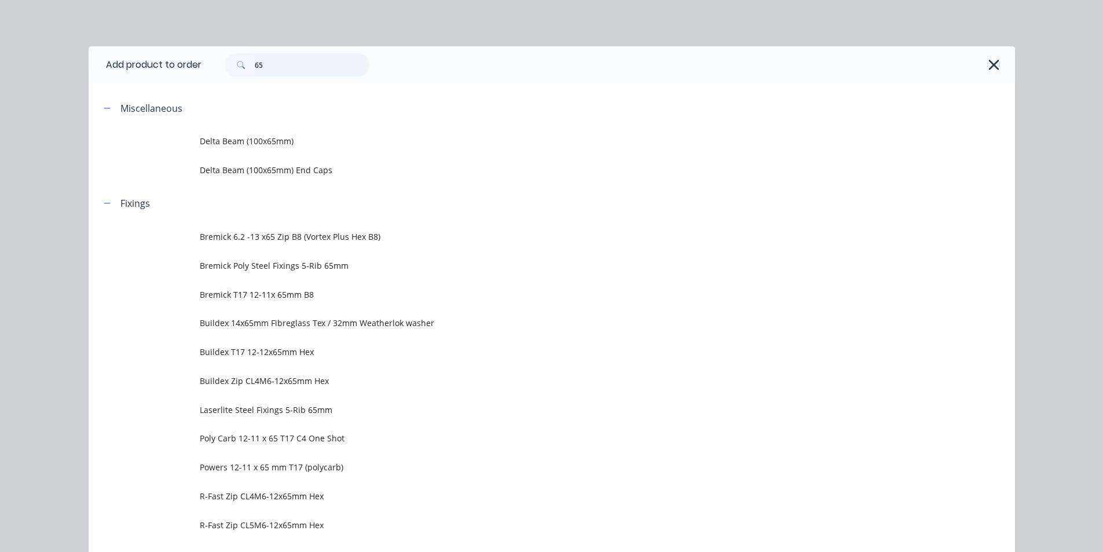
click at [305, 59] on input "65" at bounding box center [312, 64] width 115 height 23
click at [303, 59] on input "65" at bounding box center [312, 64] width 115 height 23
type input "6"
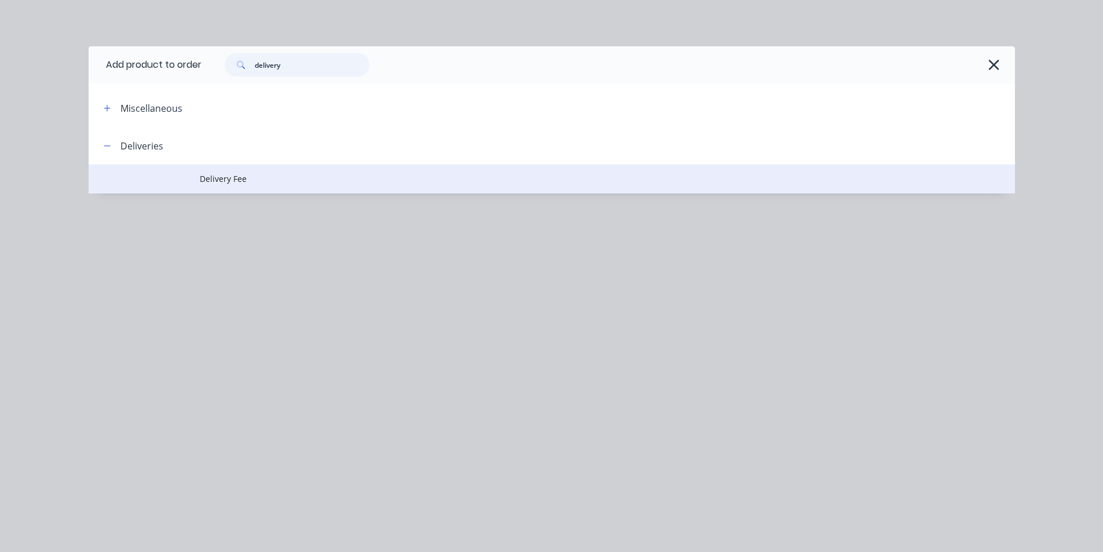
type input "delivery"
click at [257, 192] on td "Delivery Fee" at bounding box center [607, 178] width 815 height 29
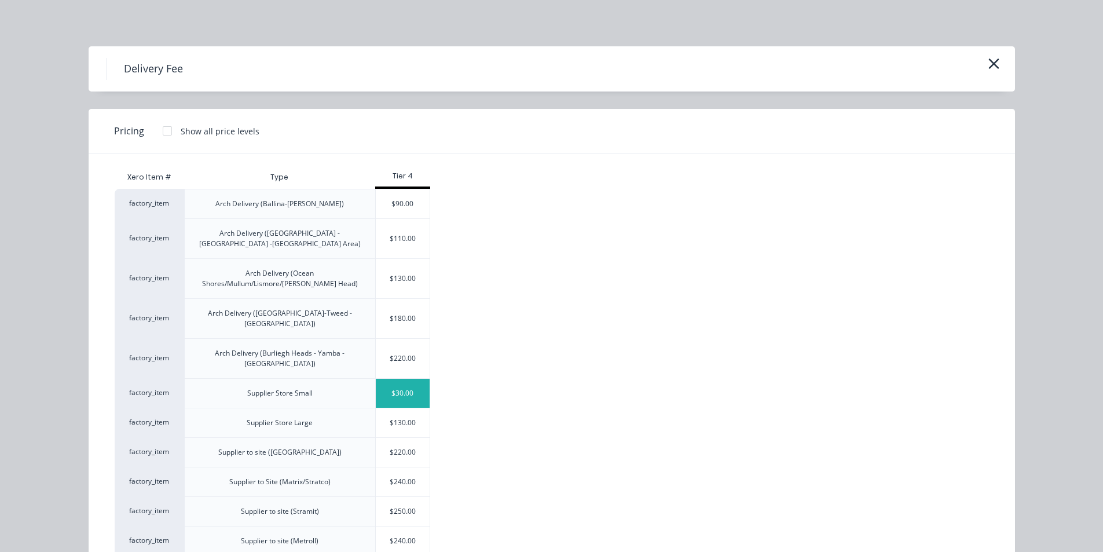
click at [403, 379] on div "$30.00" at bounding box center [403, 393] width 54 height 29
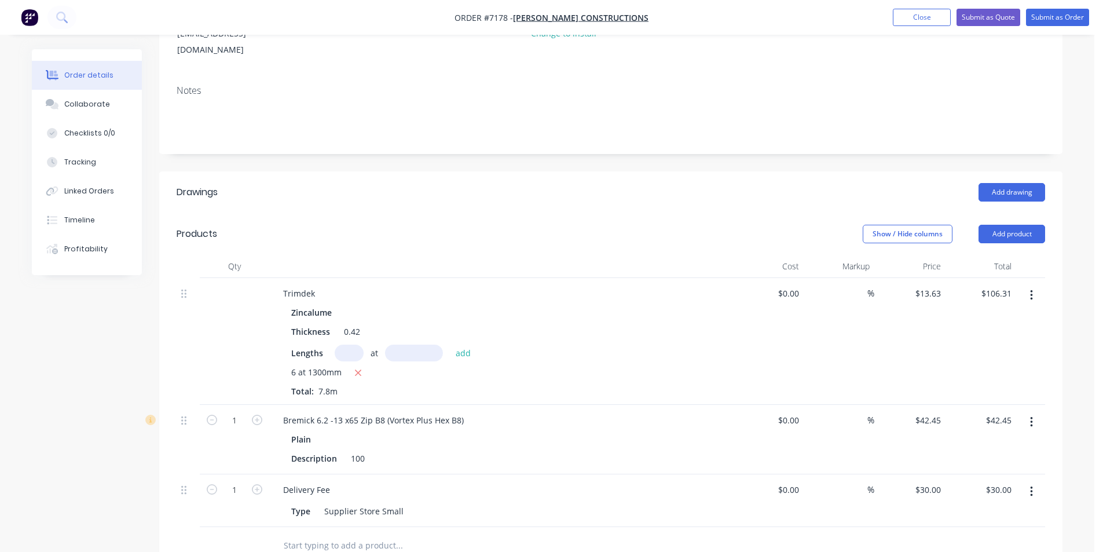
scroll to position [174, 0]
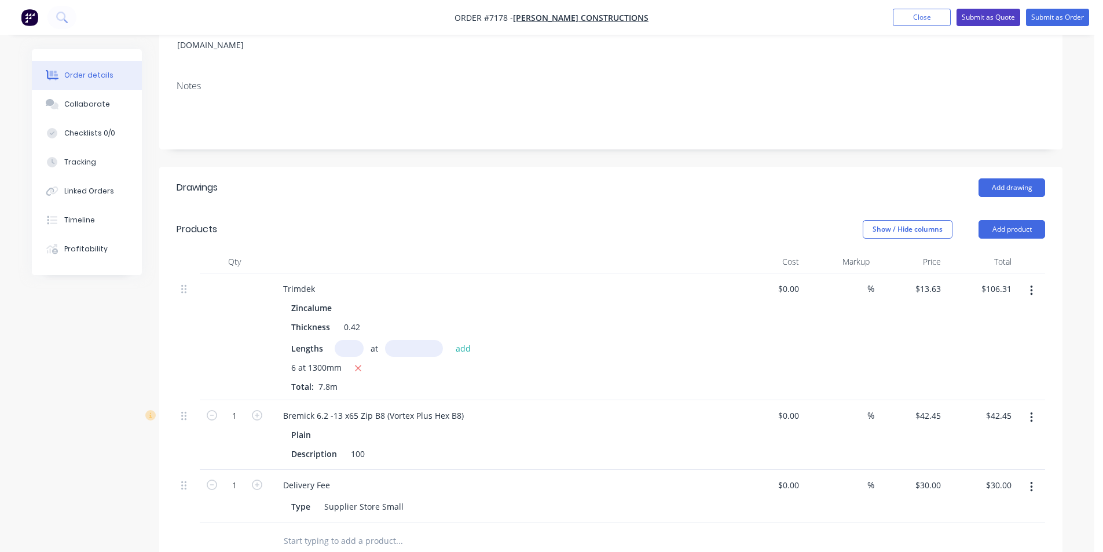
click at [997, 22] on button "Submit as Quote" at bounding box center [988, 17] width 64 height 17
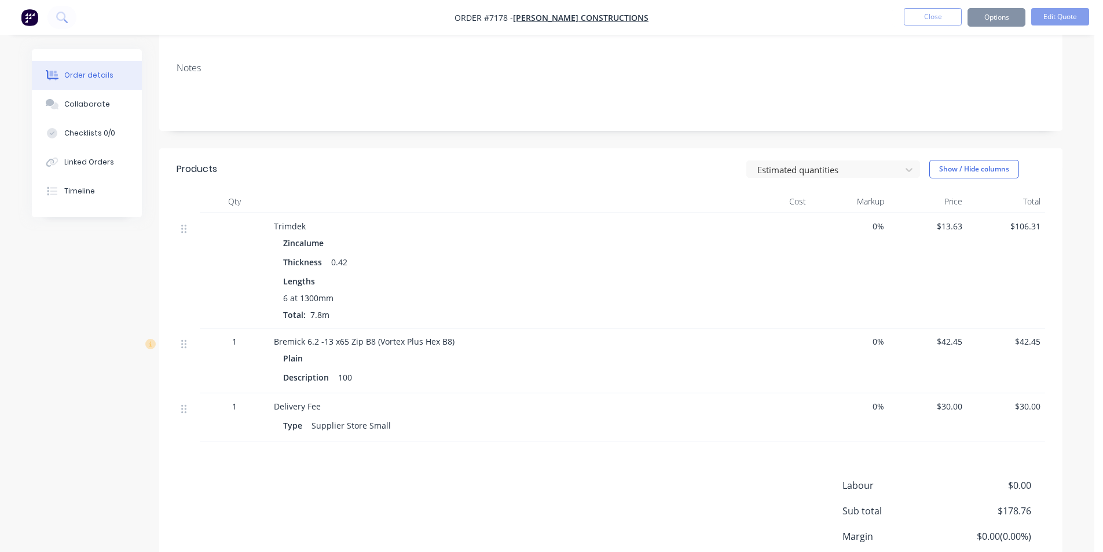
scroll to position [0, 0]
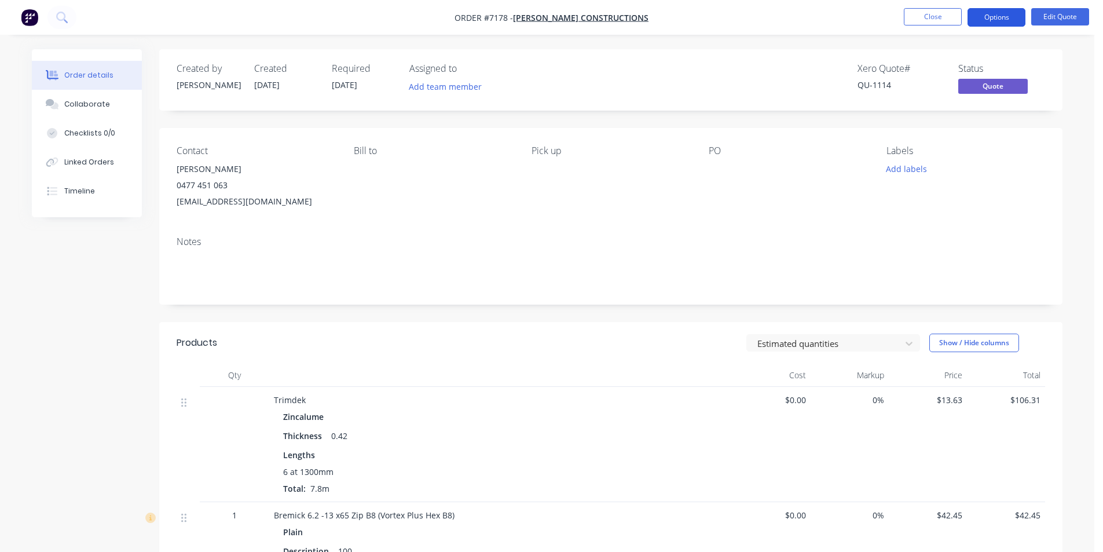
click at [992, 16] on button "Options" at bounding box center [996, 17] width 58 height 19
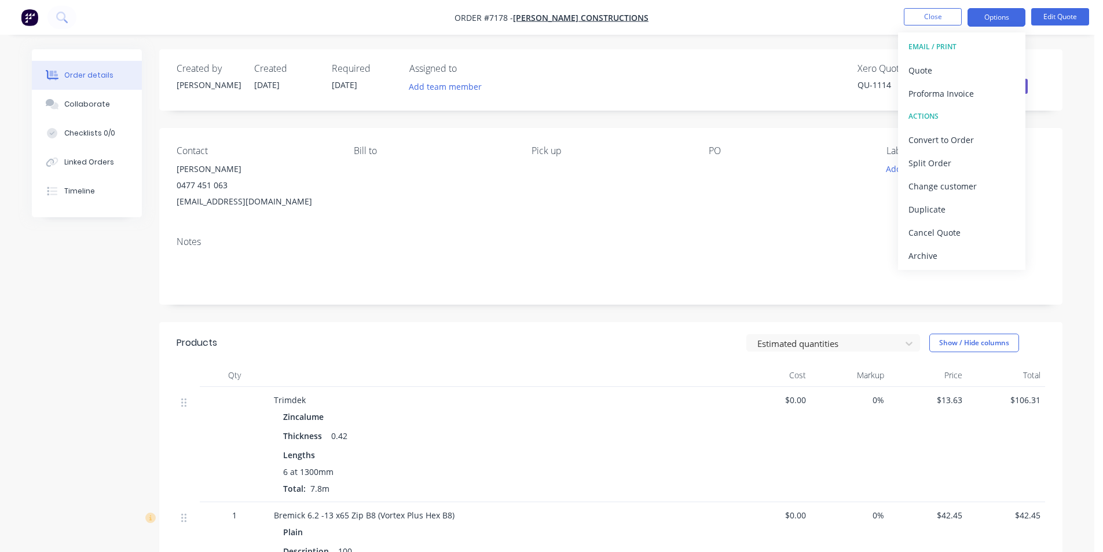
click at [981, 57] on button "EMAIL / PRINT" at bounding box center [961, 46] width 127 height 23
click at [973, 75] on div "Quote" at bounding box center [961, 70] width 107 height 17
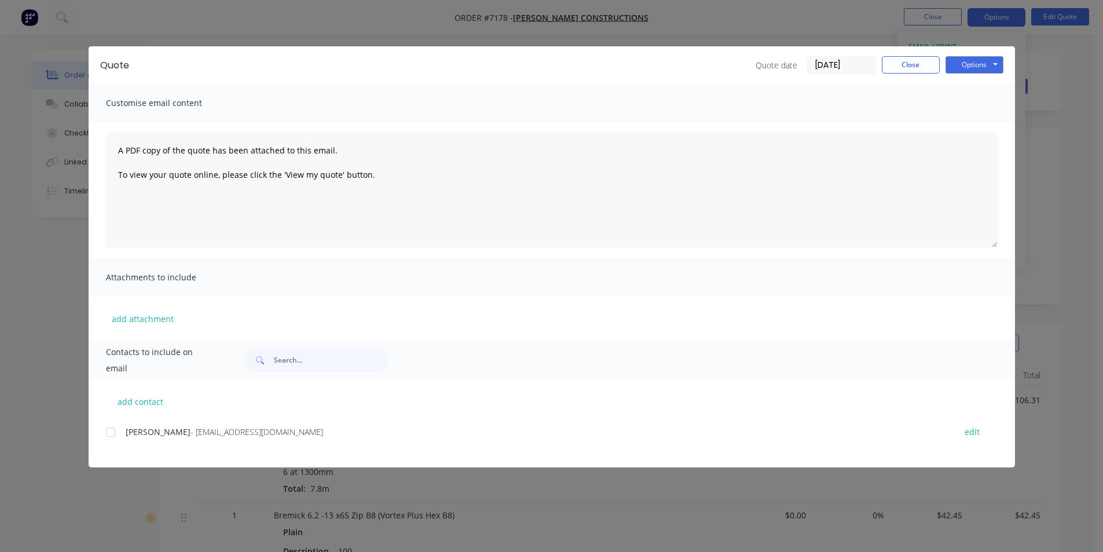
drag, startPoint x: 98, startPoint y: 430, endPoint x: 103, endPoint y: 432, distance: 6.0
click at [99, 430] on div "add contact [PERSON_NAME] - [EMAIL_ADDRESS][DOMAIN_NAME] edit" at bounding box center [552, 423] width 926 height 89
click at [112, 435] on div at bounding box center [110, 431] width 23 height 23
click at [967, 67] on button "Options" at bounding box center [974, 64] width 58 height 17
click at [981, 117] on button "Email" at bounding box center [982, 123] width 74 height 19
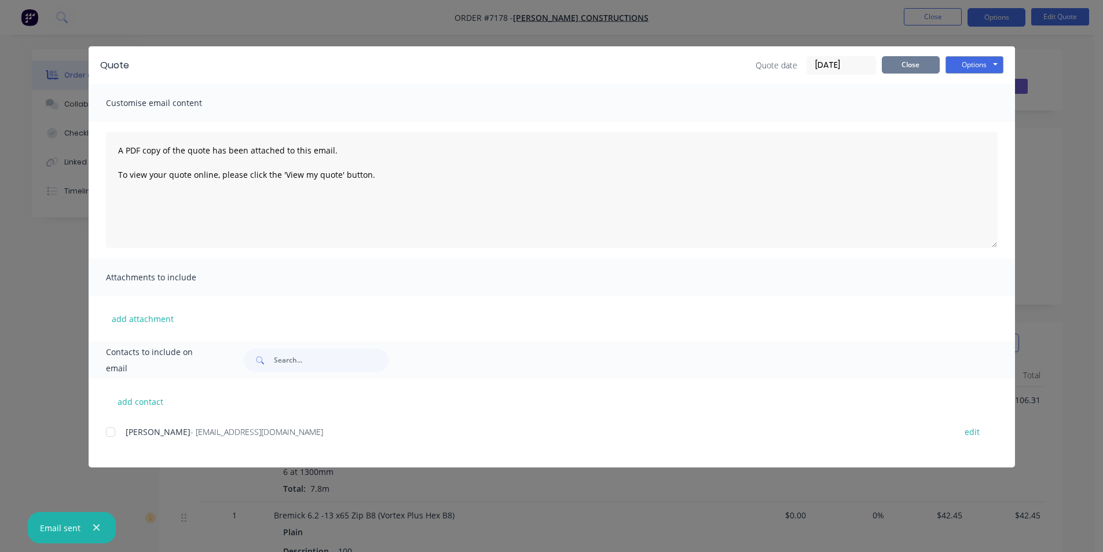
click at [913, 70] on button "Close" at bounding box center [911, 64] width 58 height 17
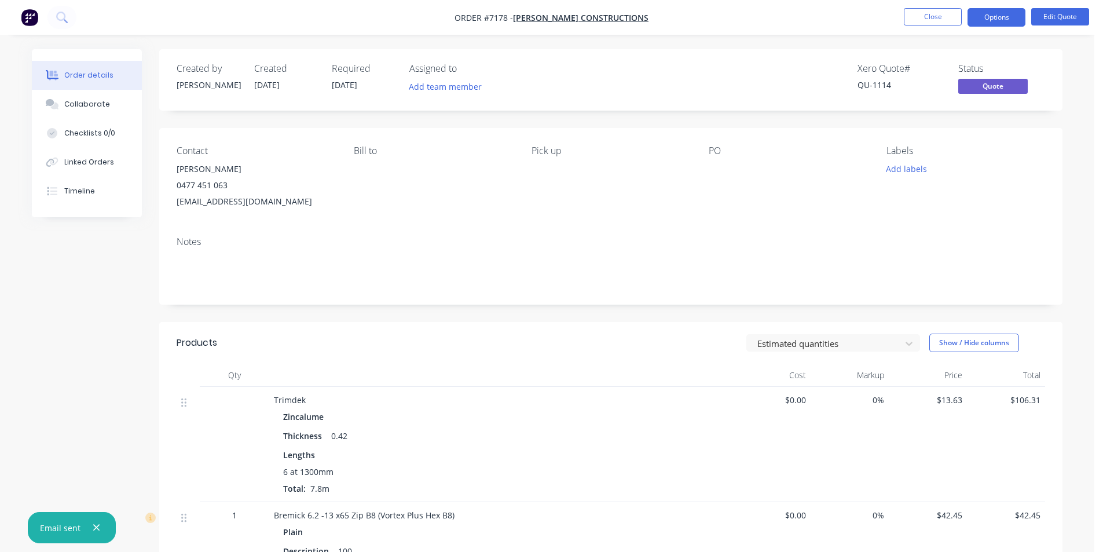
click at [940, 5] on nav "Order #7178 - [PERSON_NAME] Constructions Close Options Edit Quote" at bounding box center [551, 17] width 1103 height 35
click at [937, 14] on button "Close" at bounding box center [933, 16] width 58 height 17
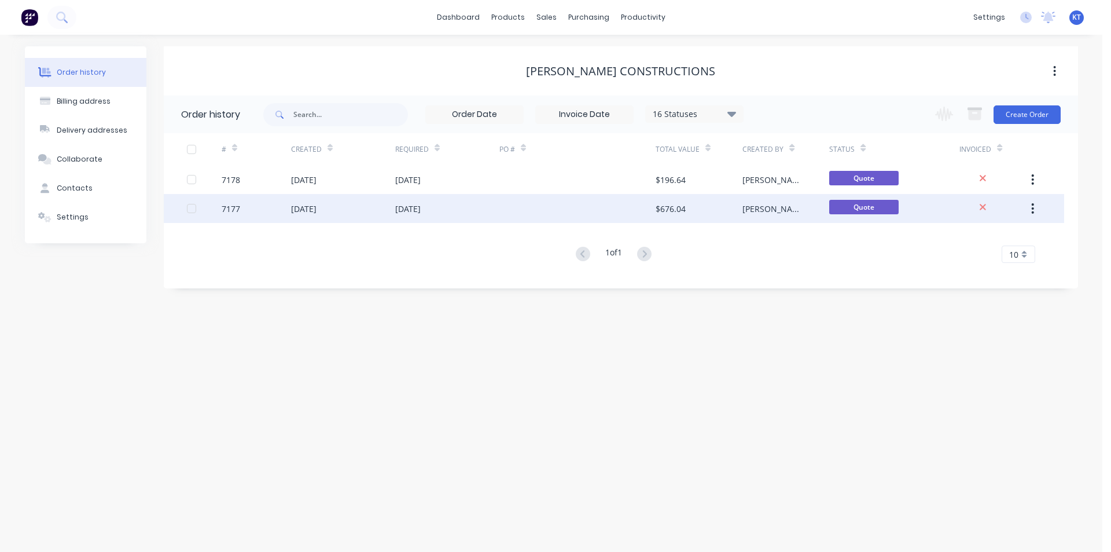
click at [754, 203] on div "[PERSON_NAME]" at bounding box center [775, 209] width 64 height 12
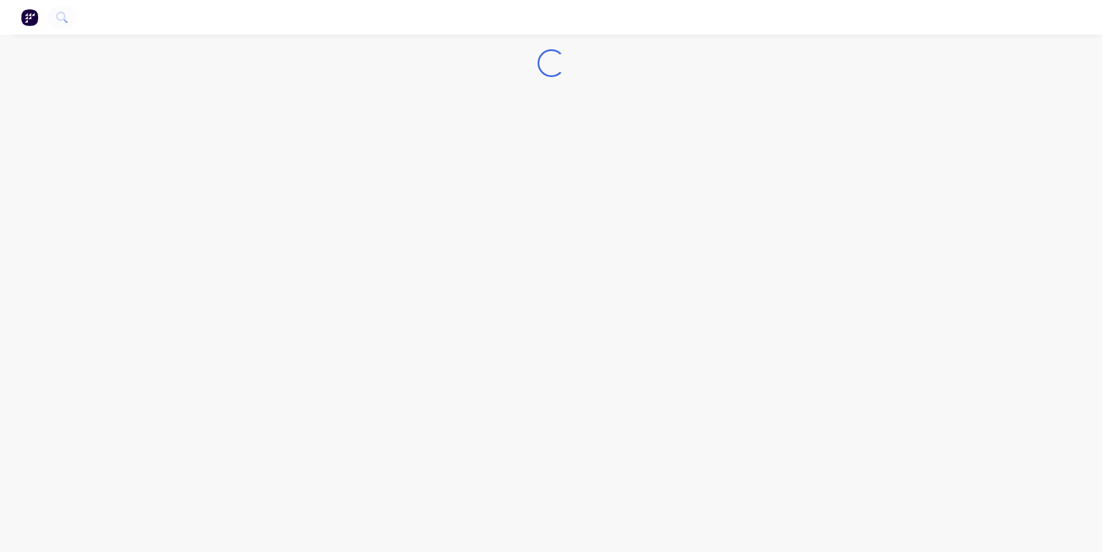
click at [750, 184] on div "Loading..." at bounding box center [551, 276] width 1103 height 552
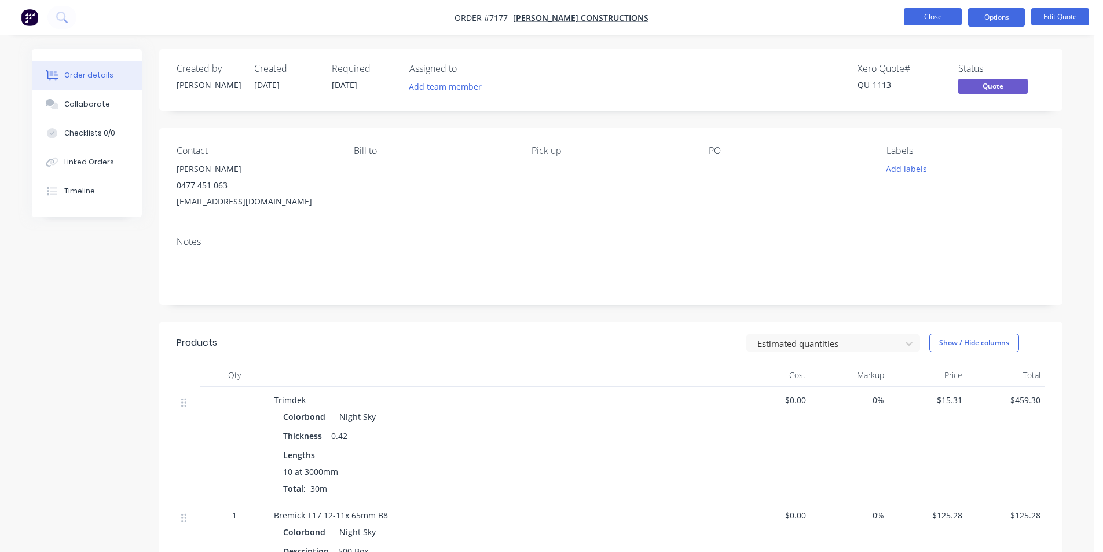
click at [926, 25] on button "Close" at bounding box center [933, 16] width 58 height 17
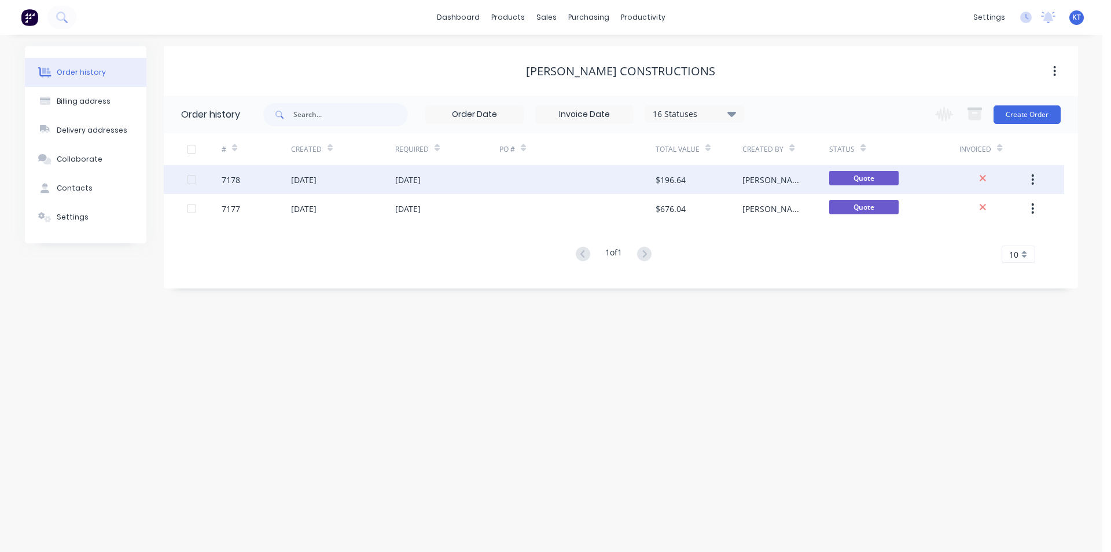
click at [691, 190] on div "$196.64" at bounding box center [699, 179] width 87 height 29
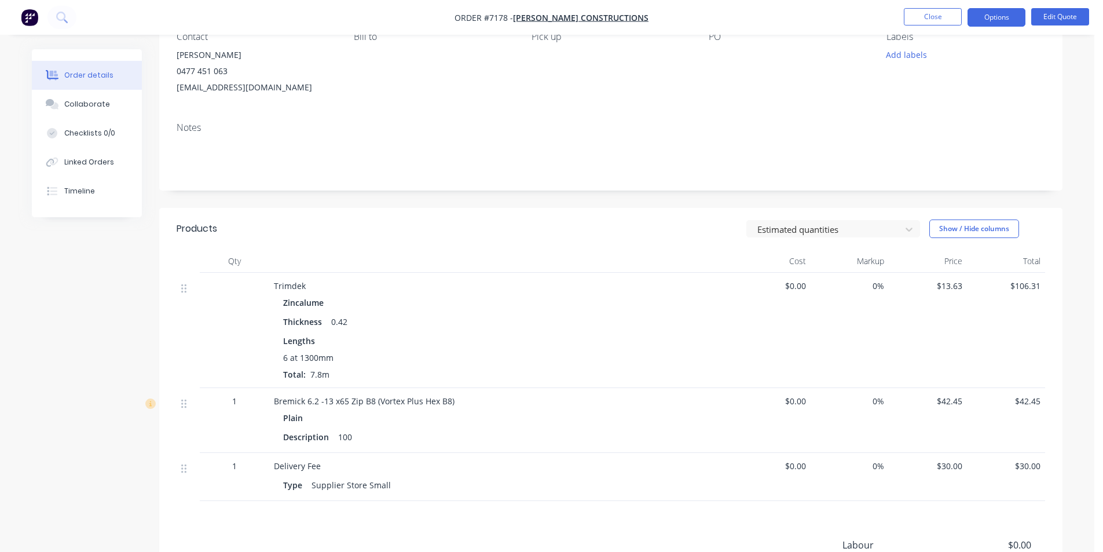
scroll to position [269, 0]
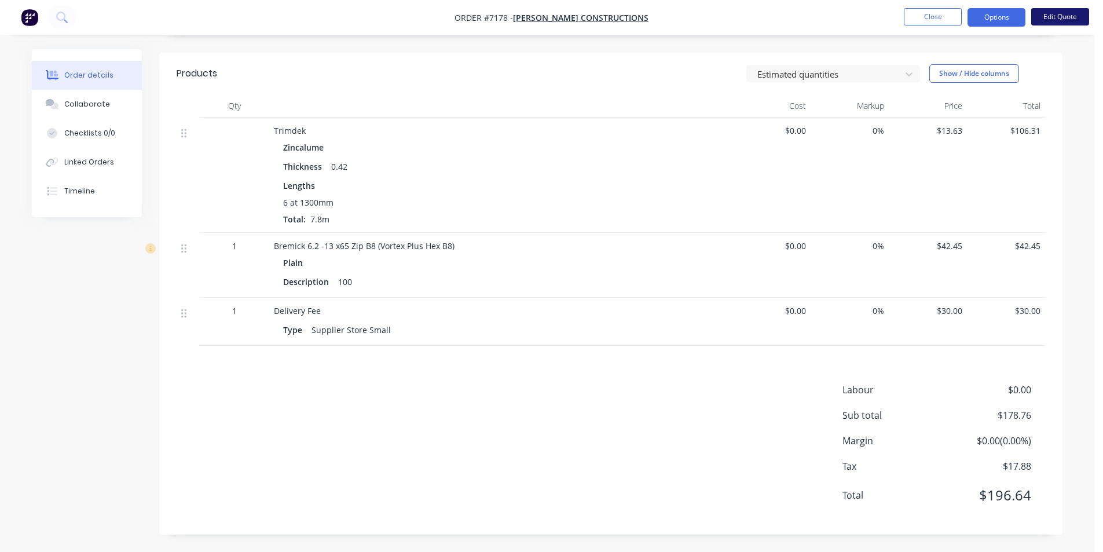
click at [1048, 24] on button "Edit Quote" at bounding box center [1060, 16] width 58 height 17
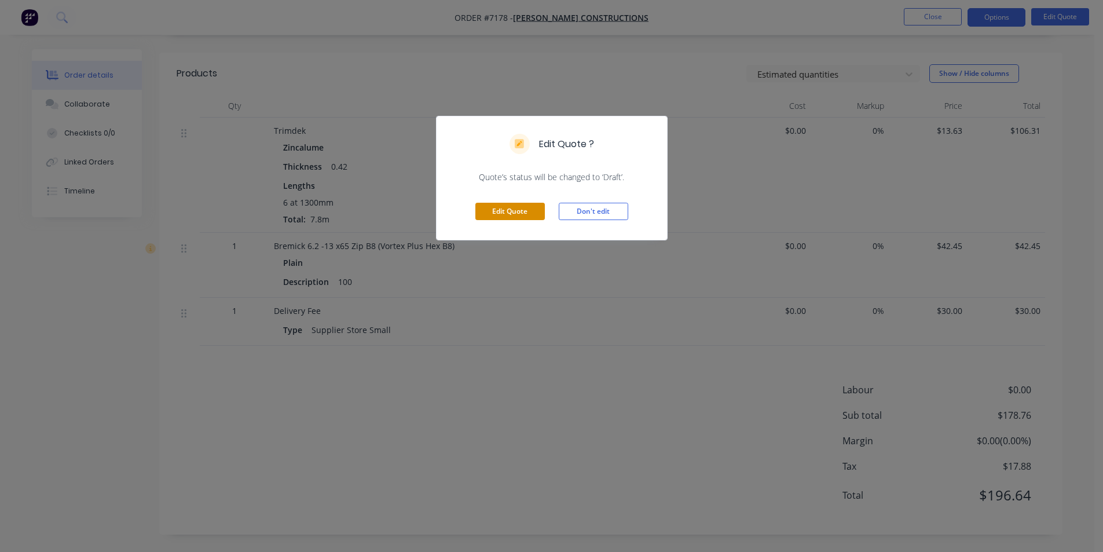
click at [518, 210] on button "Edit Quote" at bounding box center [509, 211] width 69 height 17
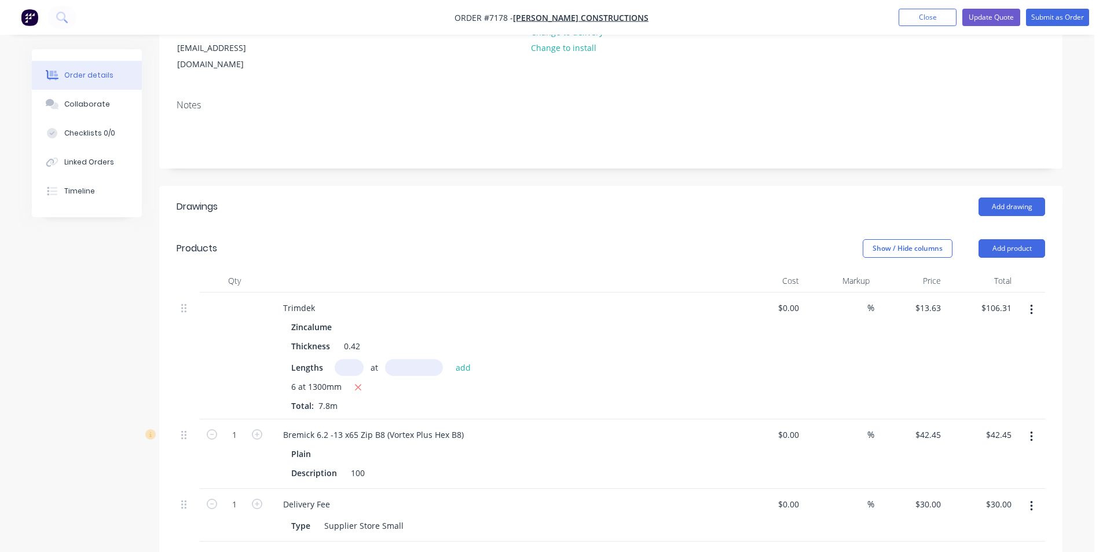
scroll to position [174, 0]
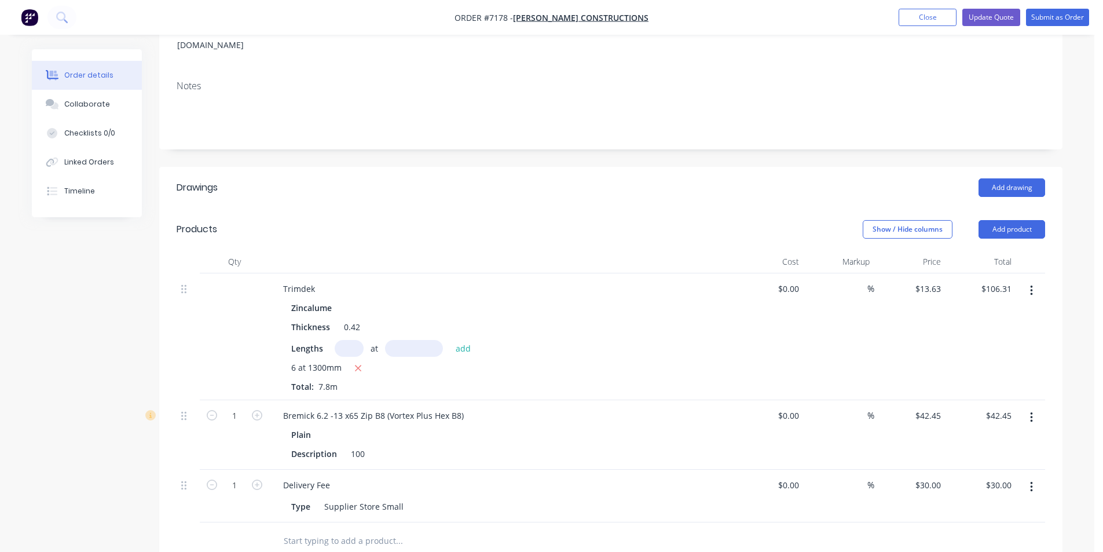
click at [1032, 285] on icon "button" at bounding box center [1031, 290] width 2 height 10
click at [996, 313] on div "Edit" at bounding box center [989, 321] width 89 height 17
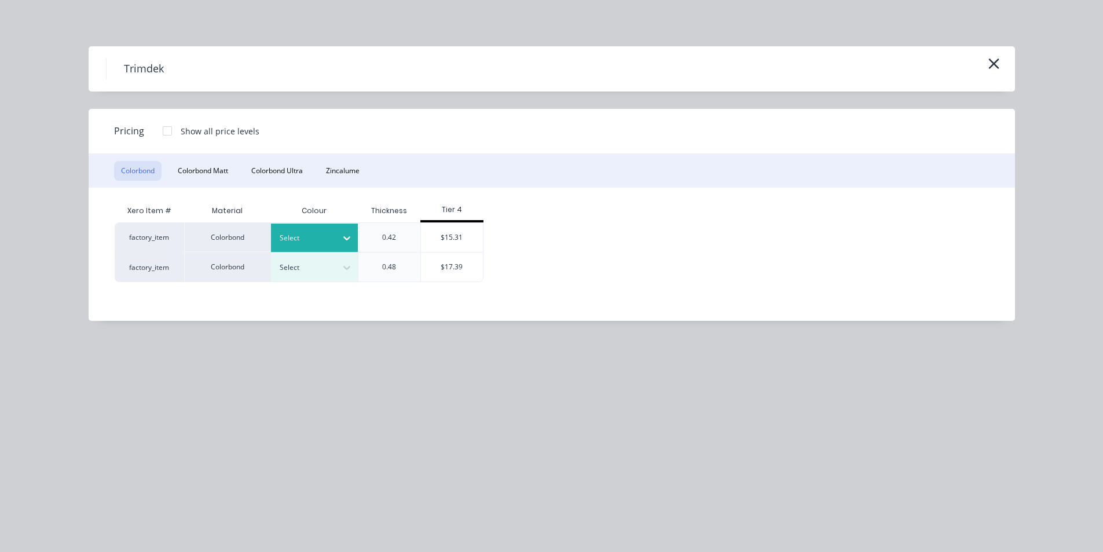
click at [322, 244] on div "Select" at bounding box center [303, 237] width 65 height 15
click at [702, 218] on div "Xero Item # Material Colour Thickness Tier 4 factory_item Colorbond 22 results …" at bounding box center [543, 240] width 857 height 83
click at [996, 62] on icon "button" at bounding box center [993, 63] width 10 height 10
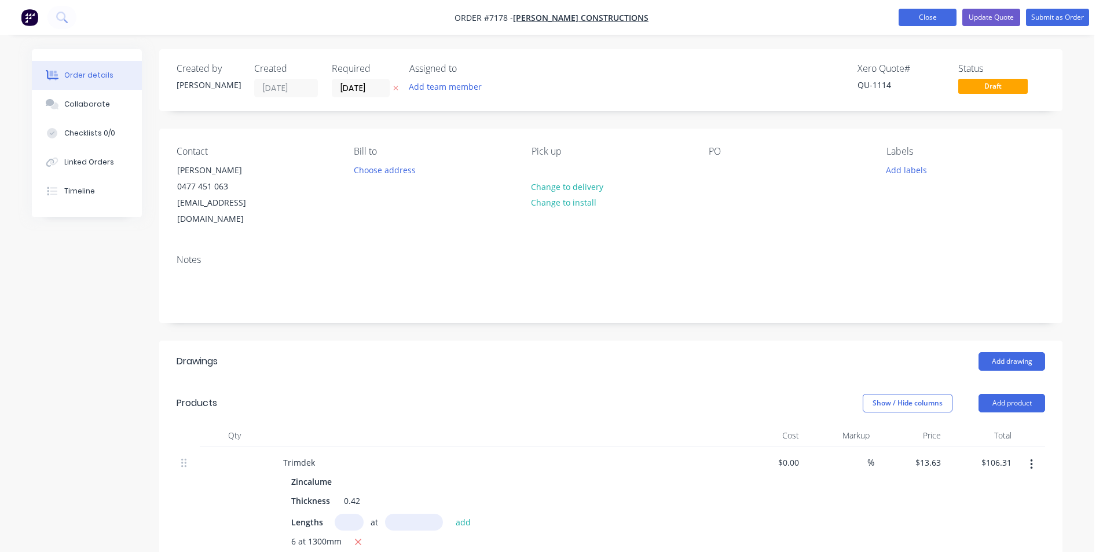
click at [923, 20] on button "Close" at bounding box center [927, 17] width 58 height 17
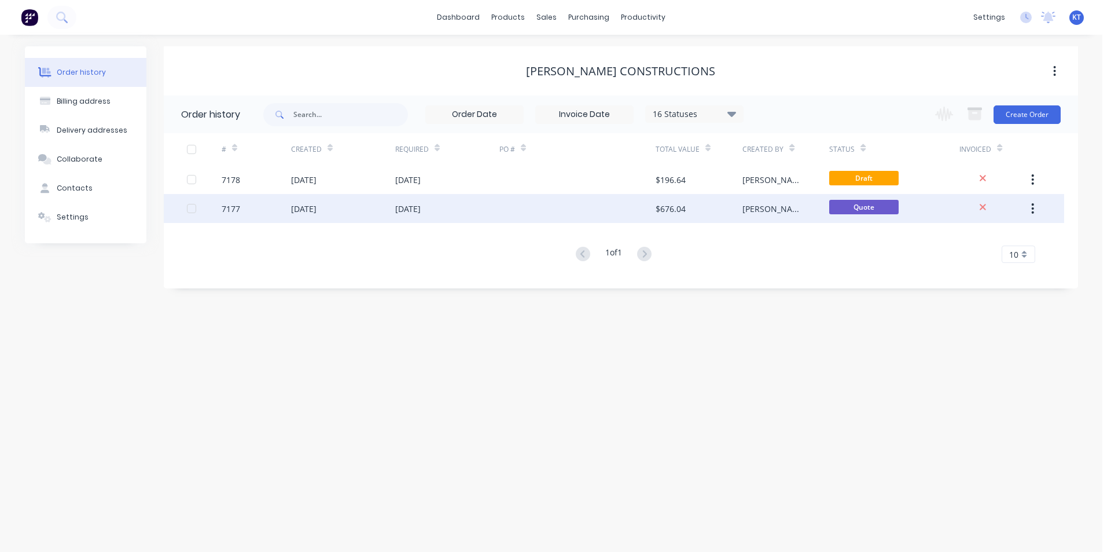
click at [420, 206] on div "[DATE]" at bounding box center [407, 209] width 25 height 12
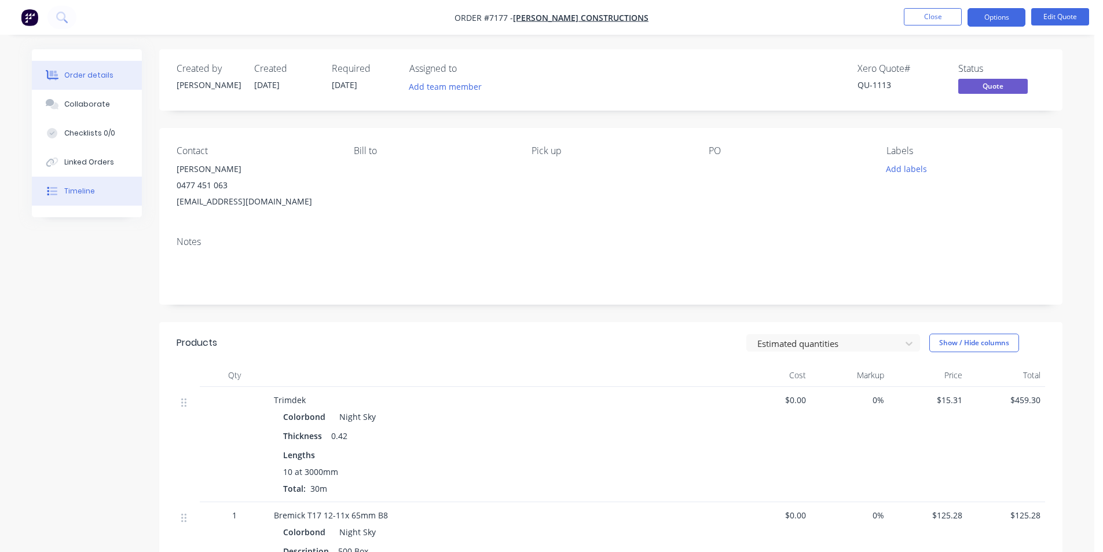
click at [102, 203] on button "Timeline" at bounding box center [87, 191] width 110 height 29
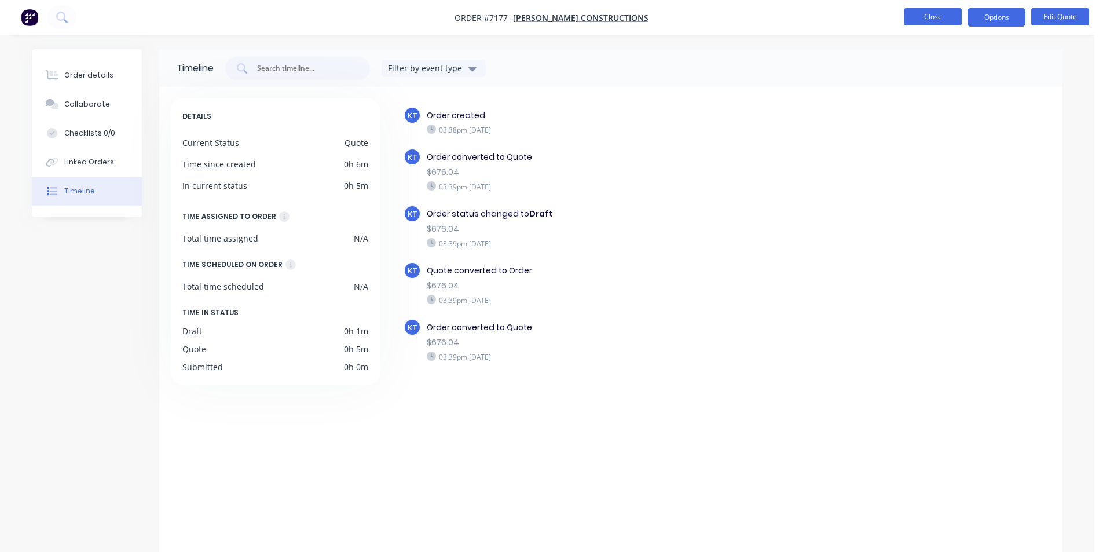
click at [954, 19] on button "Close" at bounding box center [933, 16] width 58 height 17
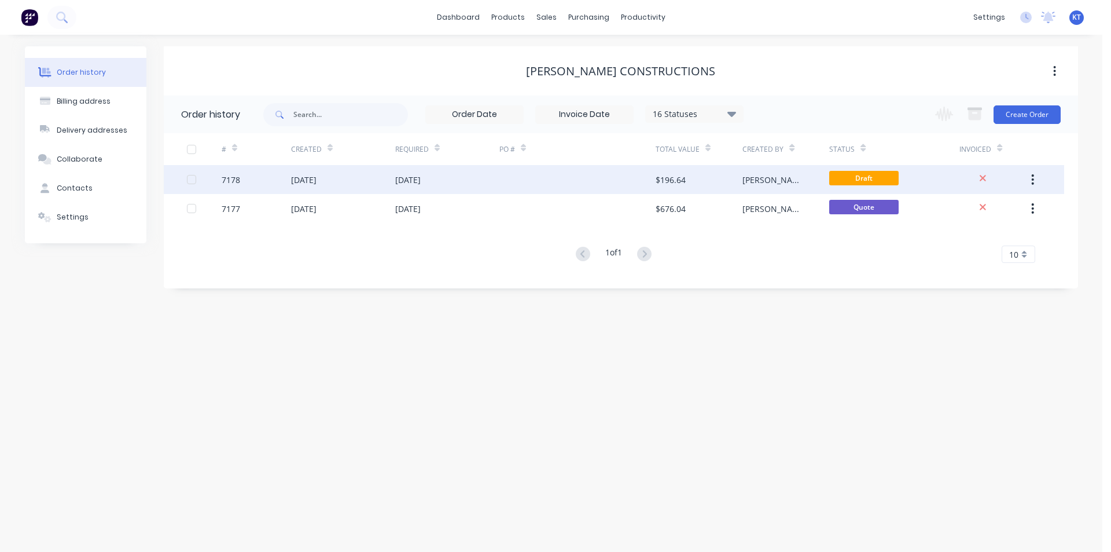
click at [729, 174] on div "$196.64" at bounding box center [699, 179] width 87 height 29
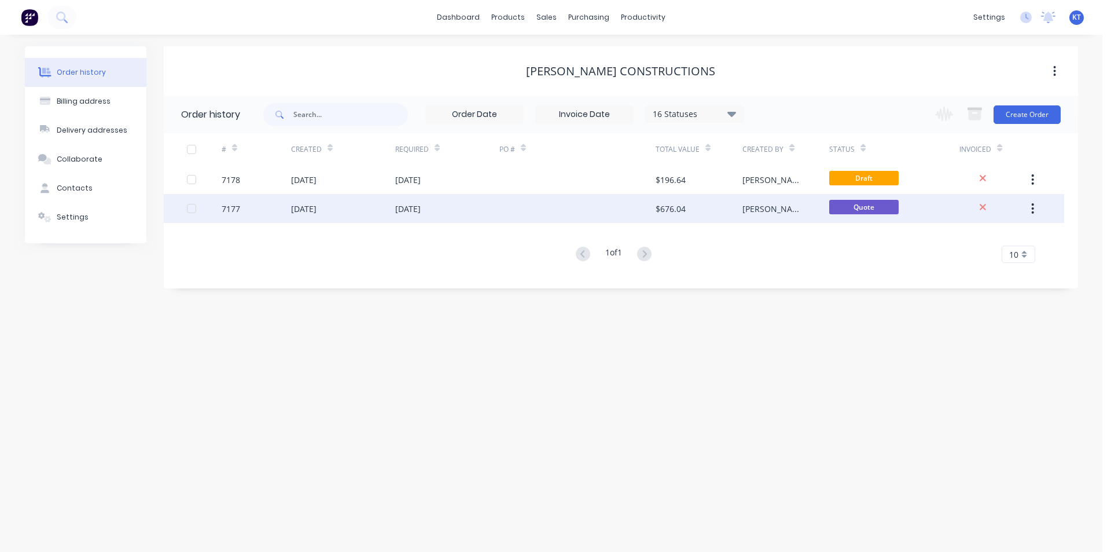
click at [559, 205] on div at bounding box center [578, 208] width 156 height 29
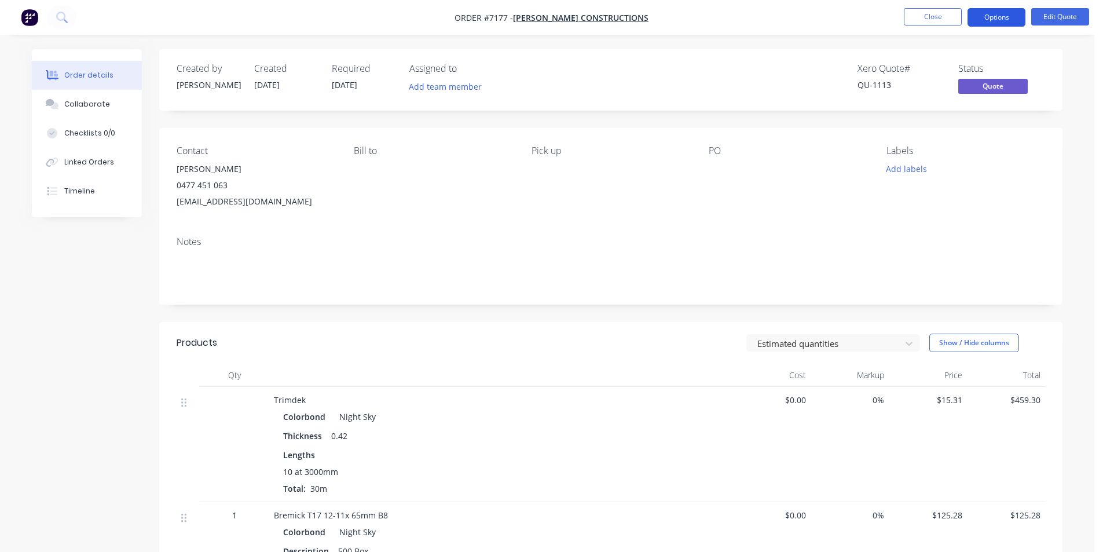
click at [1000, 17] on button "Options" at bounding box center [996, 17] width 58 height 19
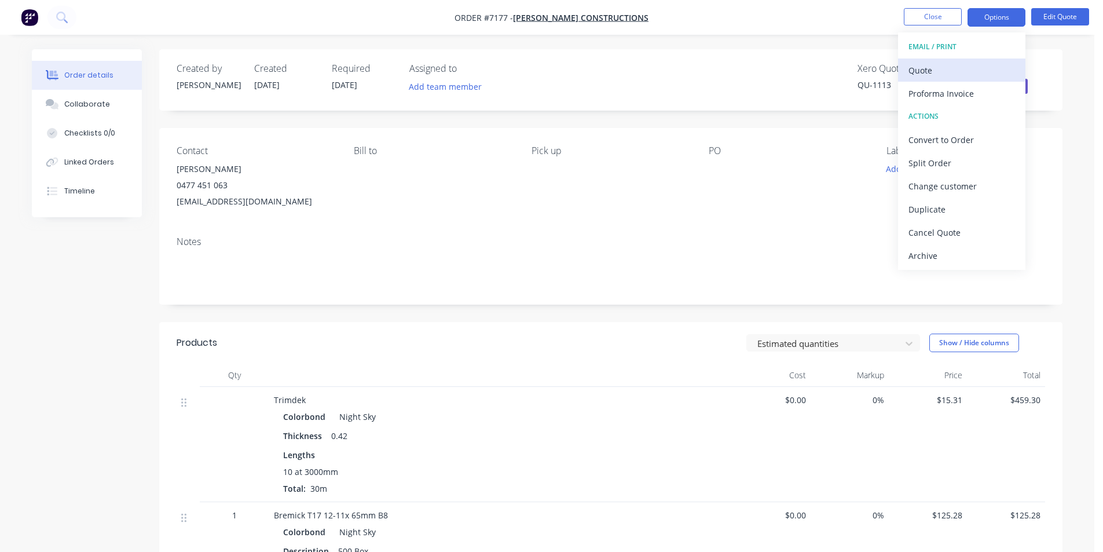
click at [988, 69] on div "Quote" at bounding box center [961, 70] width 107 height 17
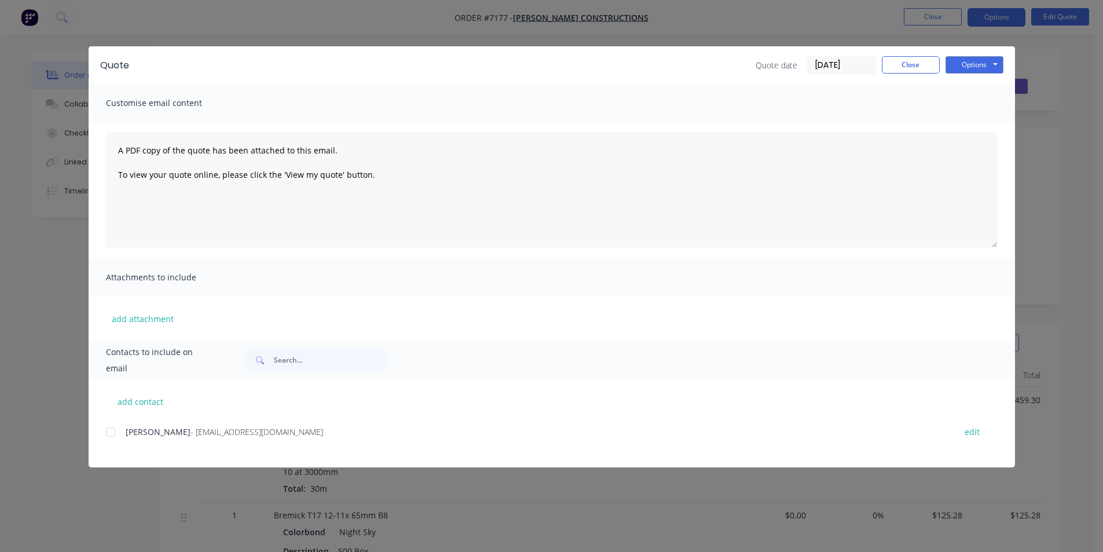
click at [106, 432] on div "add contact [PERSON_NAME] - [EMAIL_ADDRESS][DOMAIN_NAME] edit" at bounding box center [552, 423] width 926 height 89
click at [107, 432] on div at bounding box center [110, 431] width 23 height 23
click at [973, 60] on button "Options" at bounding box center [974, 64] width 58 height 17
click at [979, 126] on button "Email" at bounding box center [982, 123] width 74 height 19
click at [935, 71] on button "Close" at bounding box center [911, 64] width 58 height 17
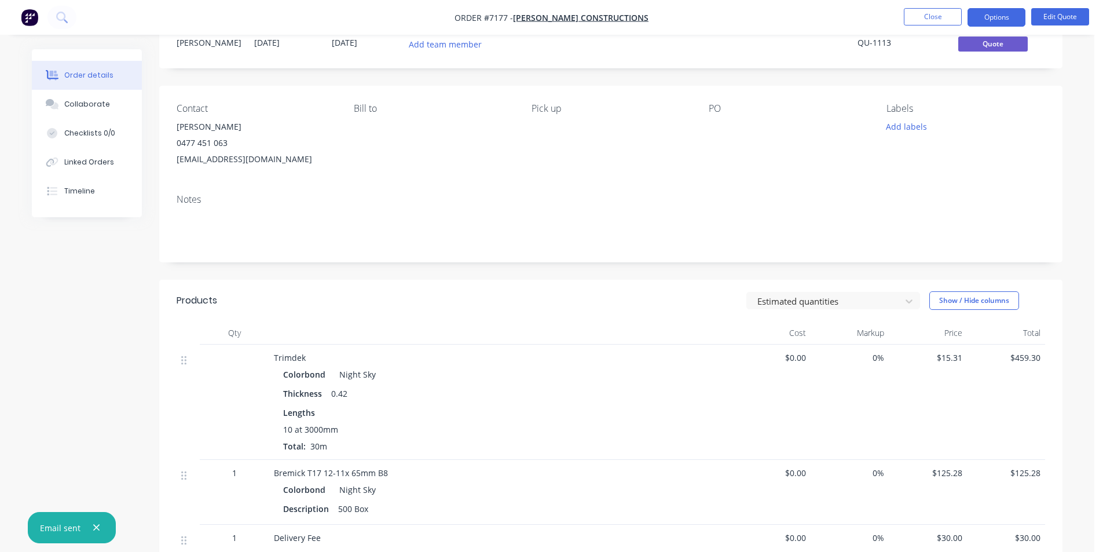
scroll to position [116, 0]
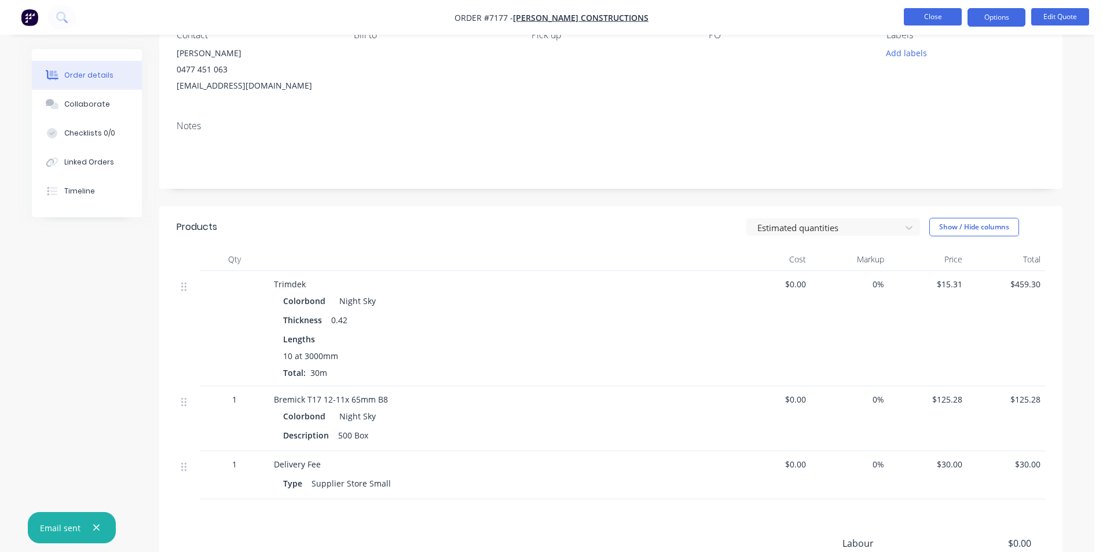
click at [929, 19] on button "Close" at bounding box center [933, 16] width 58 height 17
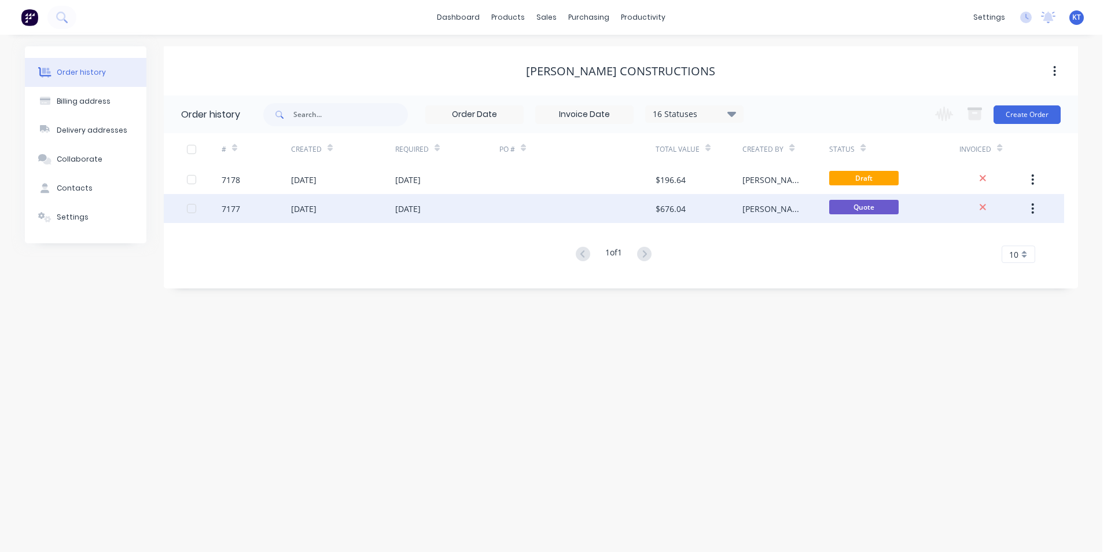
click at [733, 212] on div "$676.04" at bounding box center [699, 208] width 87 height 29
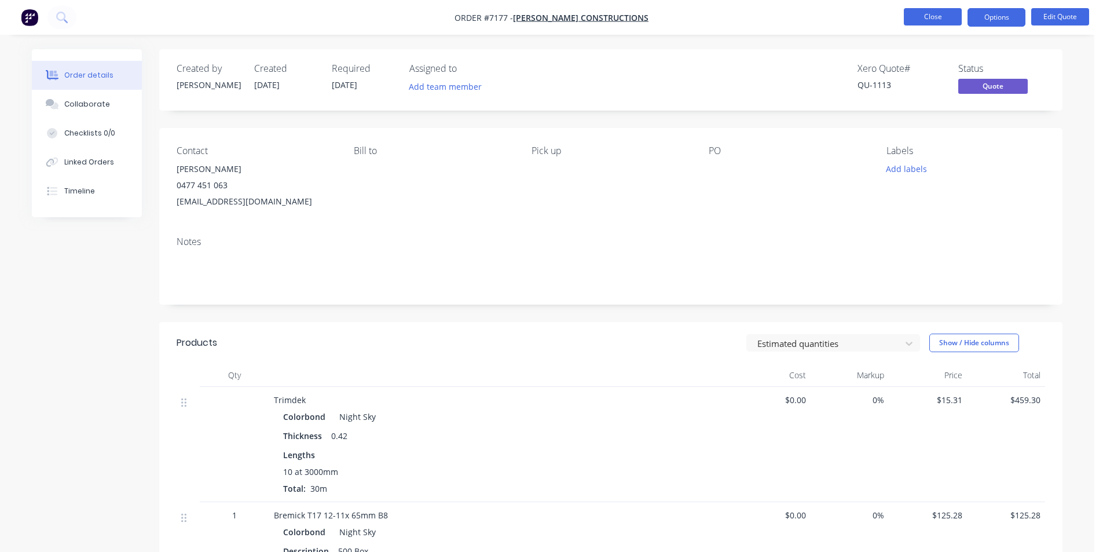
click at [927, 16] on button "Close" at bounding box center [933, 16] width 58 height 17
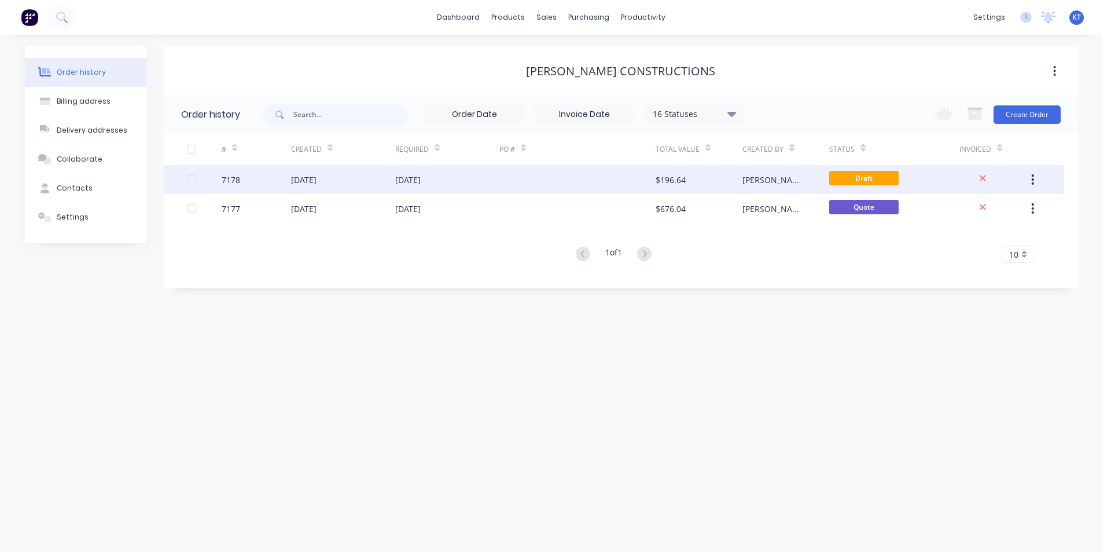
click at [717, 177] on div "$196.64" at bounding box center [699, 179] width 87 height 29
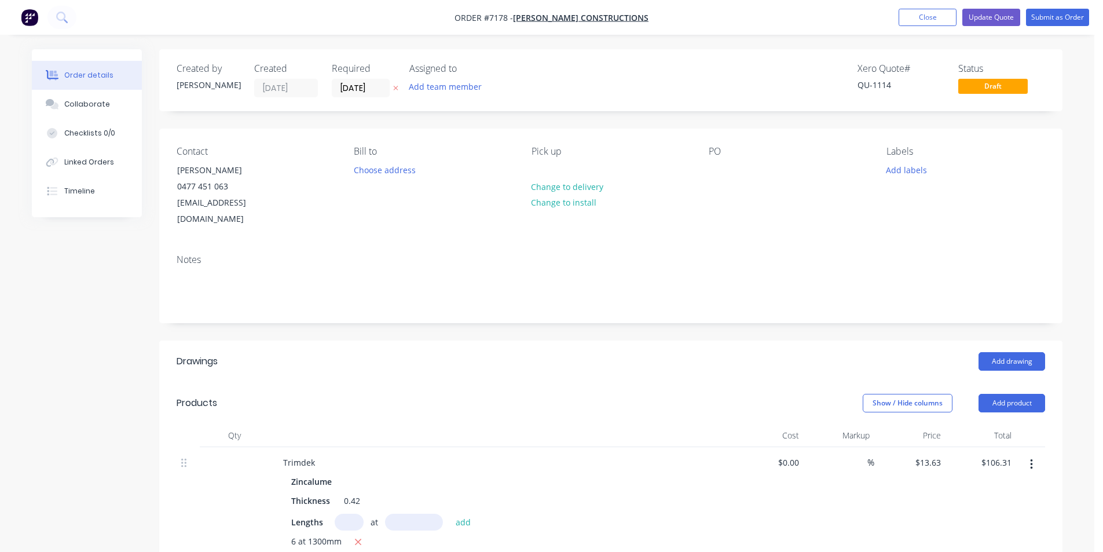
click at [1032, 459] on icon "button" at bounding box center [1031, 464] width 2 height 10
click at [1012, 486] on div "Edit" at bounding box center [989, 494] width 89 height 17
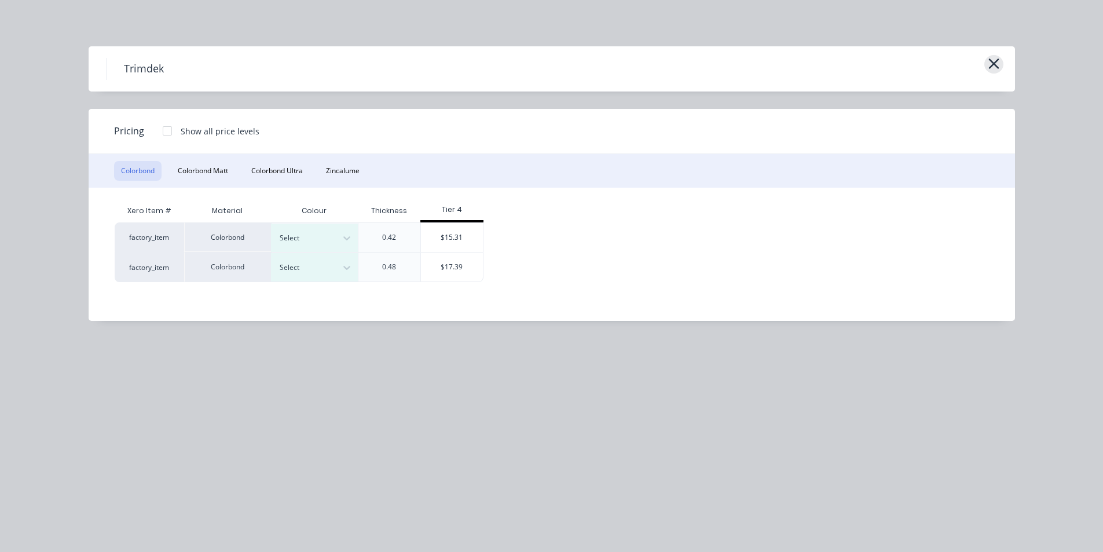
click at [1001, 61] on div "Trimdek" at bounding box center [552, 68] width 926 height 45
click at [1000, 63] on button "button" at bounding box center [993, 64] width 19 height 19
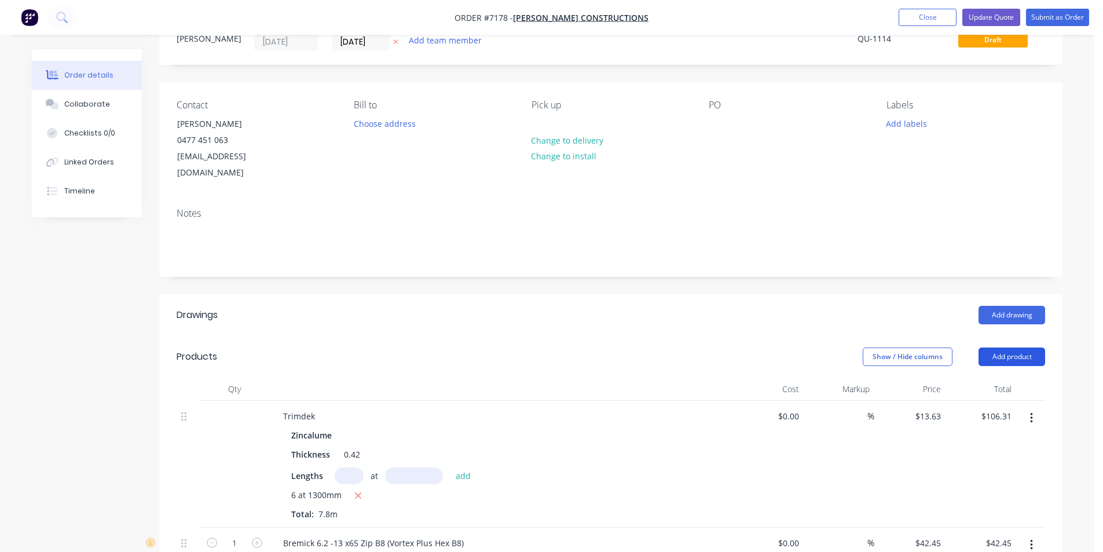
scroll to position [116, 0]
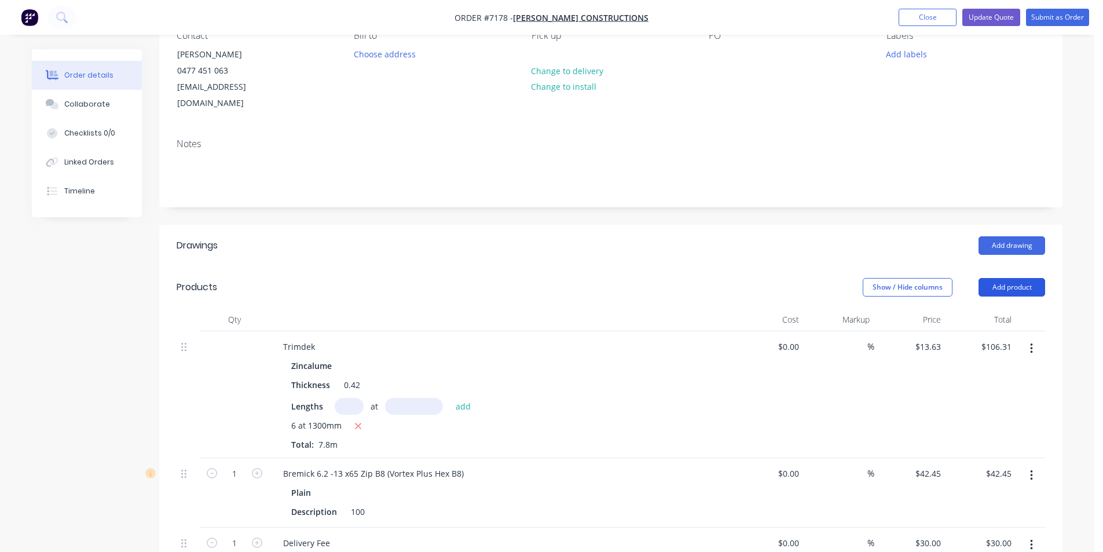
click at [1017, 278] on button "Add product" at bounding box center [1011, 287] width 67 height 19
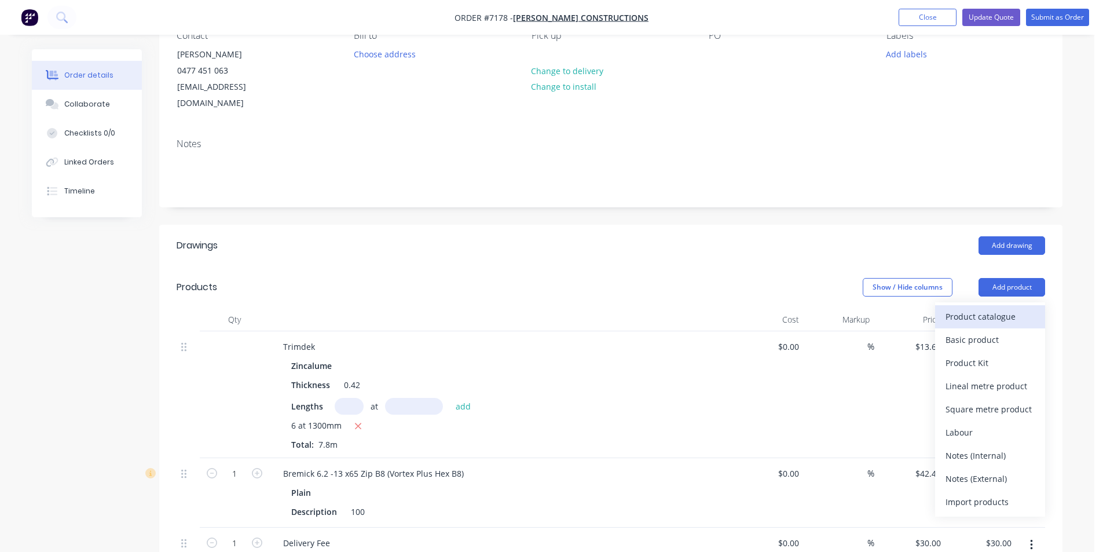
click at [1007, 308] on div "Product catalogue" at bounding box center [989, 316] width 89 height 17
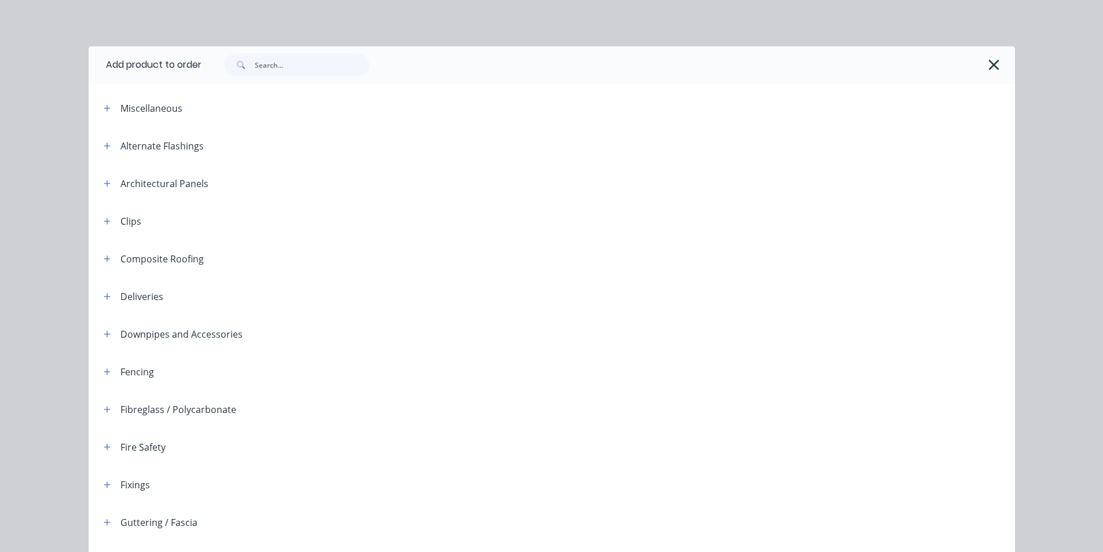
drag, startPoint x: 332, startPoint y: 49, endPoint x: 328, endPoint y: 71, distance: 22.9
click at [332, 53] on div "Add product to order Miscellaneous Alternate Flashings Architectural Panels Cli…" at bounding box center [551, 276] width 1103 height 552
click at [328, 71] on input "text" at bounding box center [312, 64] width 115 height 23
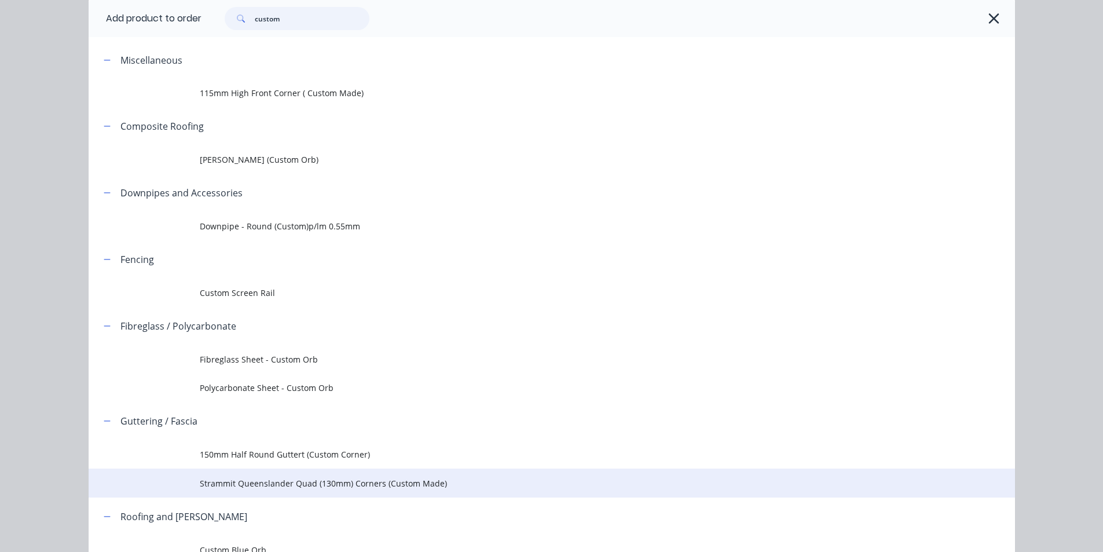
scroll to position [140, 0]
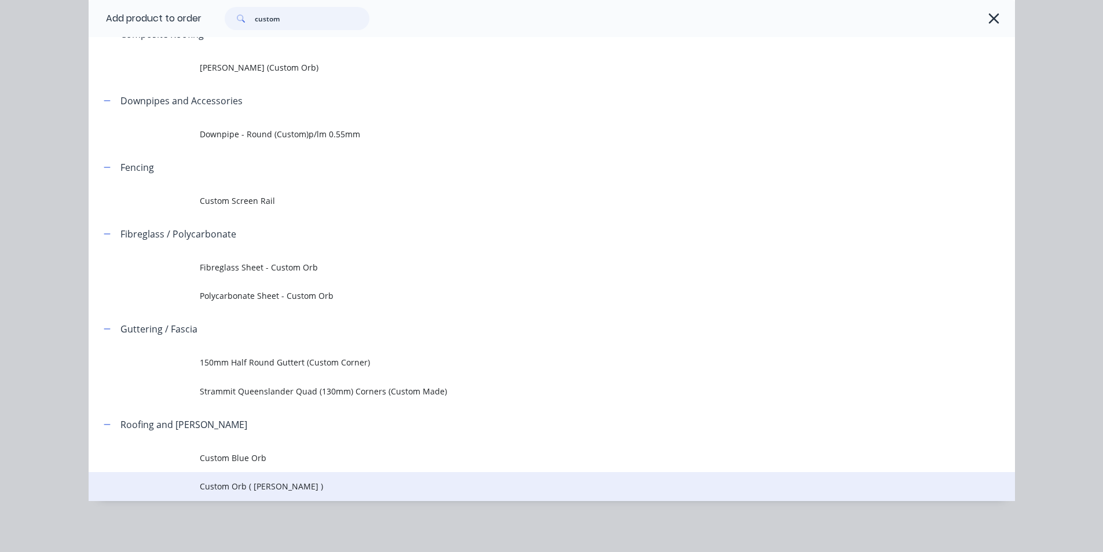
type input "custom"
click at [248, 493] on td "Custom Orb ( [PERSON_NAME] )" at bounding box center [607, 486] width 815 height 29
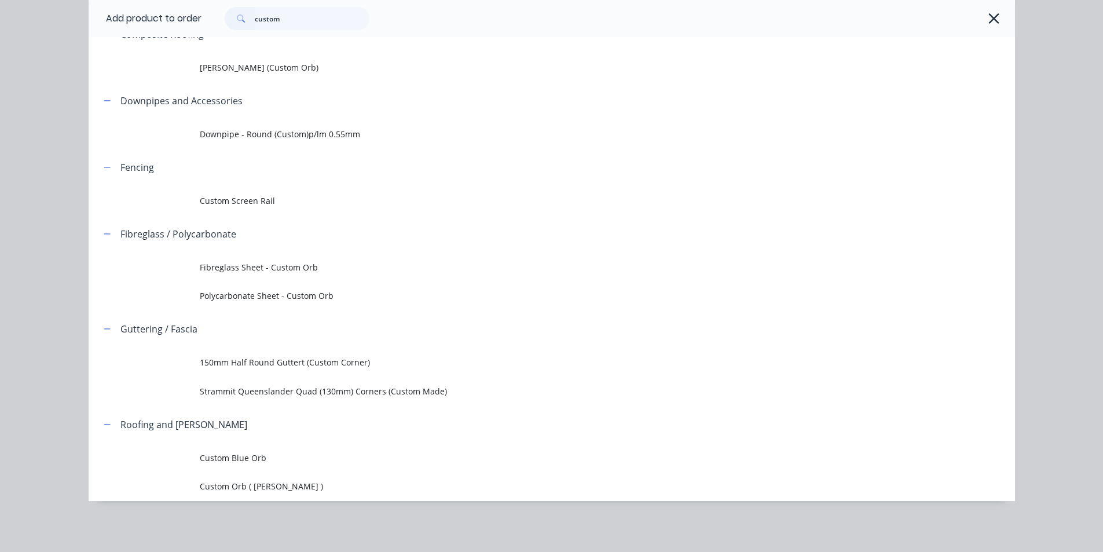
scroll to position [0, 0]
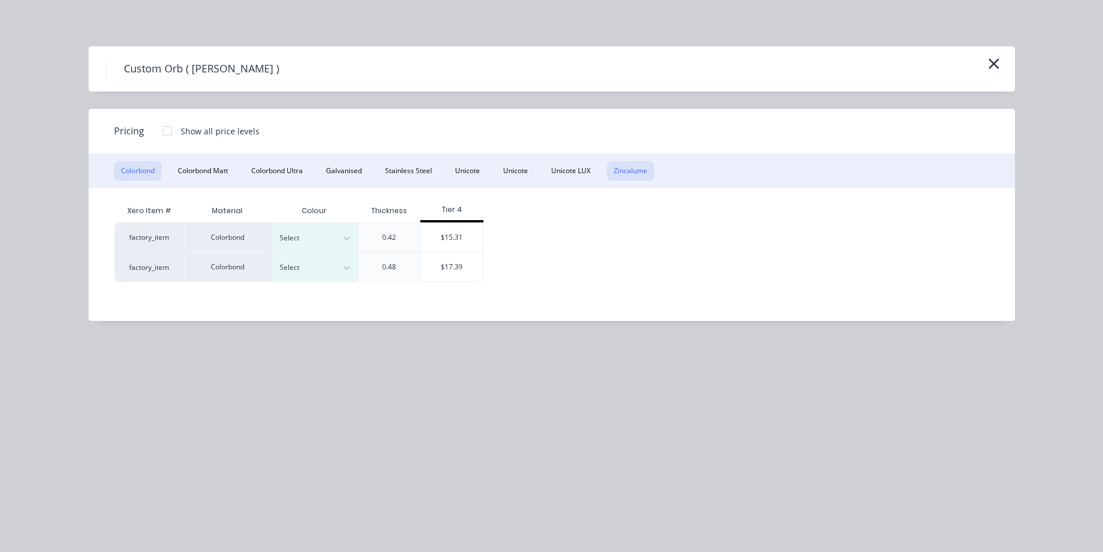
click at [645, 171] on button "Zincalume" at bounding box center [630, 171] width 47 height 20
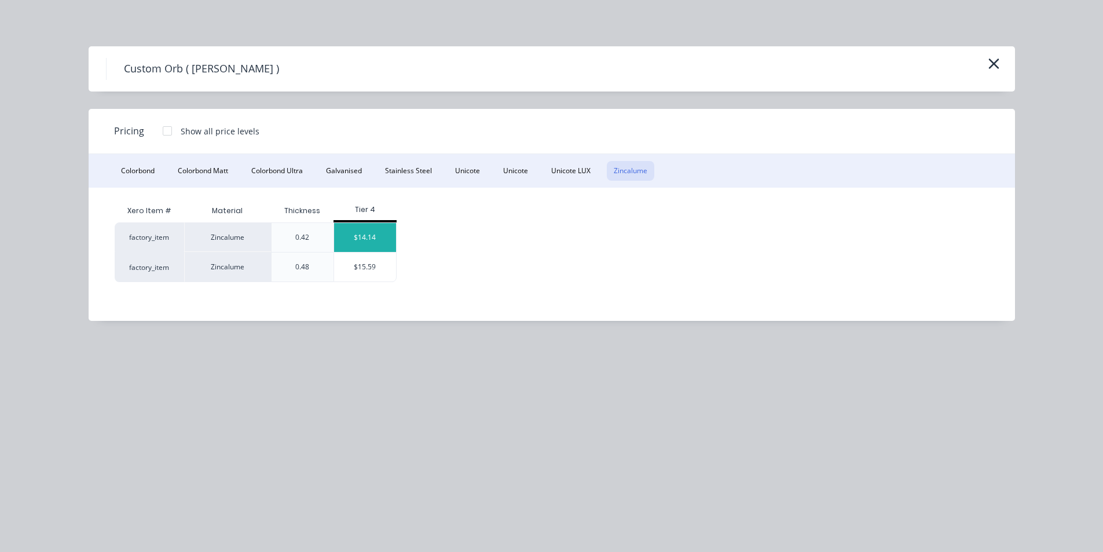
click at [357, 245] on div "$14.14" at bounding box center [365, 237] width 62 height 29
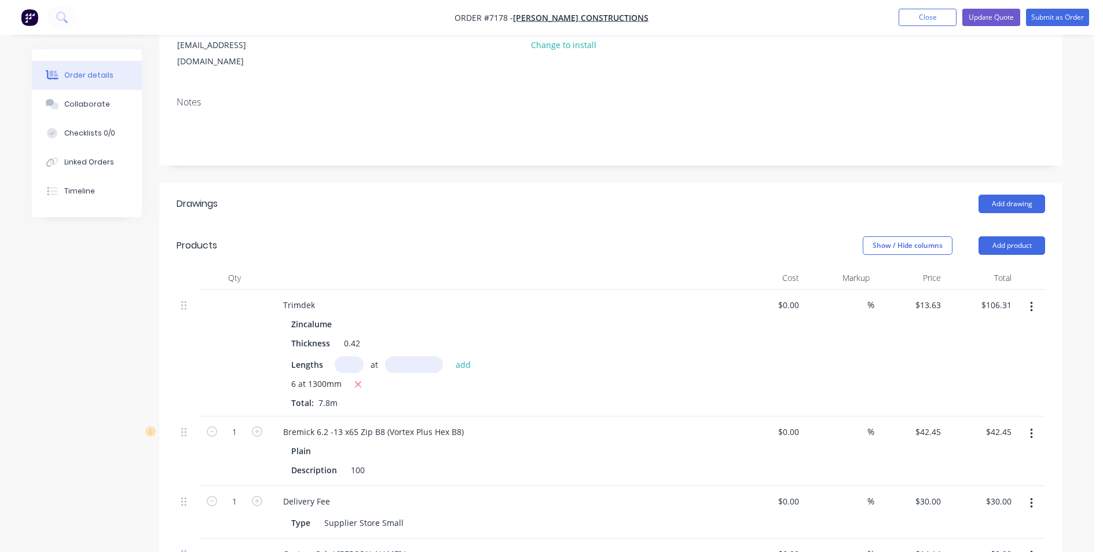
scroll to position [405, 0]
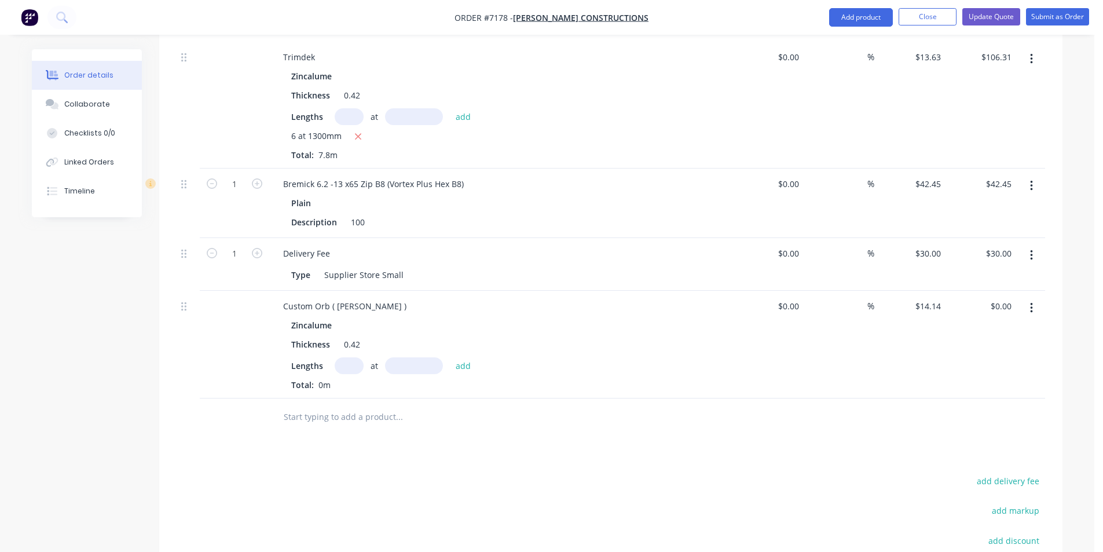
click at [353, 357] on input "text" at bounding box center [349, 365] width 29 height 17
type input "6"
type input "1300"
click at [450, 357] on button "add" at bounding box center [463, 365] width 27 height 16
type input "$110.29"
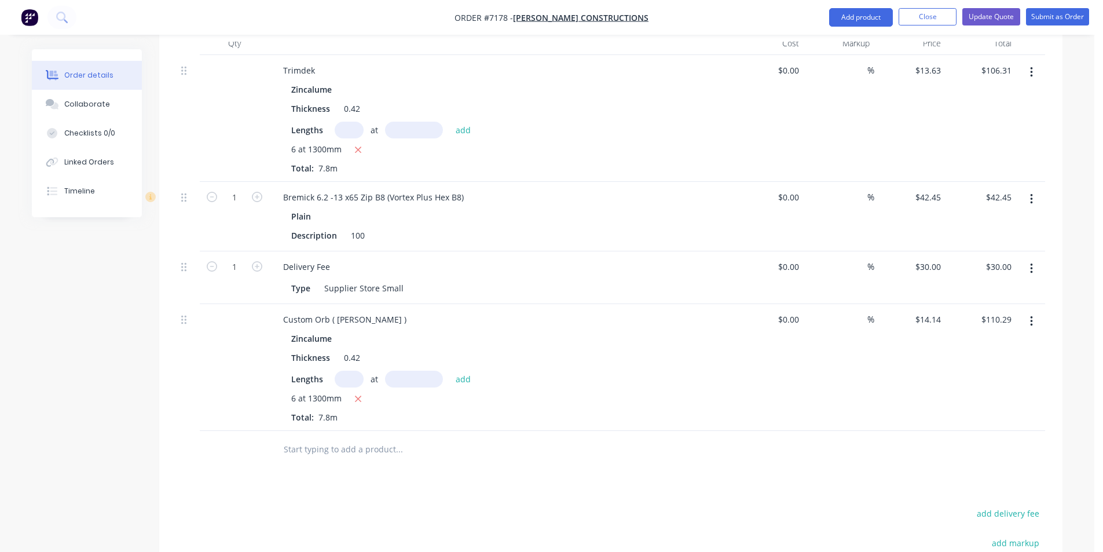
scroll to position [116, 0]
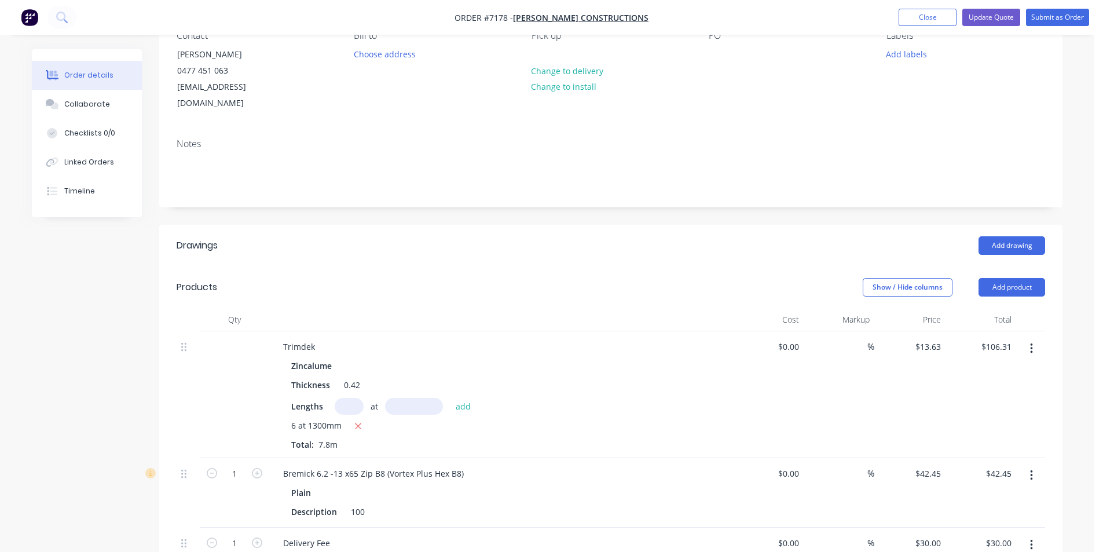
click at [1032, 342] on icon "button" at bounding box center [1031, 348] width 3 height 13
click at [1006, 442] on button "Delete" at bounding box center [990, 447] width 110 height 23
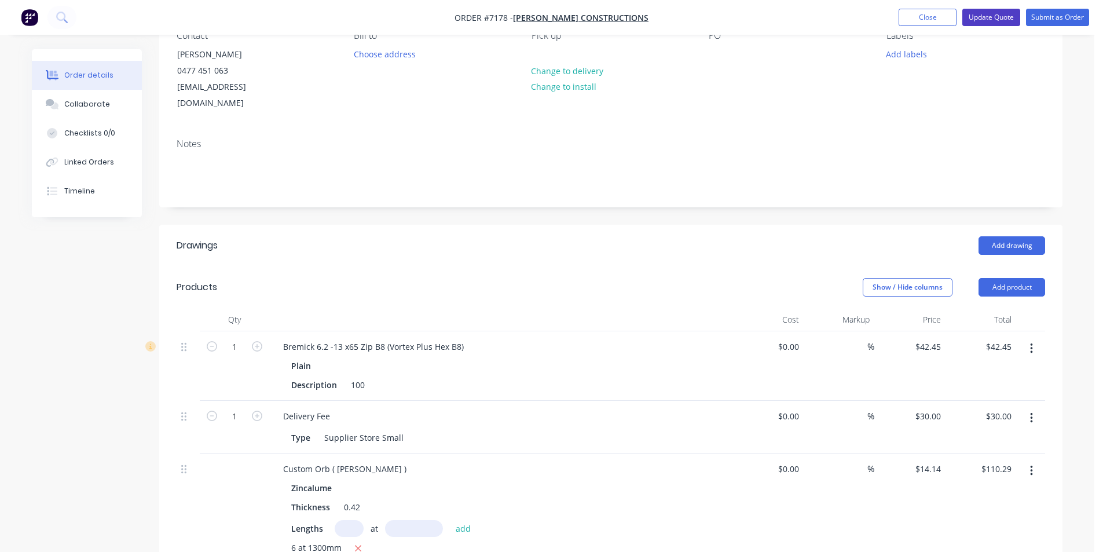
click at [990, 10] on button "Update Quote" at bounding box center [991, 17] width 58 height 17
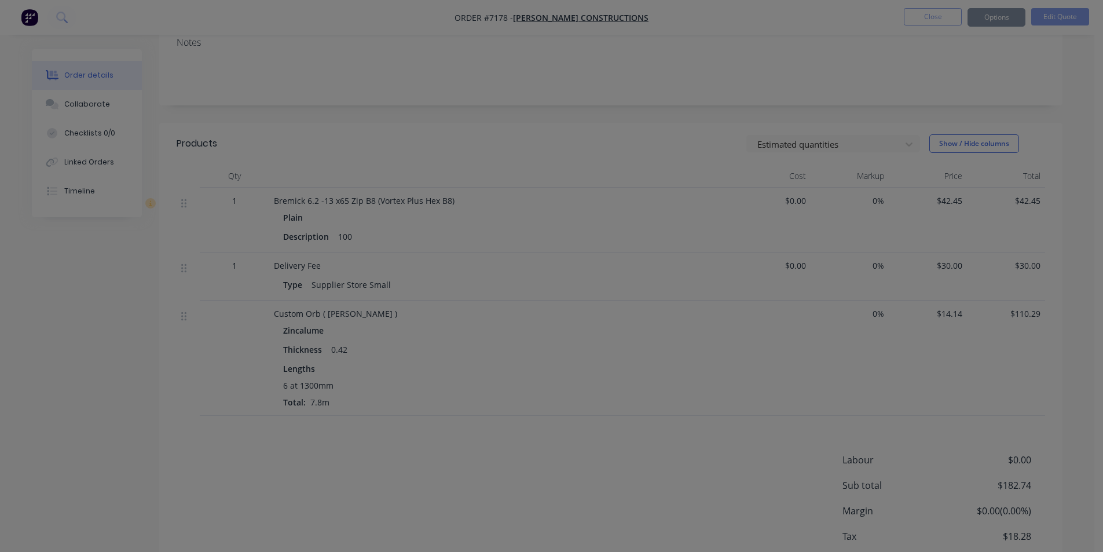
scroll to position [269, 0]
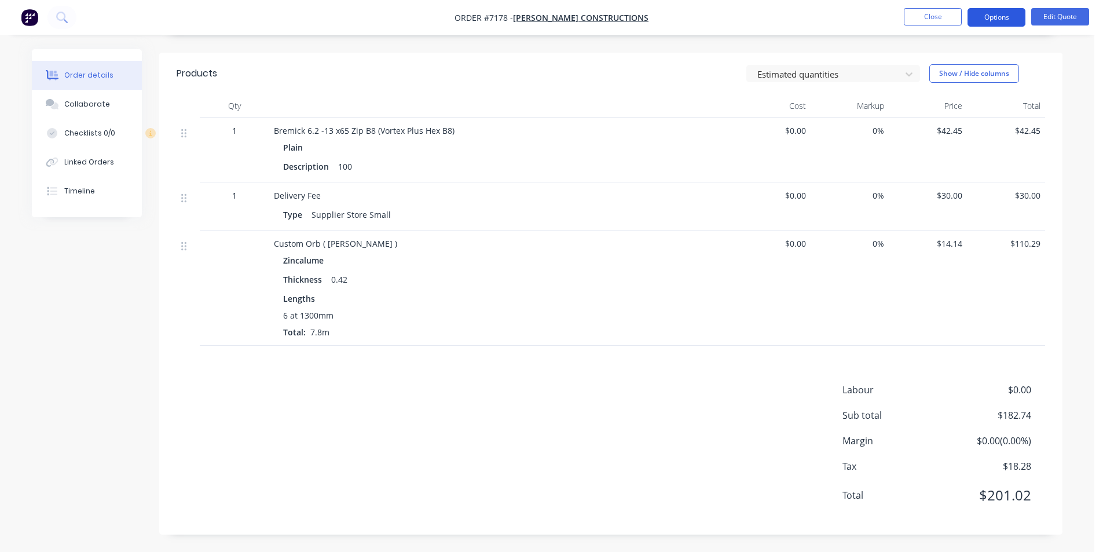
click at [989, 18] on button "Options" at bounding box center [996, 17] width 58 height 19
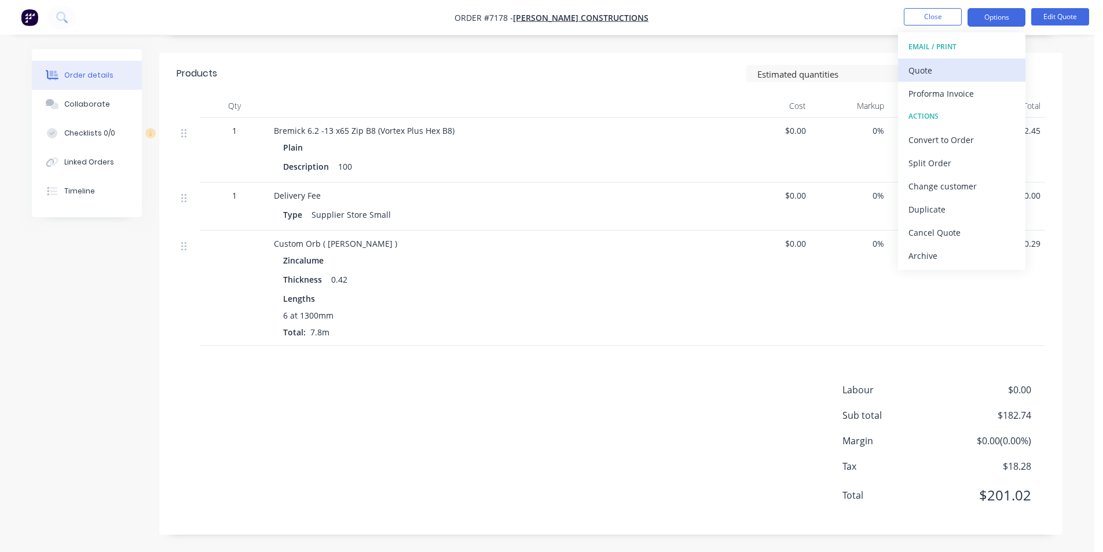
click at [942, 68] on div "Quote" at bounding box center [961, 70] width 107 height 17
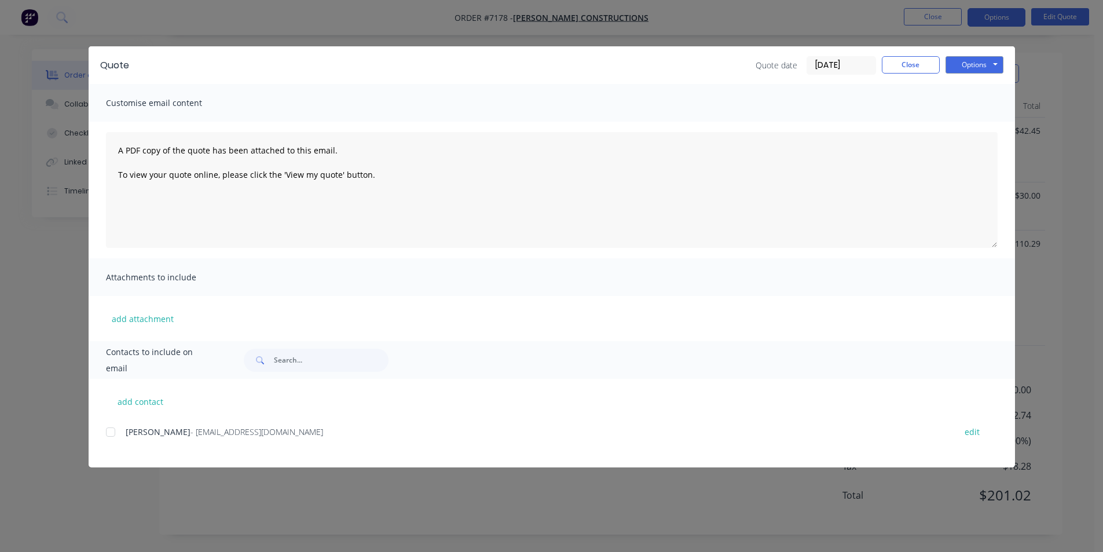
click at [111, 439] on div at bounding box center [110, 431] width 23 height 23
click at [997, 57] on button "Options" at bounding box center [974, 64] width 58 height 17
click at [984, 133] on button "Email" at bounding box center [982, 123] width 74 height 19
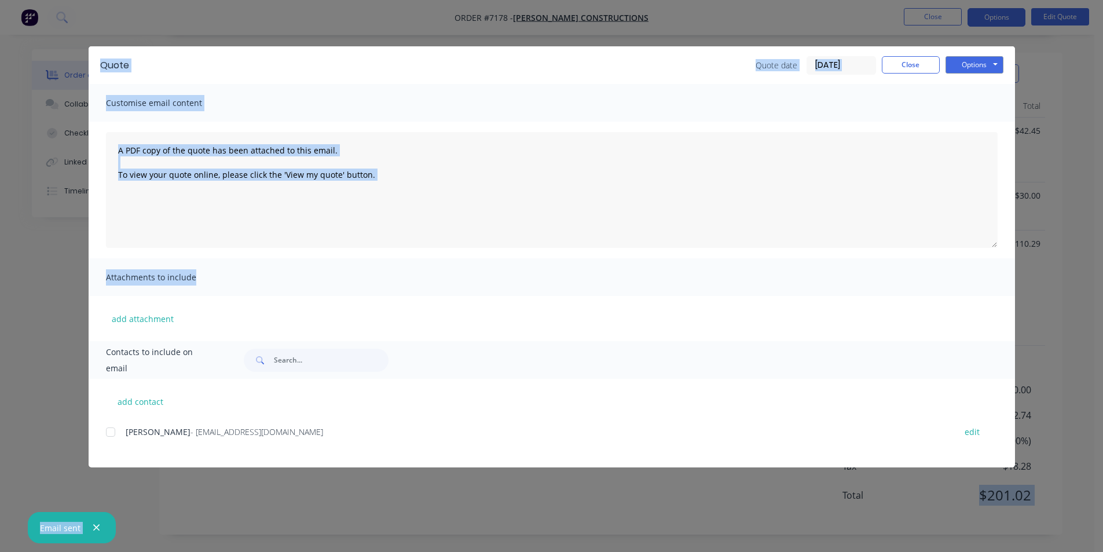
drag, startPoint x: 964, startPoint y: 416, endPoint x: 1078, endPoint y: 574, distance: 195.4
click at [1078, 551] on html "Order #7178 - [PERSON_NAME] Constructions Close Options Edit Quote Order detail…" at bounding box center [551, 141] width 1103 height 821
click at [925, 71] on button "Close" at bounding box center [911, 64] width 58 height 17
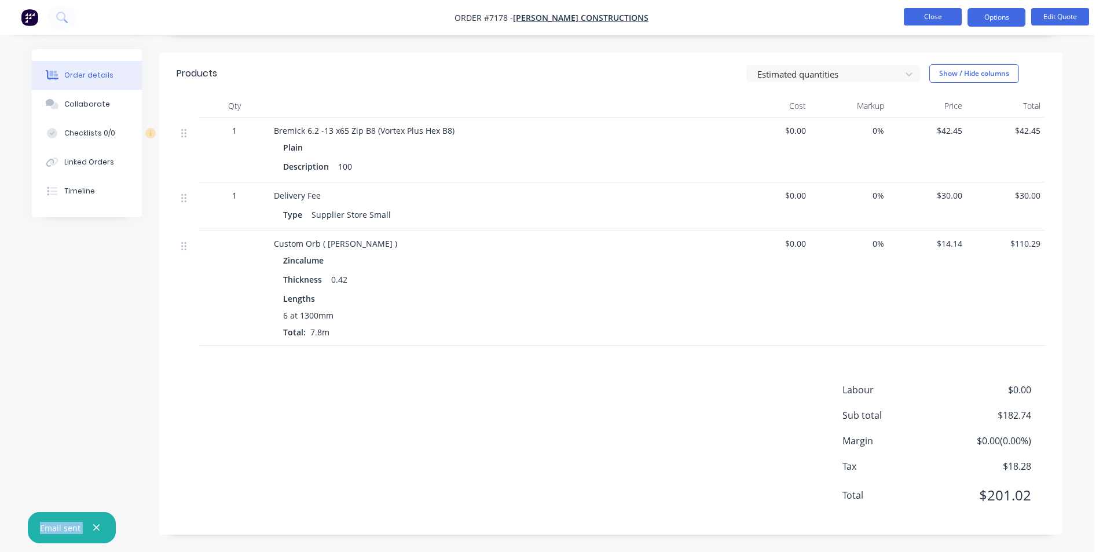
click at [935, 17] on button "Close" at bounding box center [933, 16] width 58 height 17
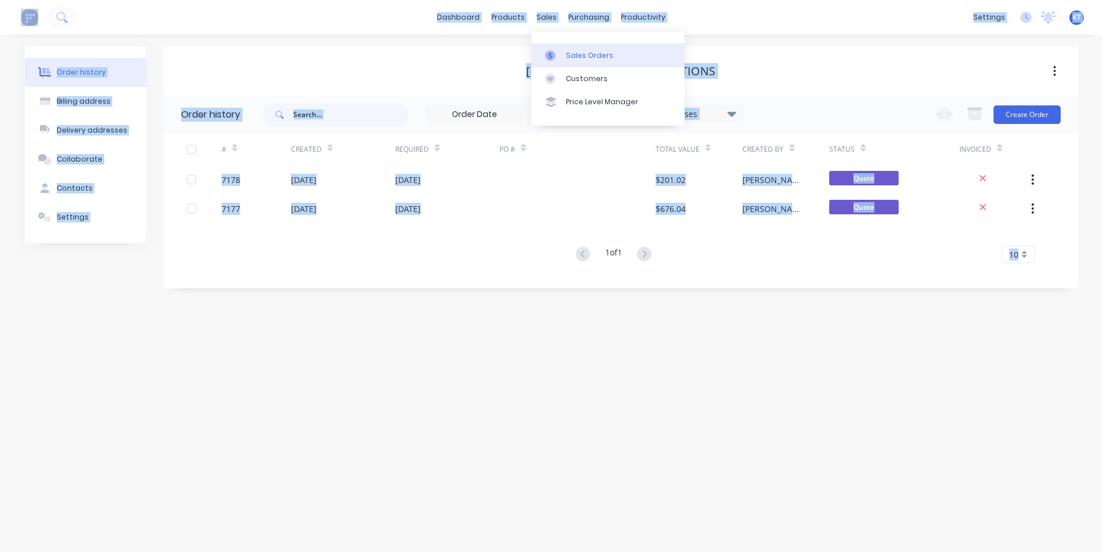
click at [559, 53] on div at bounding box center [553, 55] width 17 height 10
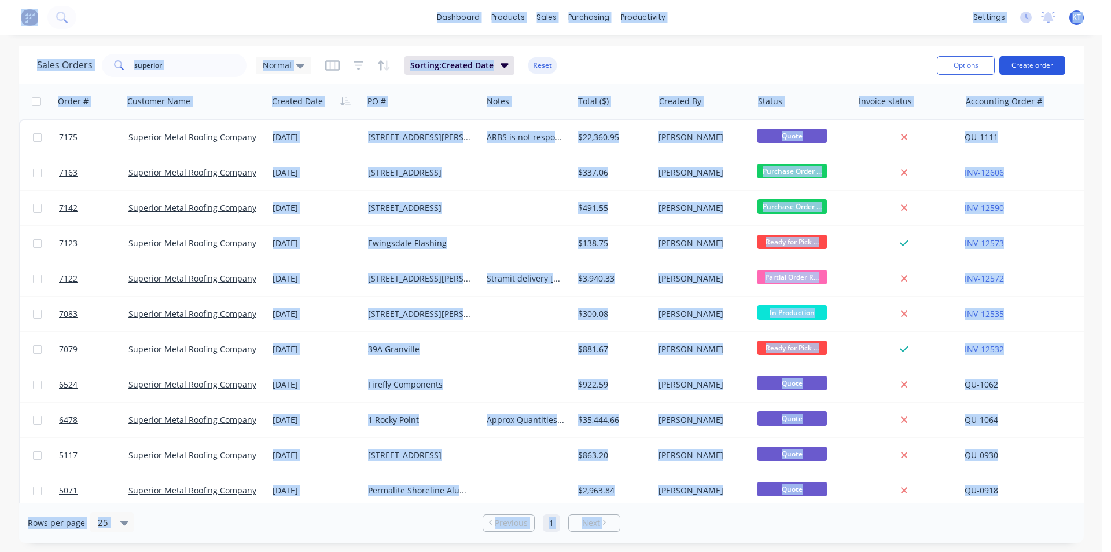
click at [1047, 67] on button "Create order" at bounding box center [1033, 65] width 66 height 19
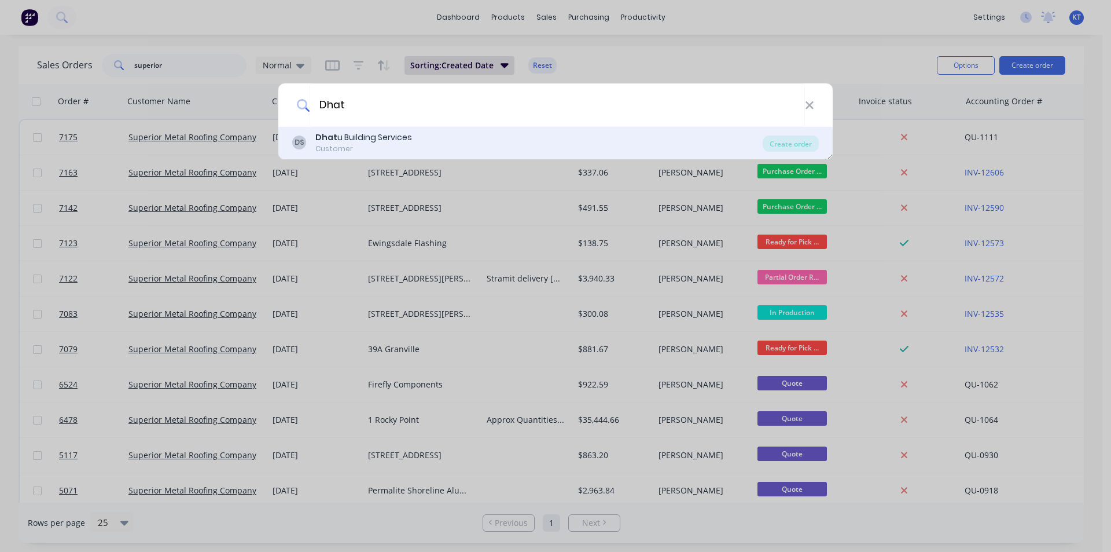
type input "Dhat"
click at [358, 141] on div "Dhat u Building Services" at bounding box center [363, 137] width 97 height 12
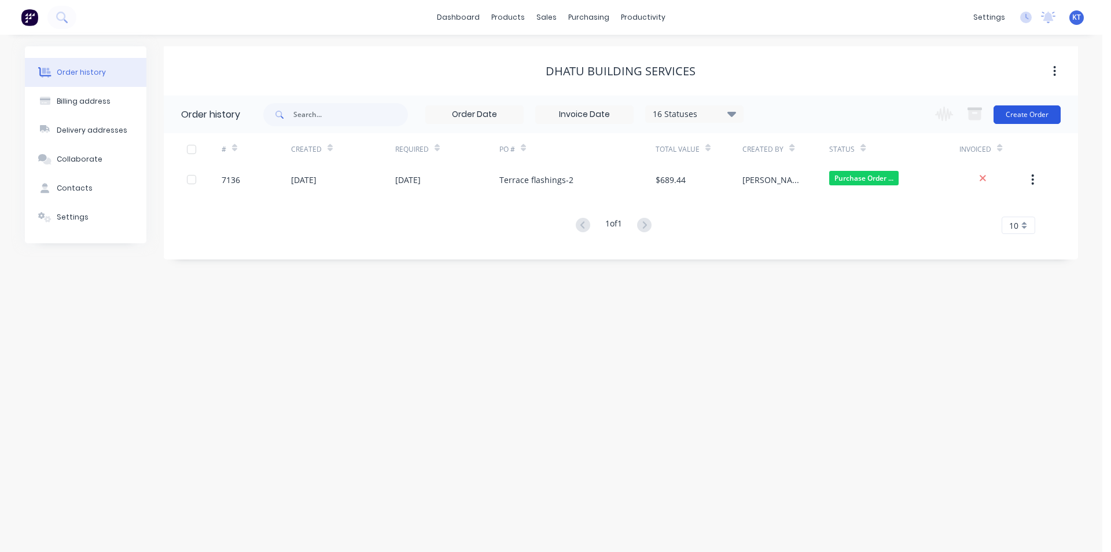
click at [1027, 114] on button "Create Order" at bounding box center [1027, 114] width 67 height 19
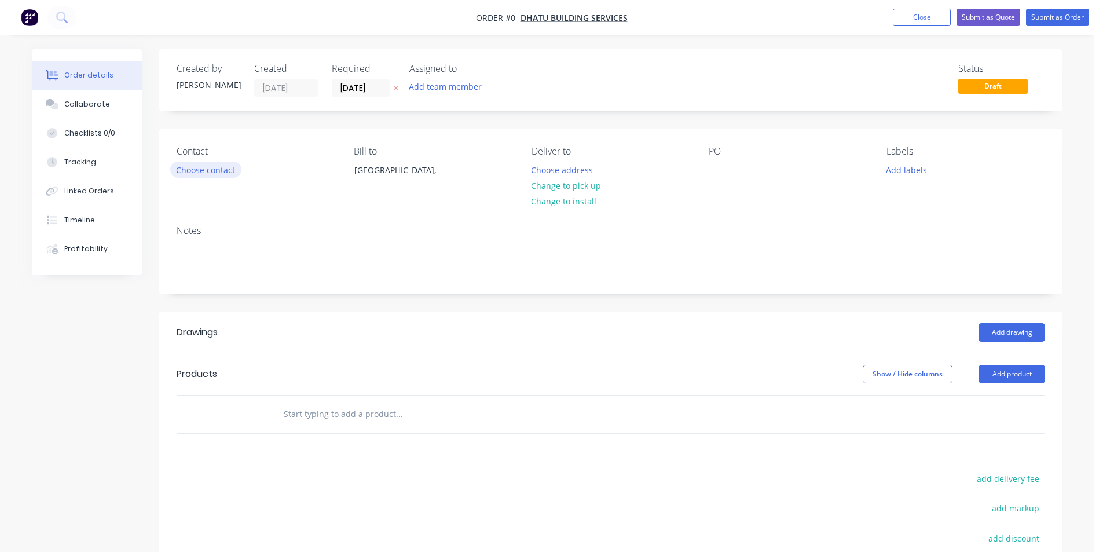
click at [193, 167] on button "Choose contact" at bounding box center [205, 170] width 71 height 16
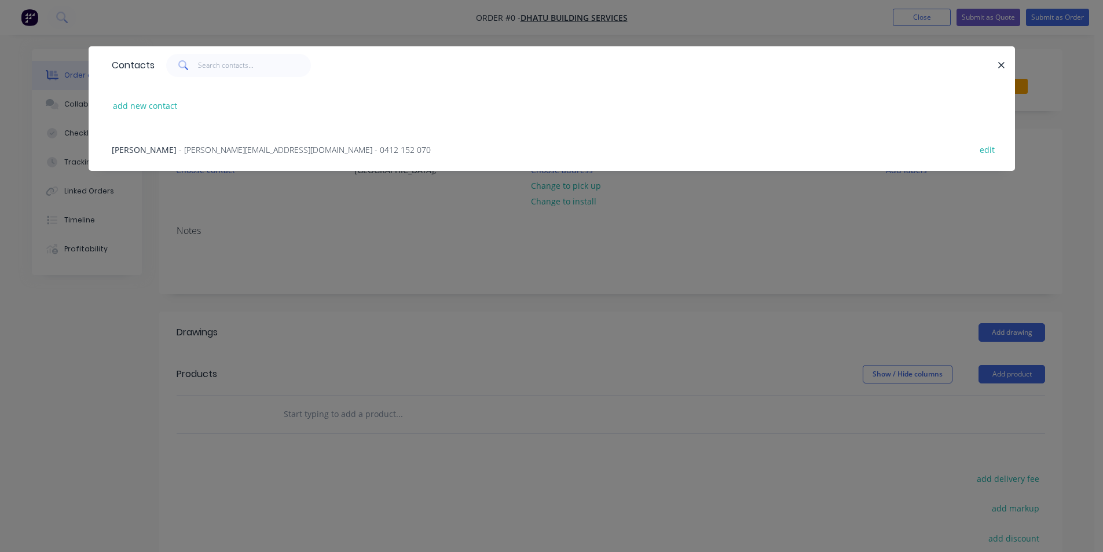
click at [220, 156] on div "[PERSON_NAME] - [PERSON_NAME][EMAIL_ADDRESS][DOMAIN_NAME] - 0412 152 070 edit" at bounding box center [551, 148] width 891 height 43
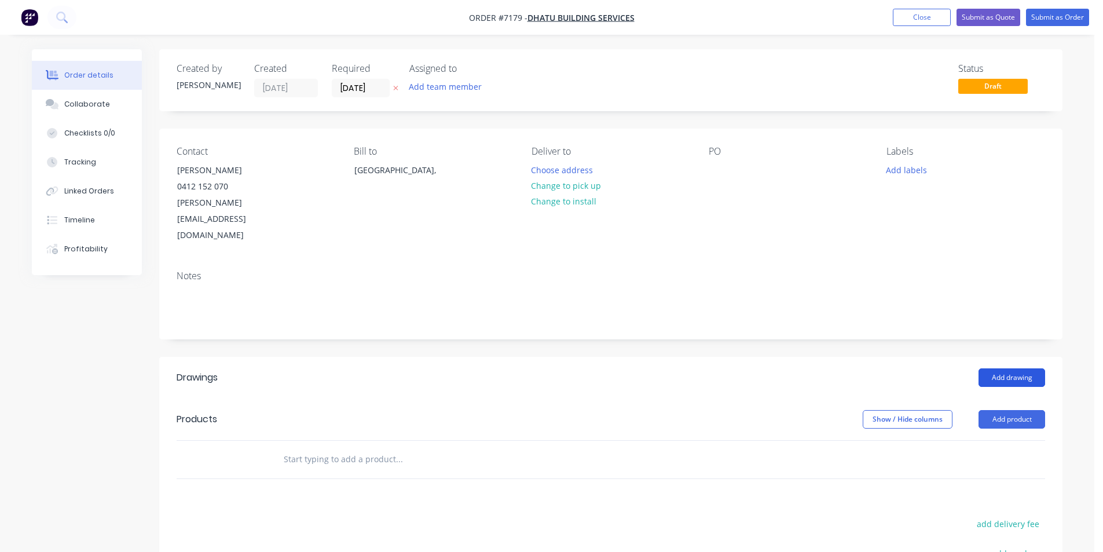
click at [1018, 368] on button "Add drawing" at bounding box center [1011, 377] width 67 height 19
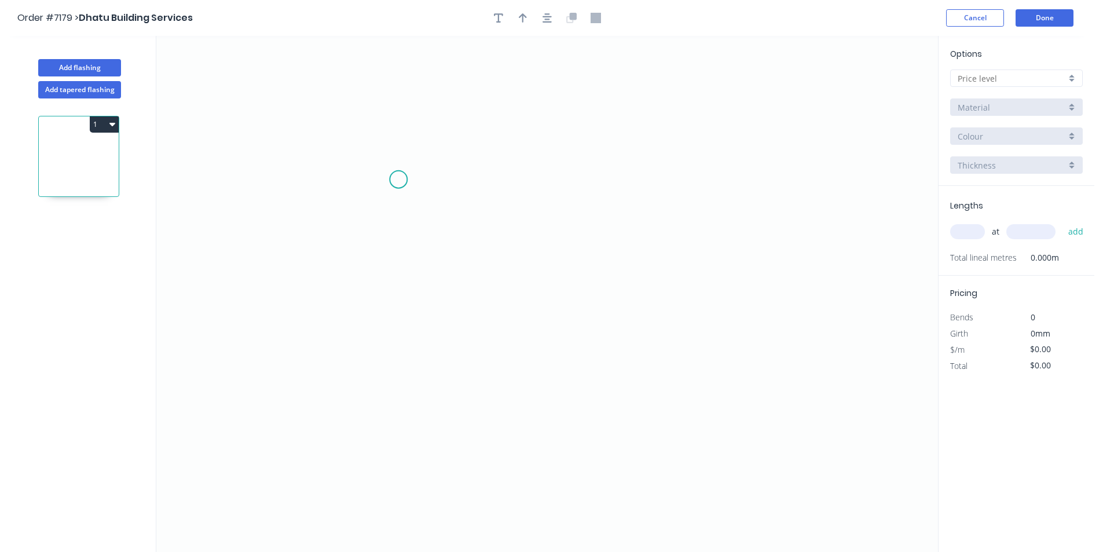
click at [398, 179] on icon "0" at bounding box center [546, 294] width 781 height 516
click at [388, 326] on icon "0" at bounding box center [546, 294] width 781 height 516
click at [509, 329] on icon "0 ?" at bounding box center [546, 294] width 781 height 516
click at [531, 357] on icon "0 ? ?" at bounding box center [546, 294] width 781 height 516
click at [1004, 64] on div "Options A B C D E Material Colour Thickness" at bounding box center [1016, 116] width 156 height 138
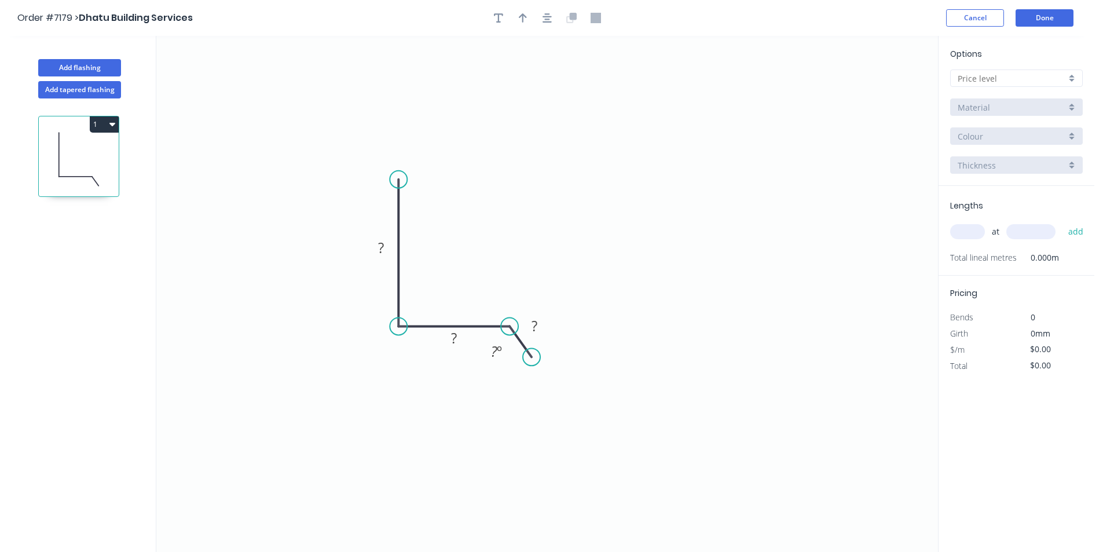
click at [1003, 76] on input "text" at bounding box center [1011, 78] width 108 height 12
click at [1006, 145] on div "C" at bounding box center [1016, 141] width 131 height 20
type input "C"
click at [1004, 78] on input "C" at bounding box center [1011, 78] width 108 height 12
click at [997, 159] on div "D" at bounding box center [1016, 161] width 131 height 20
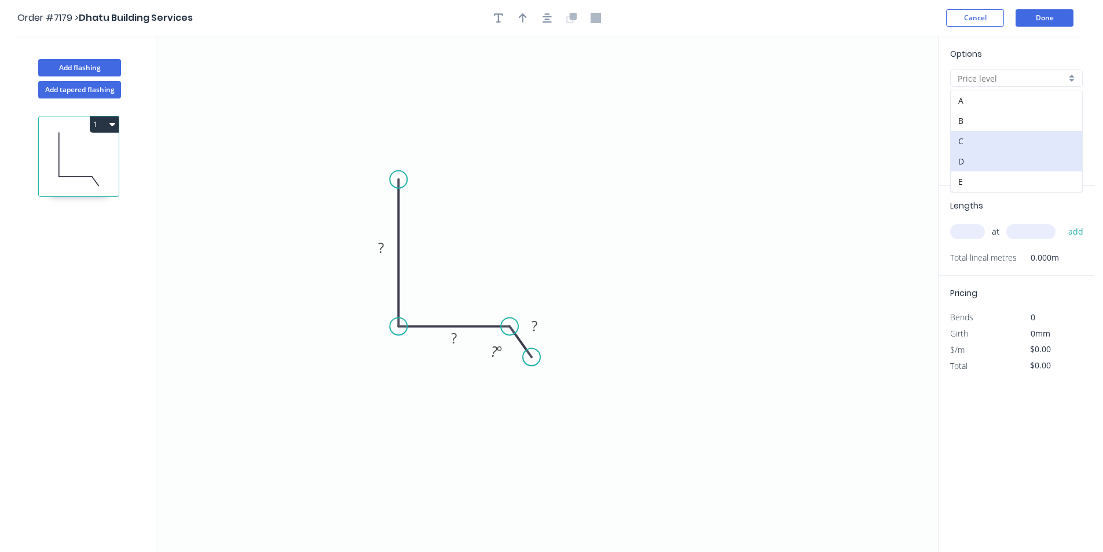
type input "D"
click at [1004, 102] on input "304 Grade Stainless Steel, 0.9mm Perforated Pattern 208 - 2mm hole" at bounding box center [1011, 107] width 108 height 12
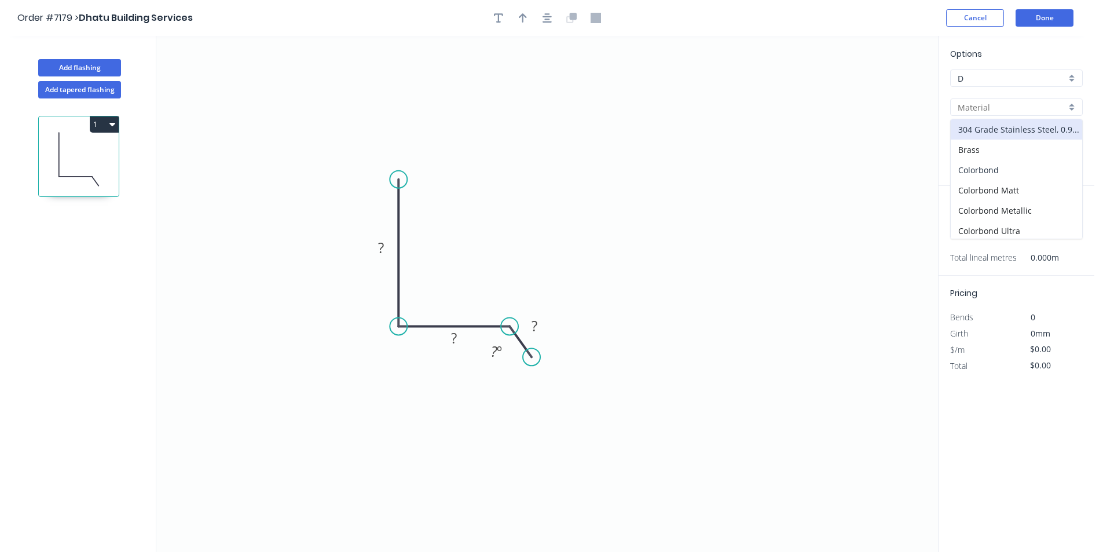
click at [1019, 172] on div "Colorbond" at bounding box center [1016, 170] width 131 height 20
type input "Colorbond"
type input "Basalt"
click at [1023, 120] on div "Options D D Colorbond Colorbond Colorbond Matt Colorbond Metallic Colorbond Ult…" at bounding box center [1016, 116] width 156 height 138
click at [1025, 134] on input "Basalt" at bounding box center [1011, 136] width 108 height 12
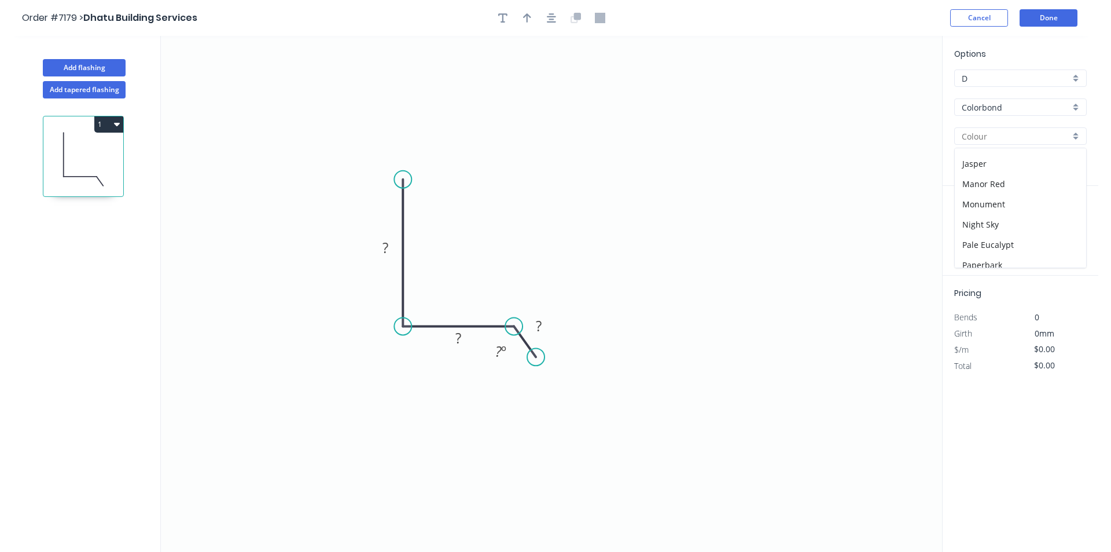
scroll to position [174, 0]
click at [988, 232] on div "Monument" at bounding box center [1016, 228] width 131 height 20
type input "Monument"
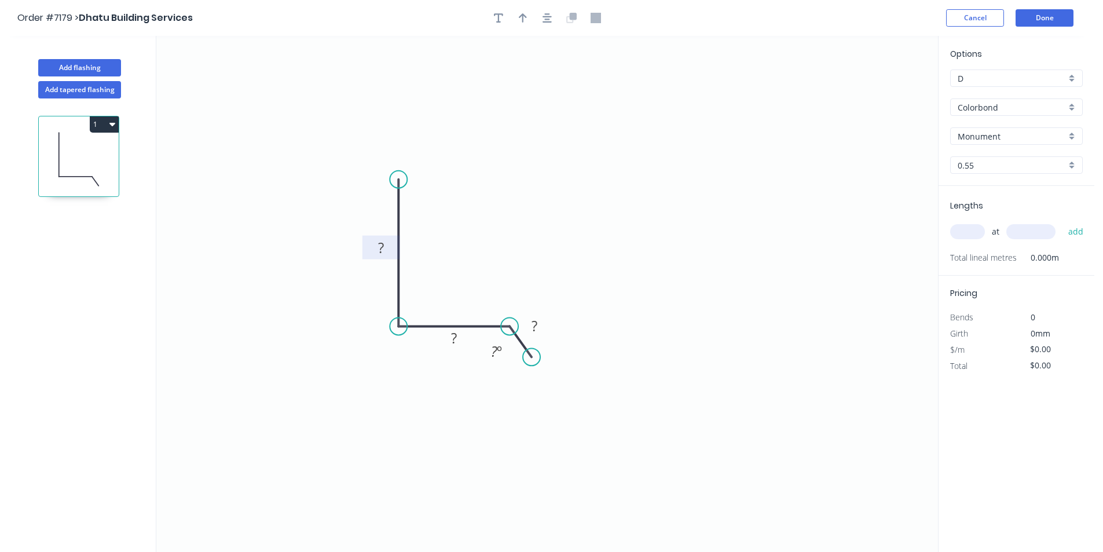
click at [390, 245] on rect at bounding box center [380, 248] width 23 height 16
type input "$11.94"
click at [549, 20] on icon "button" at bounding box center [546, 18] width 9 height 10
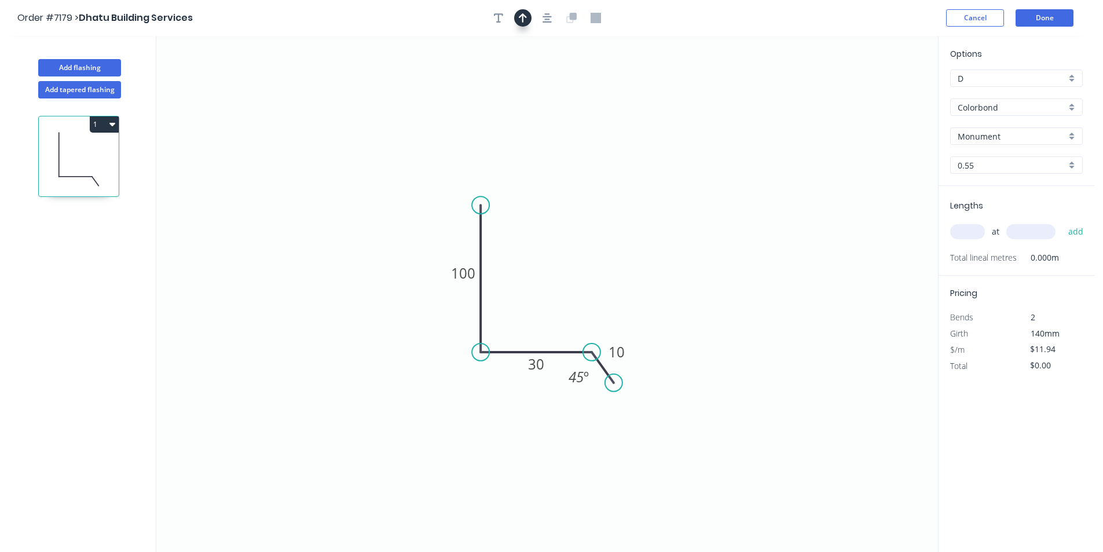
click at [522, 14] on icon "button" at bounding box center [523, 17] width 8 height 9
click at [873, 87] on icon "0 100 30 10 45 º" at bounding box center [546, 294] width 781 height 516
click at [880, 93] on icon at bounding box center [879, 80] width 10 height 37
drag, startPoint x: 879, startPoint y: 92, endPoint x: 551, endPoint y: 295, distance: 385.2
click at [563, 292] on icon at bounding box center [580, 275] width 34 height 34
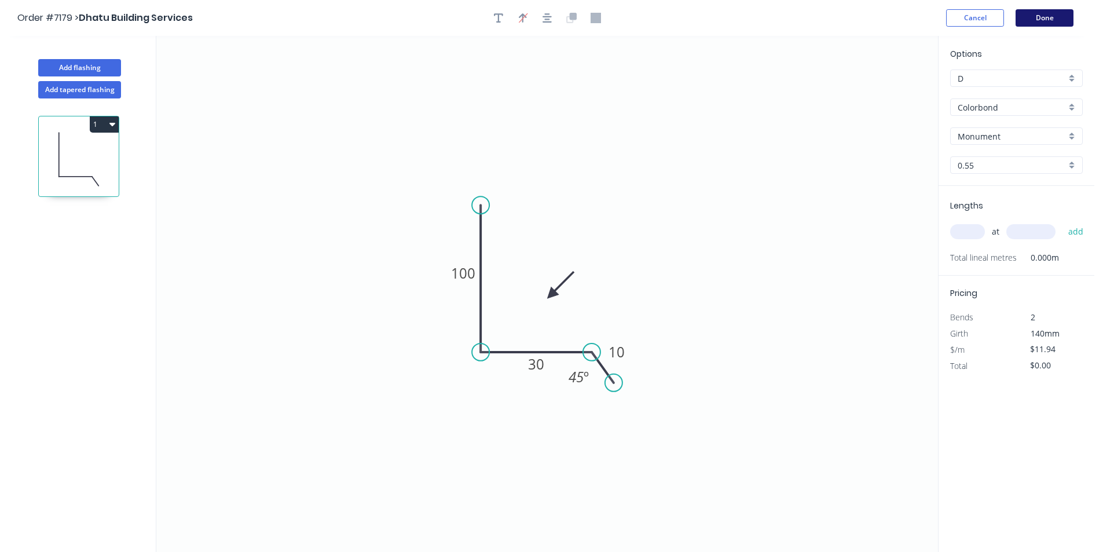
click at [1063, 19] on button "Done" at bounding box center [1044, 17] width 58 height 17
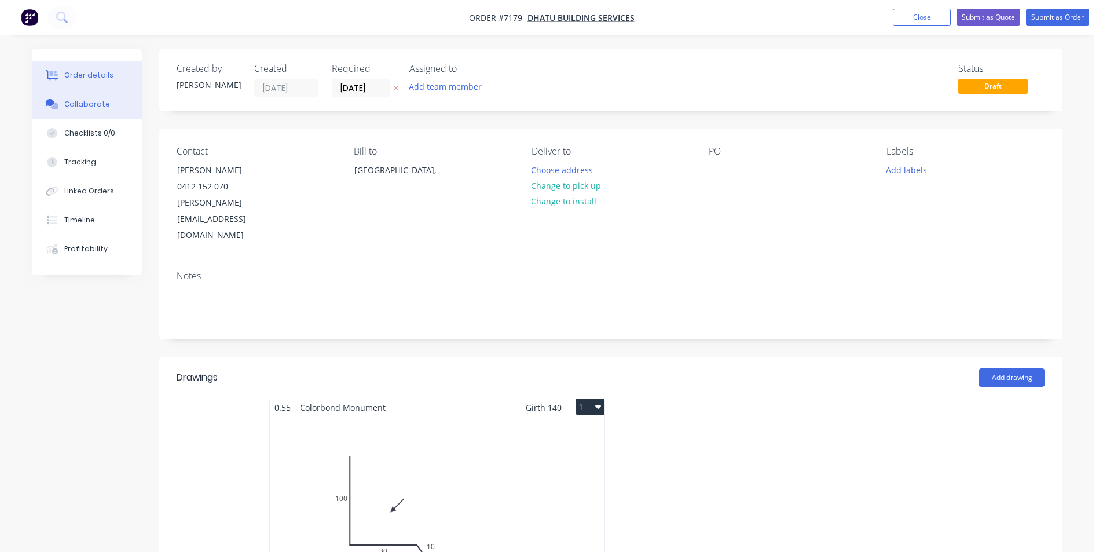
click at [82, 100] on div "Collaborate" at bounding box center [87, 104] width 46 height 10
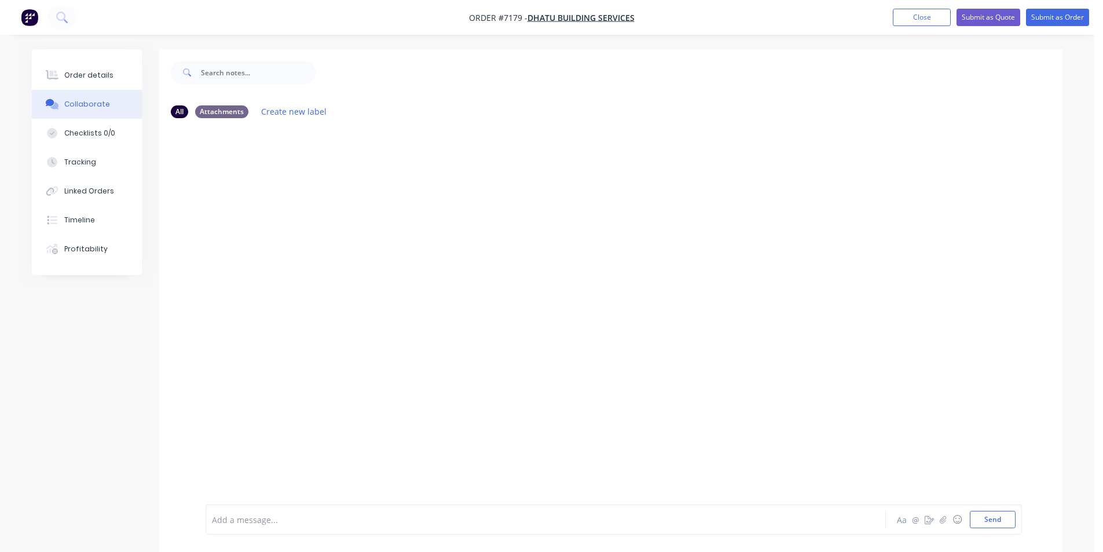
click at [1094, 543] on div at bounding box center [1094, 543] width 0 height 0
click at [944, 516] on icon "button" at bounding box center [943, 519] width 7 height 8
drag, startPoint x: 994, startPoint y: 511, endPoint x: 937, endPoint y: 510, distance: 56.7
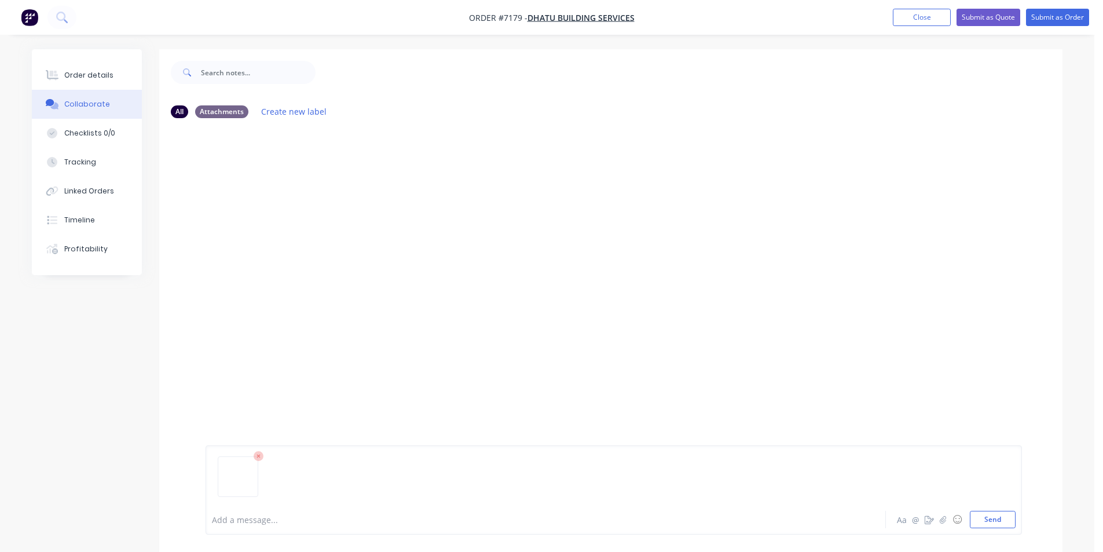
click at [995, 515] on button "Send" at bounding box center [993, 519] width 46 height 17
click at [120, 76] on button "Order details" at bounding box center [87, 75] width 110 height 29
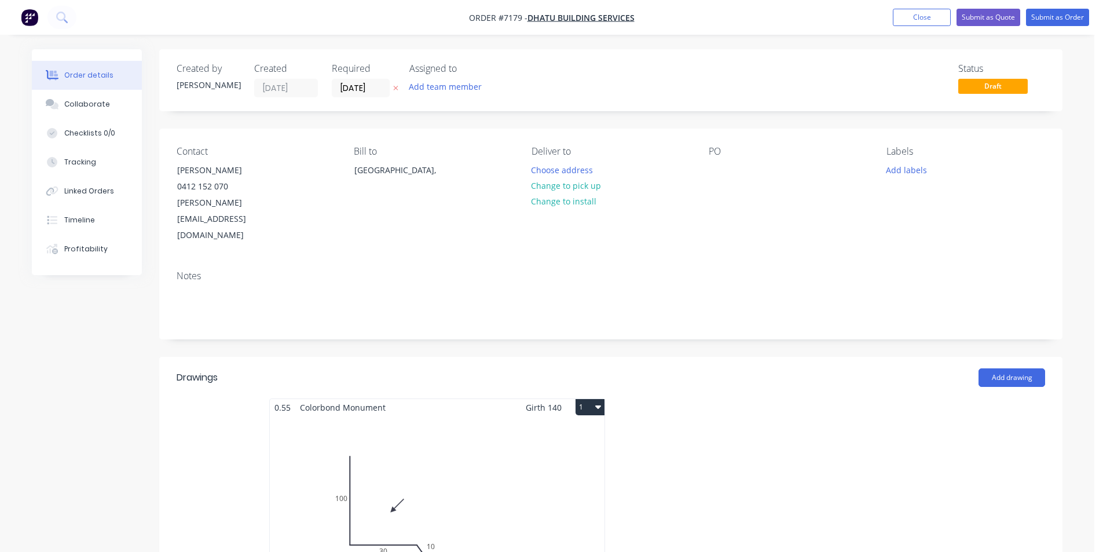
click at [474, 468] on div "Total lm $/M Total 0m $11.94 $0.00" at bounding box center [437, 504] width 335 height 177
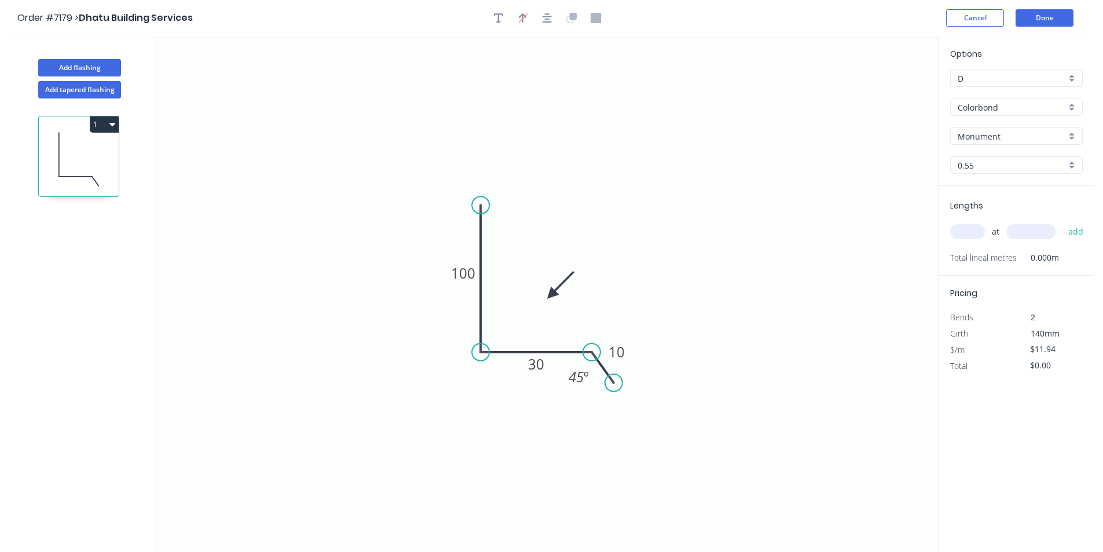
click at [967, 235] on input "text" at bounding box center [967, 231] width 35 height 15
type input "4"
type input "1000"
click at [1062, 222] on button "add" at bounding box center [1075, 232] width 27 height 20
type input "$47.76"
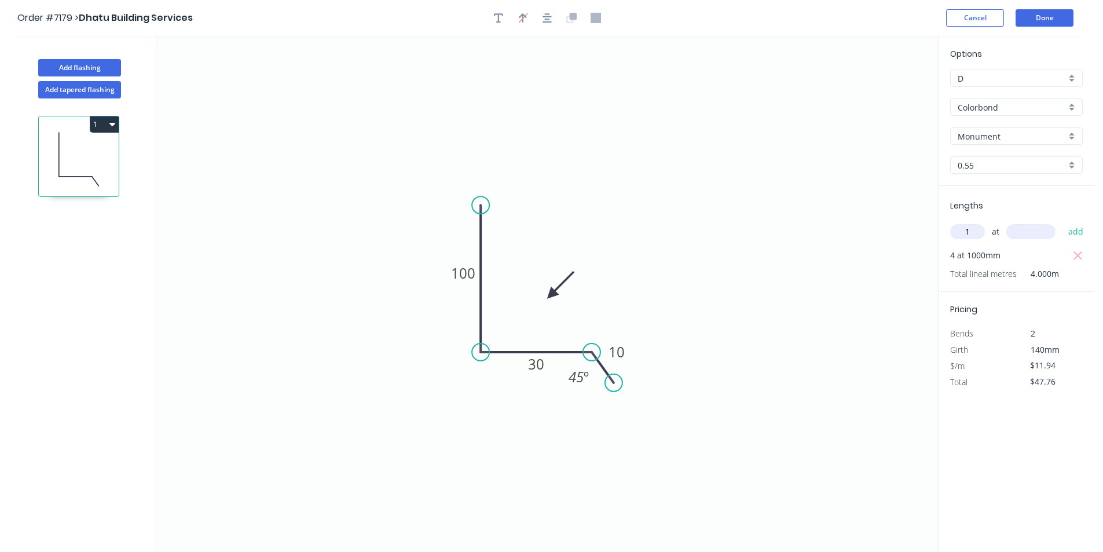
type input "1"
type input "1100"
click at [1062, 222] on button "add" at bounding box center [1075, 232] width 27 height 20
type input "."
type input "$60.89"
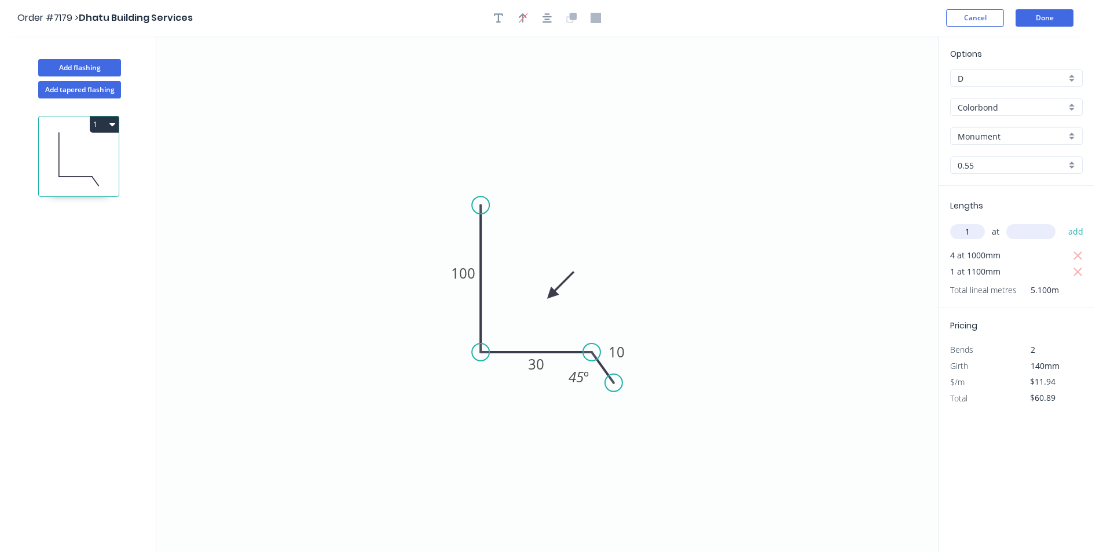
type input "1"
type input "1300"
click at [1062, 222] on button "add" at bounding box center [1075, 232] width 27 height 20
type input "$76.42"
type input "1"
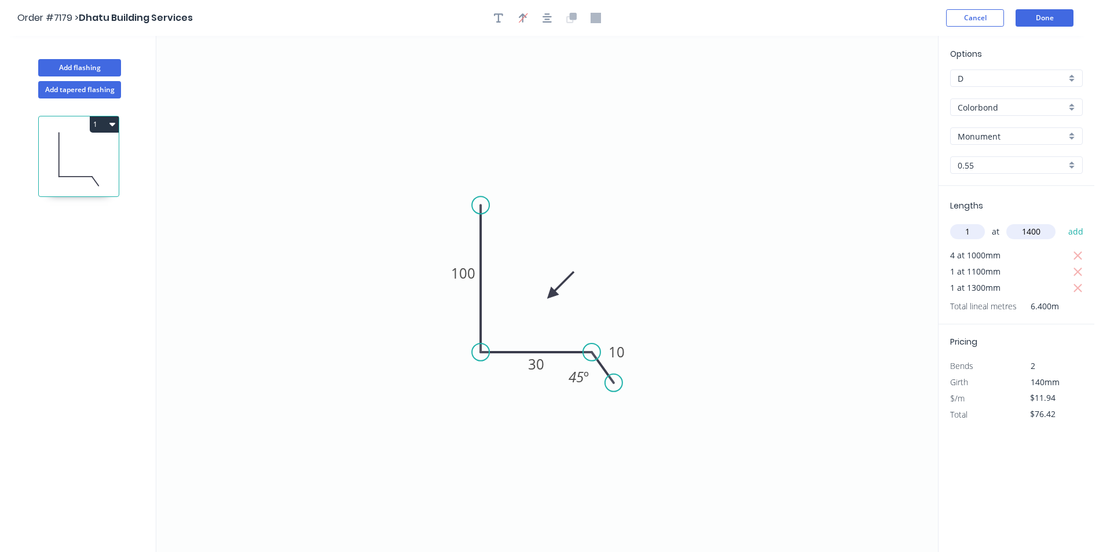
type input "1400"
click at [1062, 222] on button "add" at bounding box center [1075, 232] width 27 height 20
type input "$93.13"
type input "1"
type input "1800"
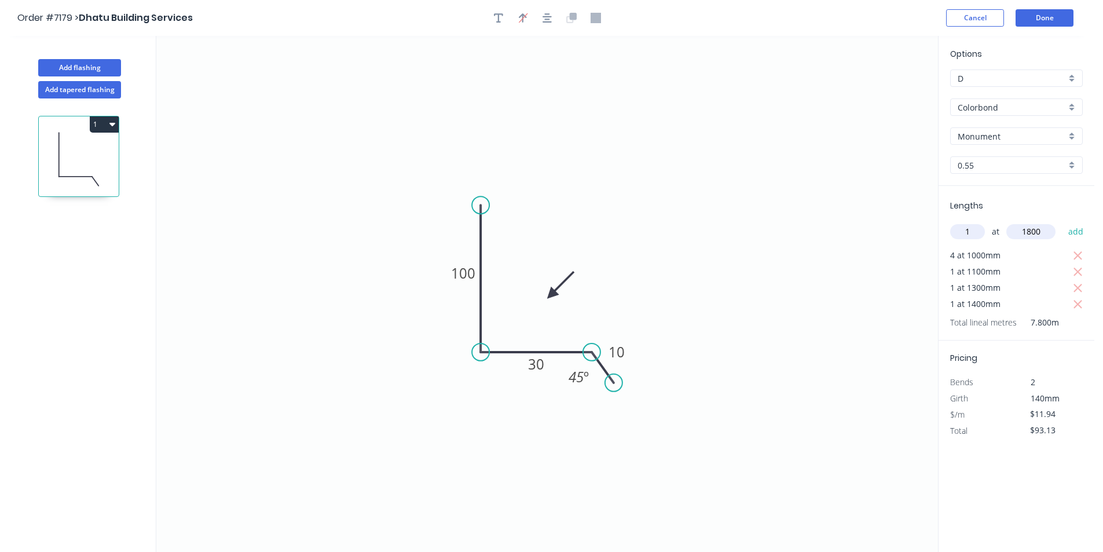
click at [1062, 222] on button "add" at bounding box center [1075, 232] width 27 height 20
type input "$114.62"
type input "2"
type input "2100"
click at [1062, 222] on button "add" at bounding box center [1075, 232] width 27 height 20
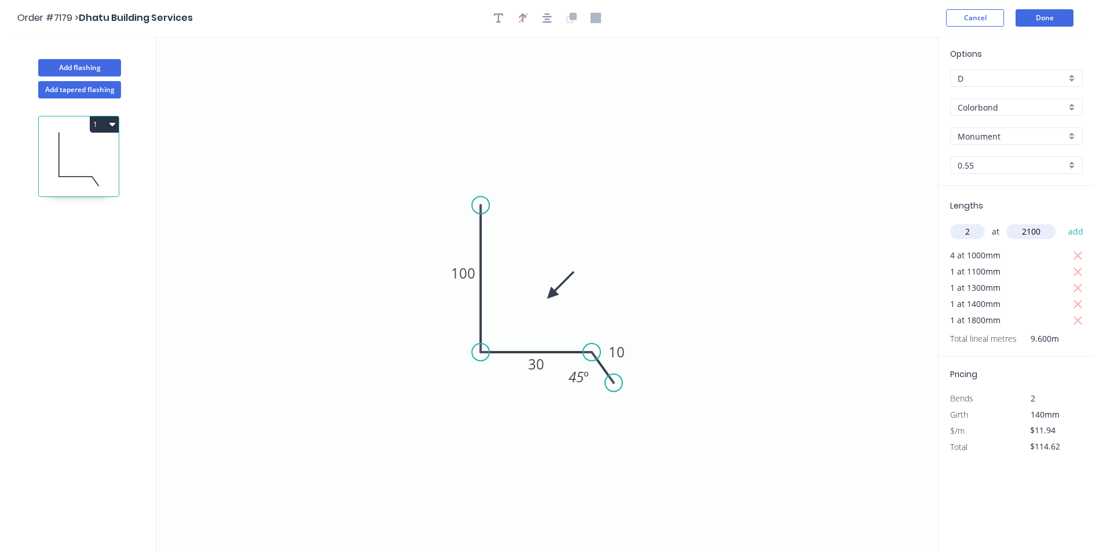
type input "$164.77"
type input "1"
type input "3600"
click at [1062, 222] on button "add" at bounding box center [1075, 232] width 27 height 20
type input "$207.76"
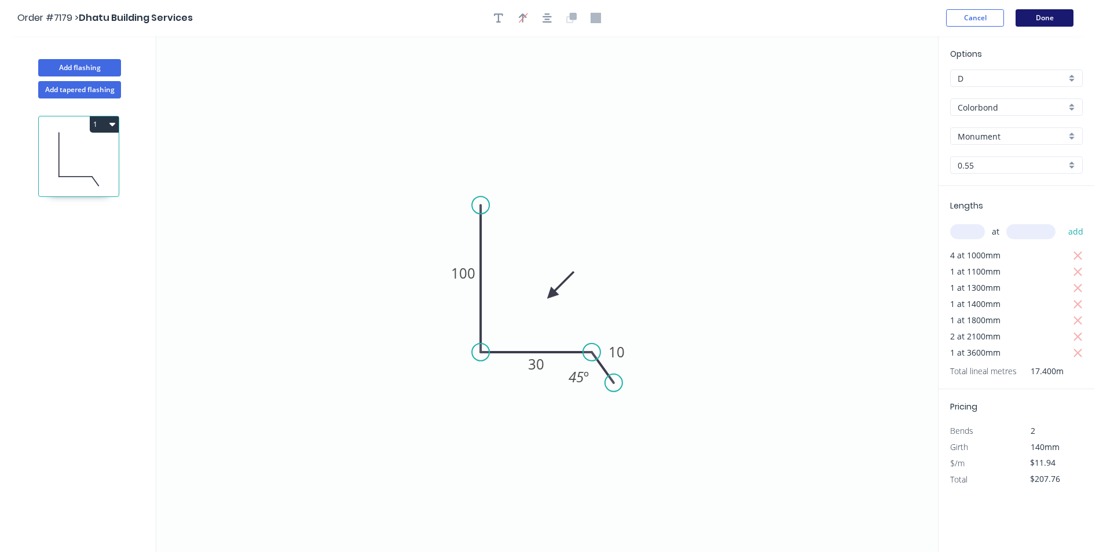
click at [1058, 19] on button "Done" at bounding box center [1044, 17] width 58 height 17
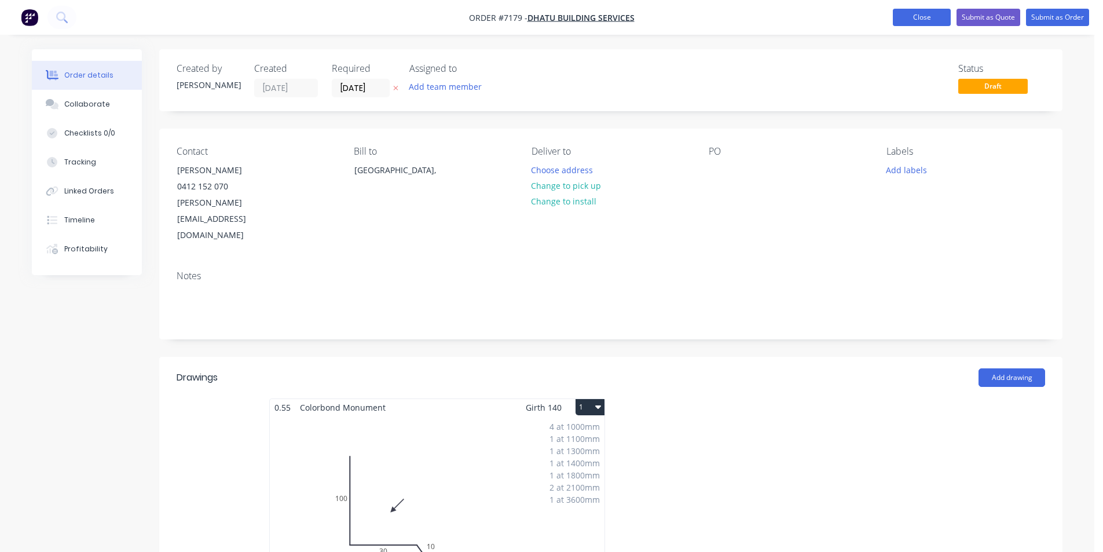
click at [918, 14] on button "Close" at bounding box center [922, 17] width 58 height 17
